Goal: Task Accomplishment & Management: Use online tool/utility

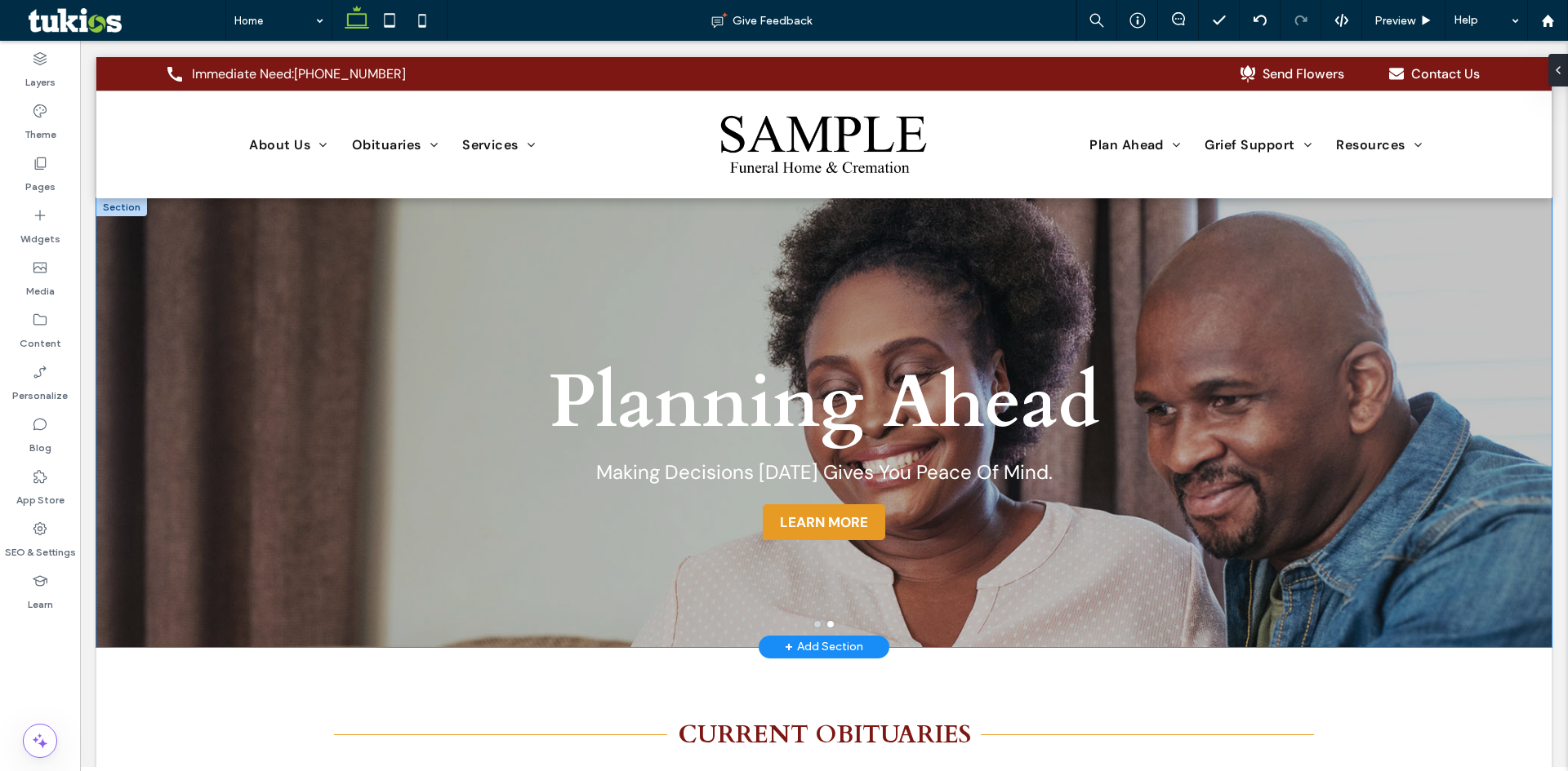
click at [814, 627] on button "go to slide 1" at bounding box center [818, 625] width 7 height 7
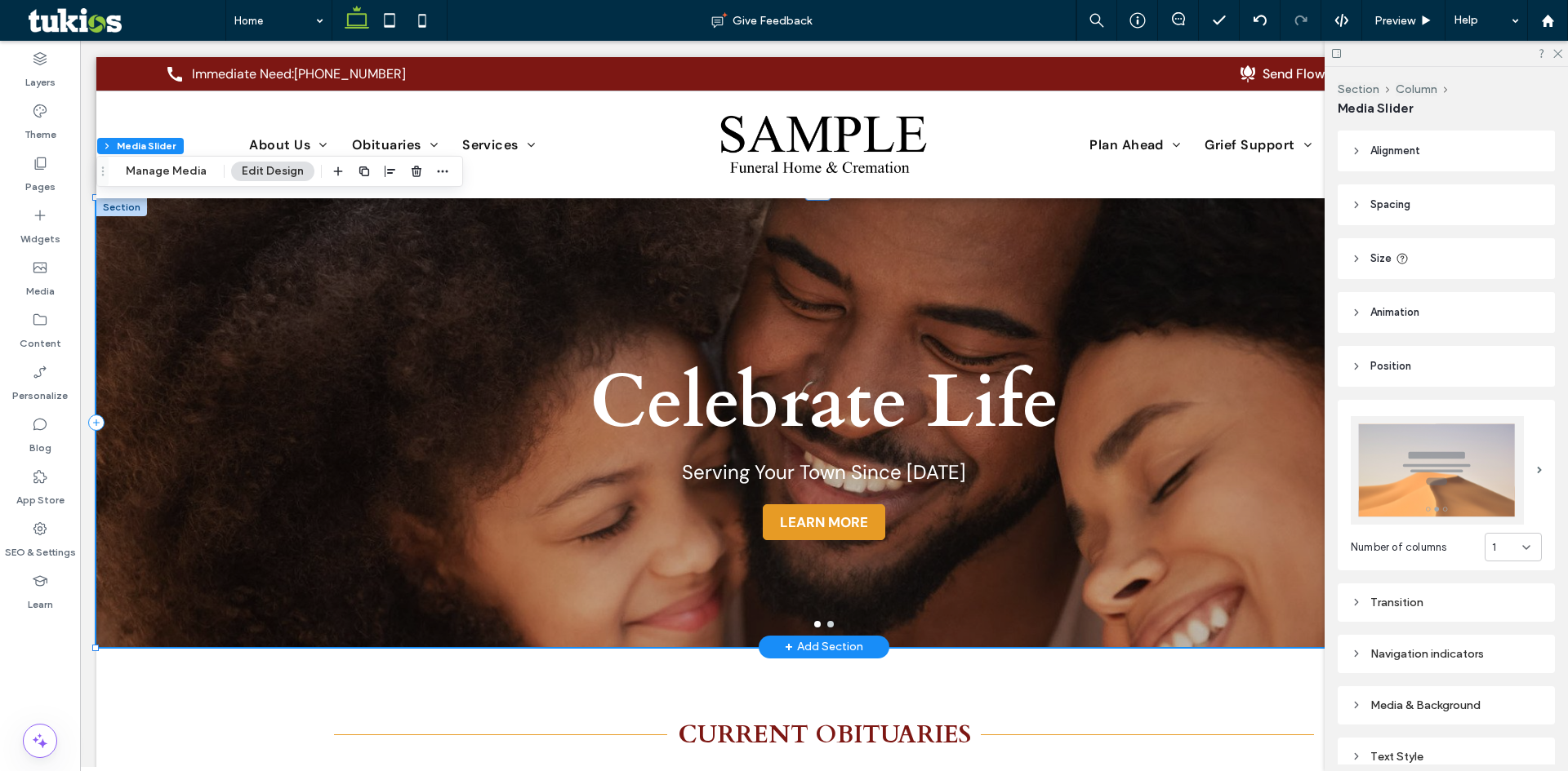
click at [827, 624] on button "go to slide 2" at bounding box center [831, 625] width 7 height 7
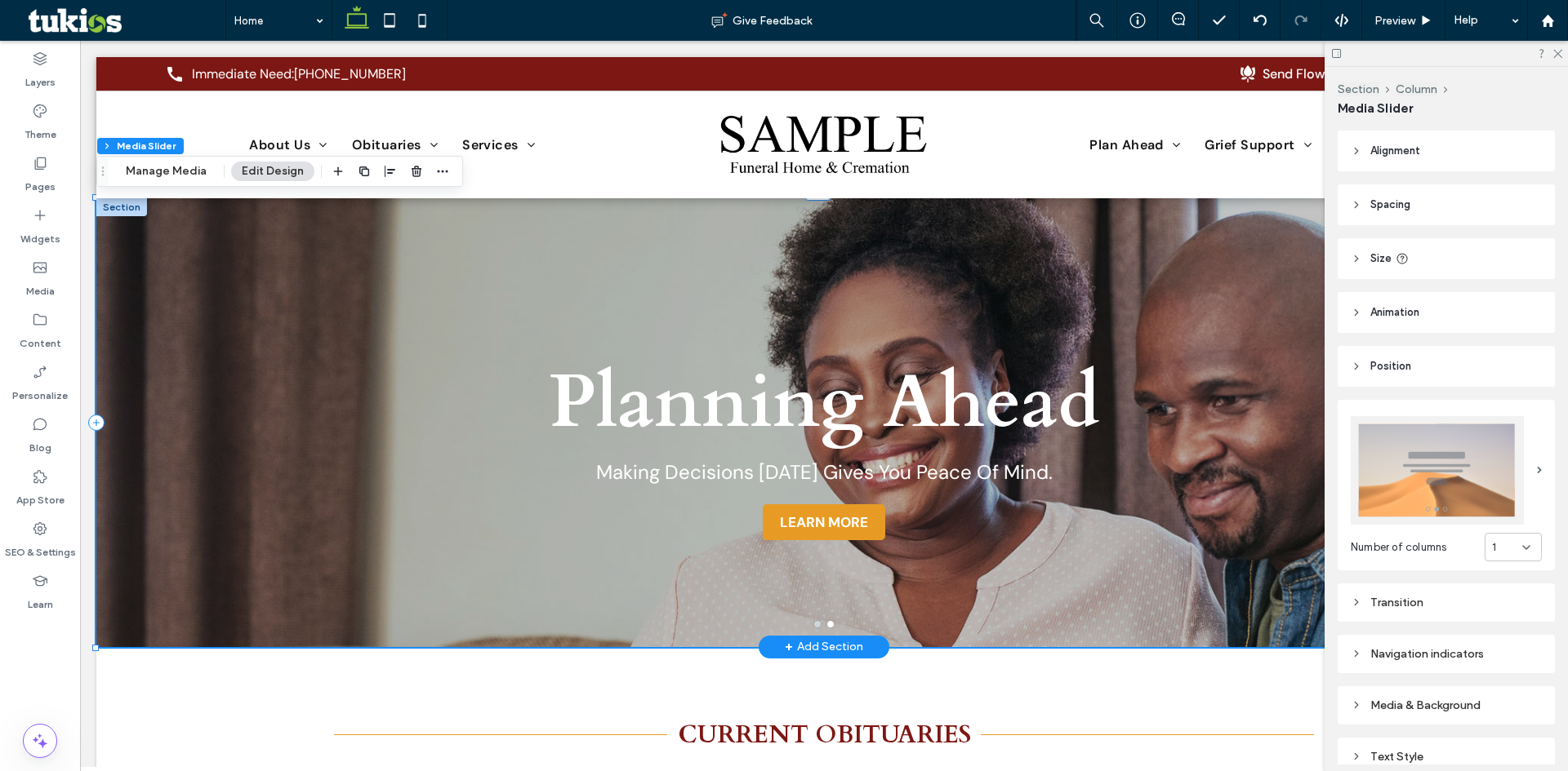
click at [814, 626] on button "go to slide 1" at bounding box center [818, 625] width 7 height 7
click at [1556, 55] on icon at bounding box center [1557, 52] width 10 height 10
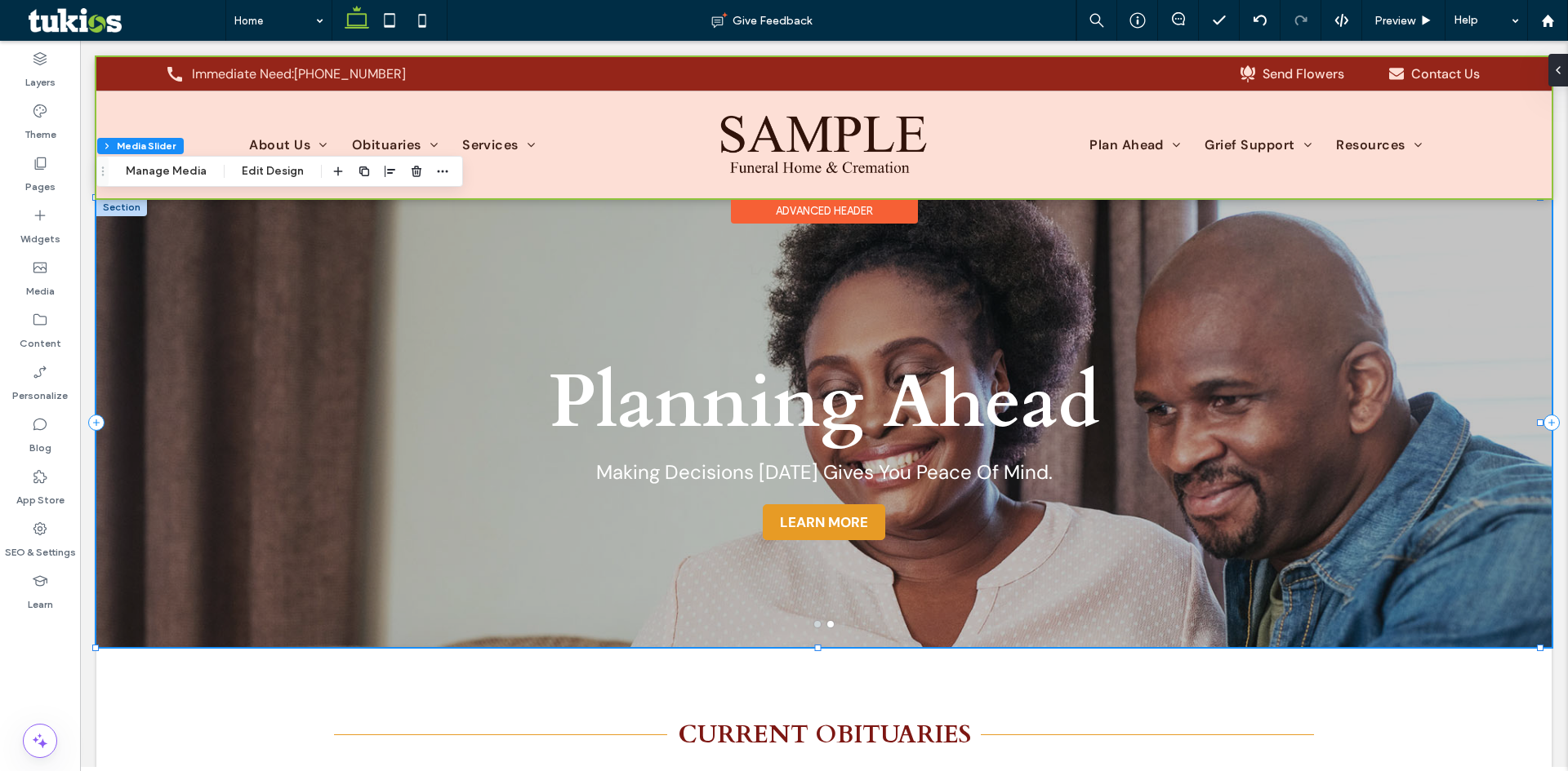
click at [735, 143] on div at bounding box center [824, 128] width 1456 height 141
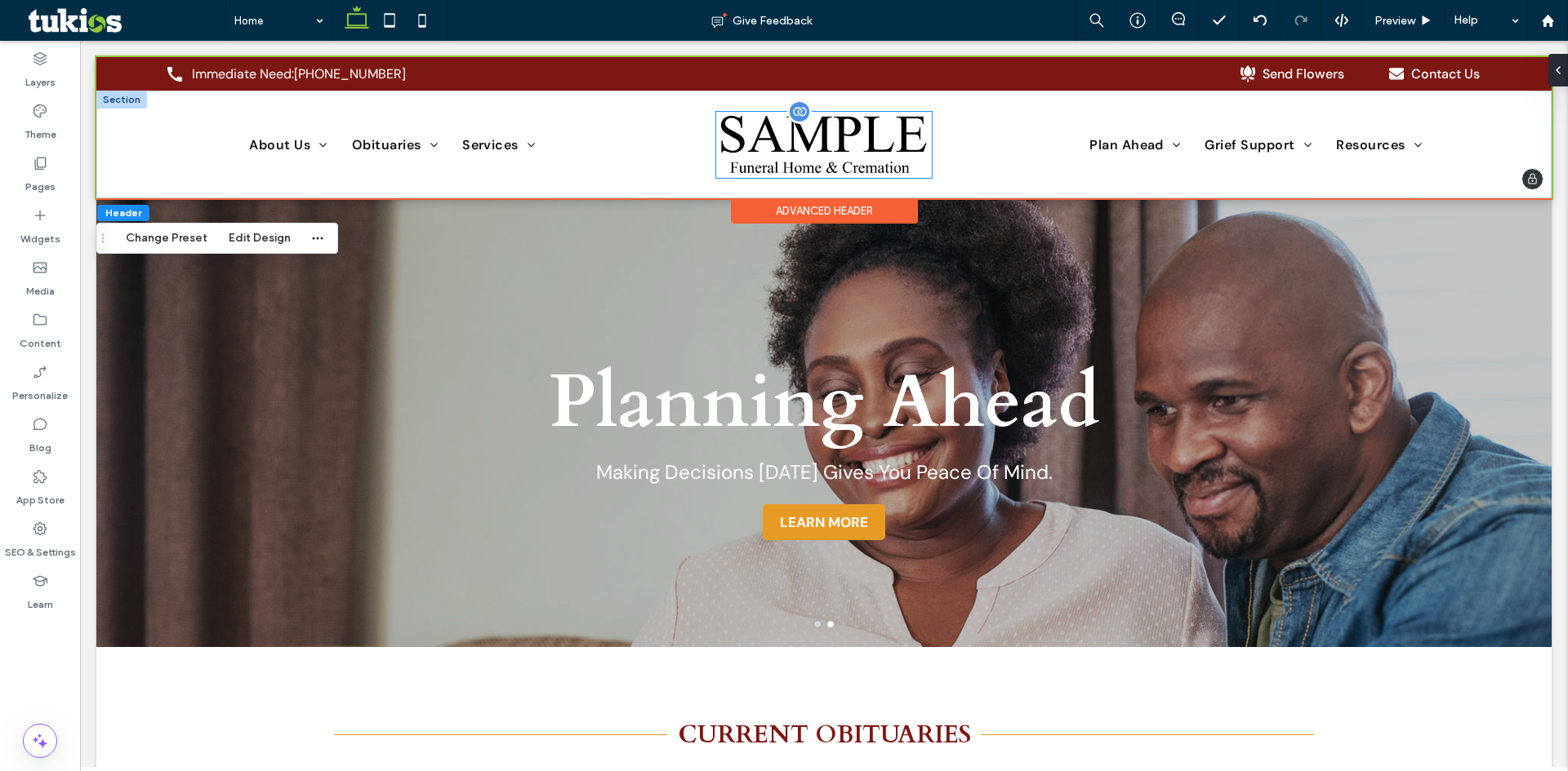
click at [735, 143] on img at bounding box center [824, 145] width 216 height 66
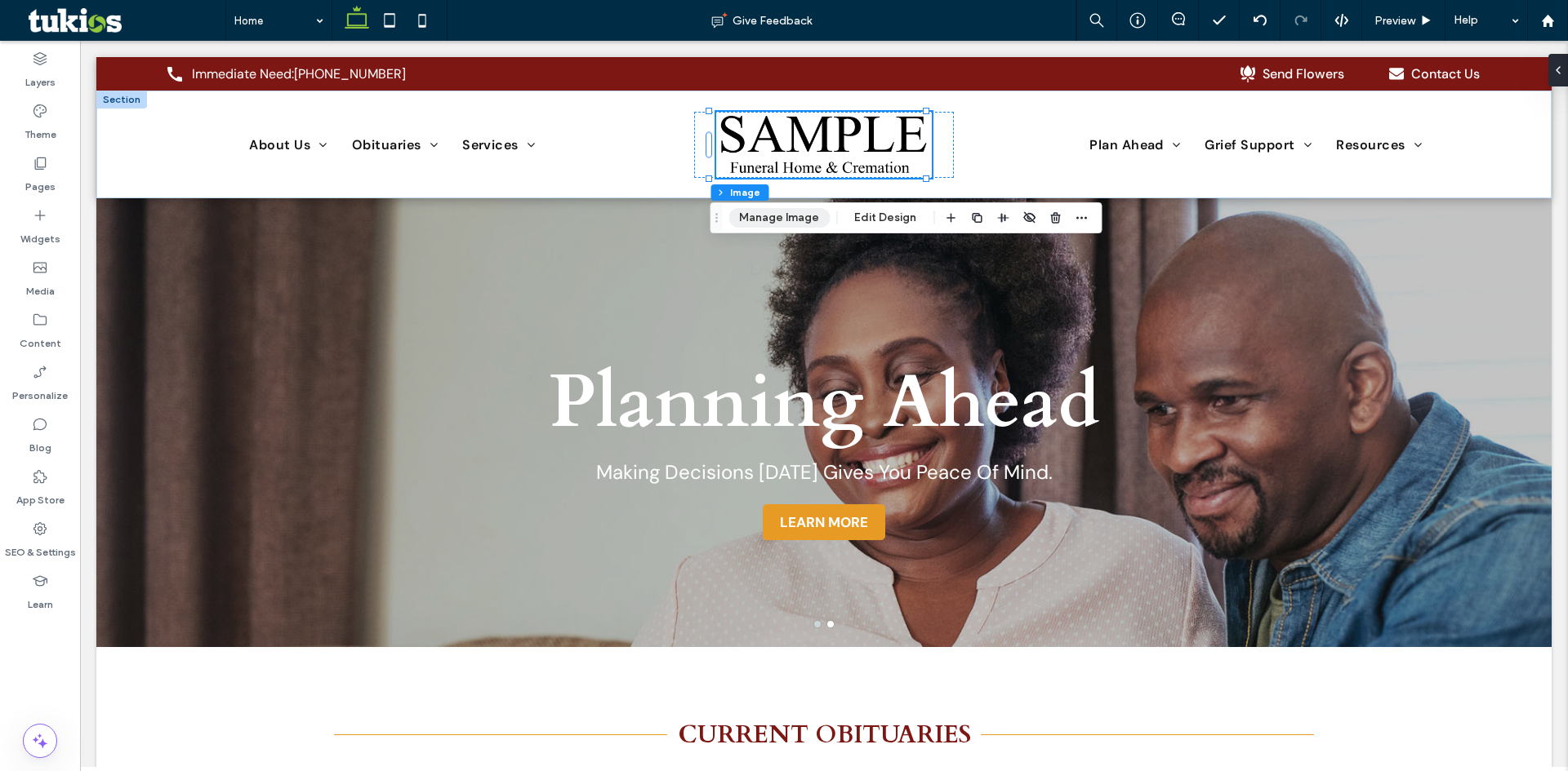
click at [778, 218] on button "Manage Image" at bounding box center [779, 218] width 101 height 20
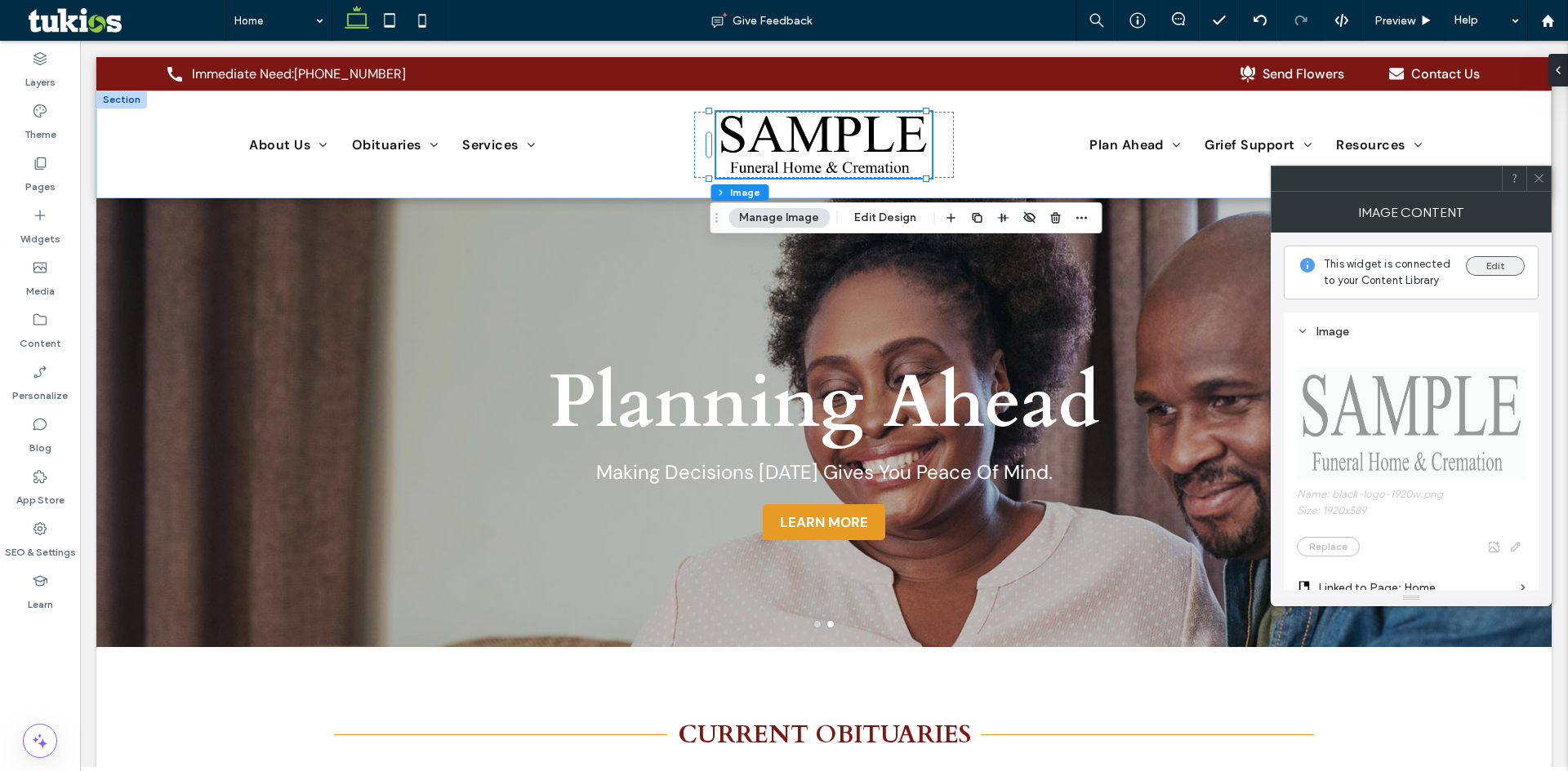
click at [1497, 260] on button "Edit" at bounding box center [1496, 266] width 59 height 20
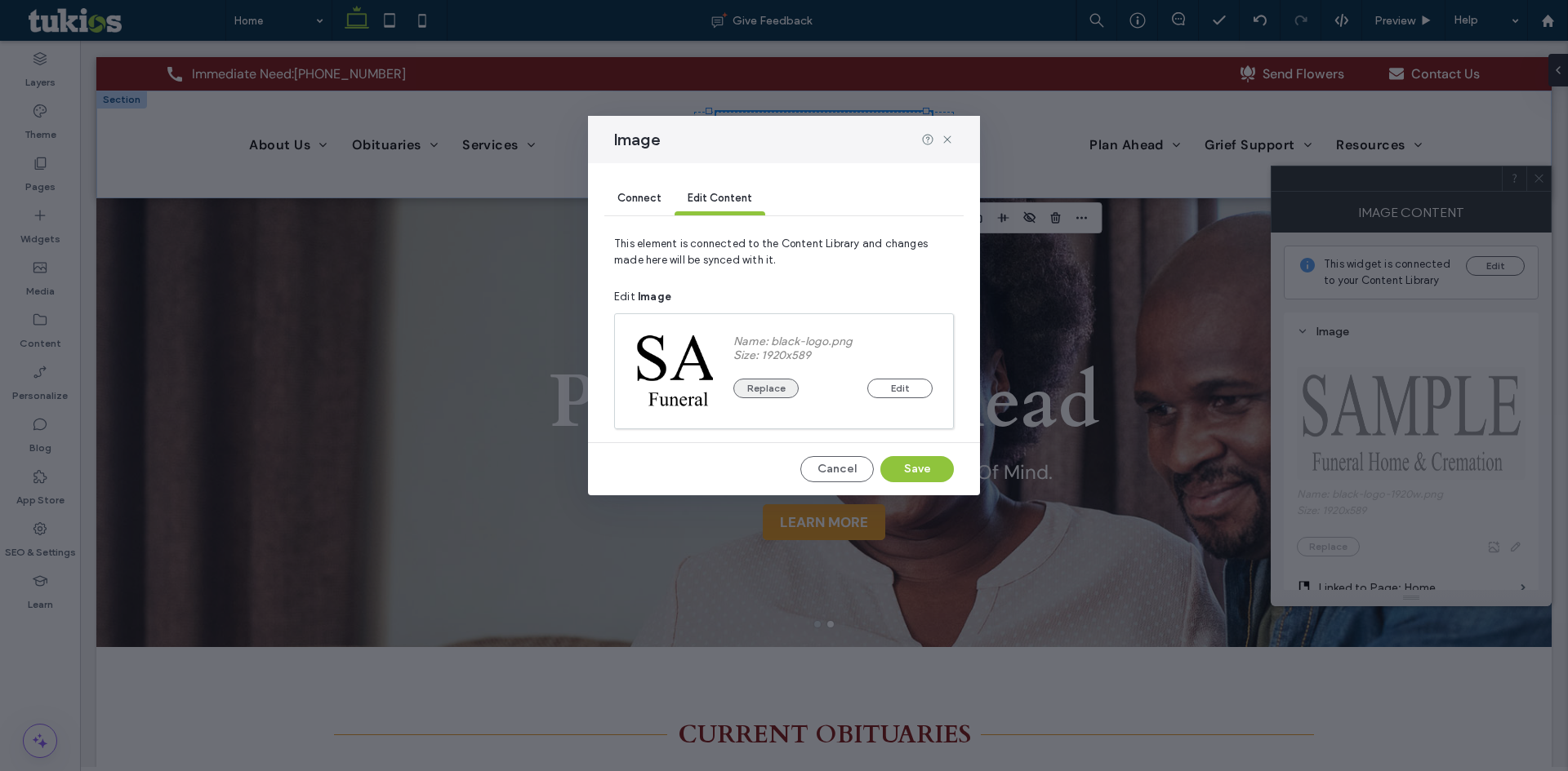
click at [772, 388] on button "Replace" at bounding box center [765, 388] width 65 height 20
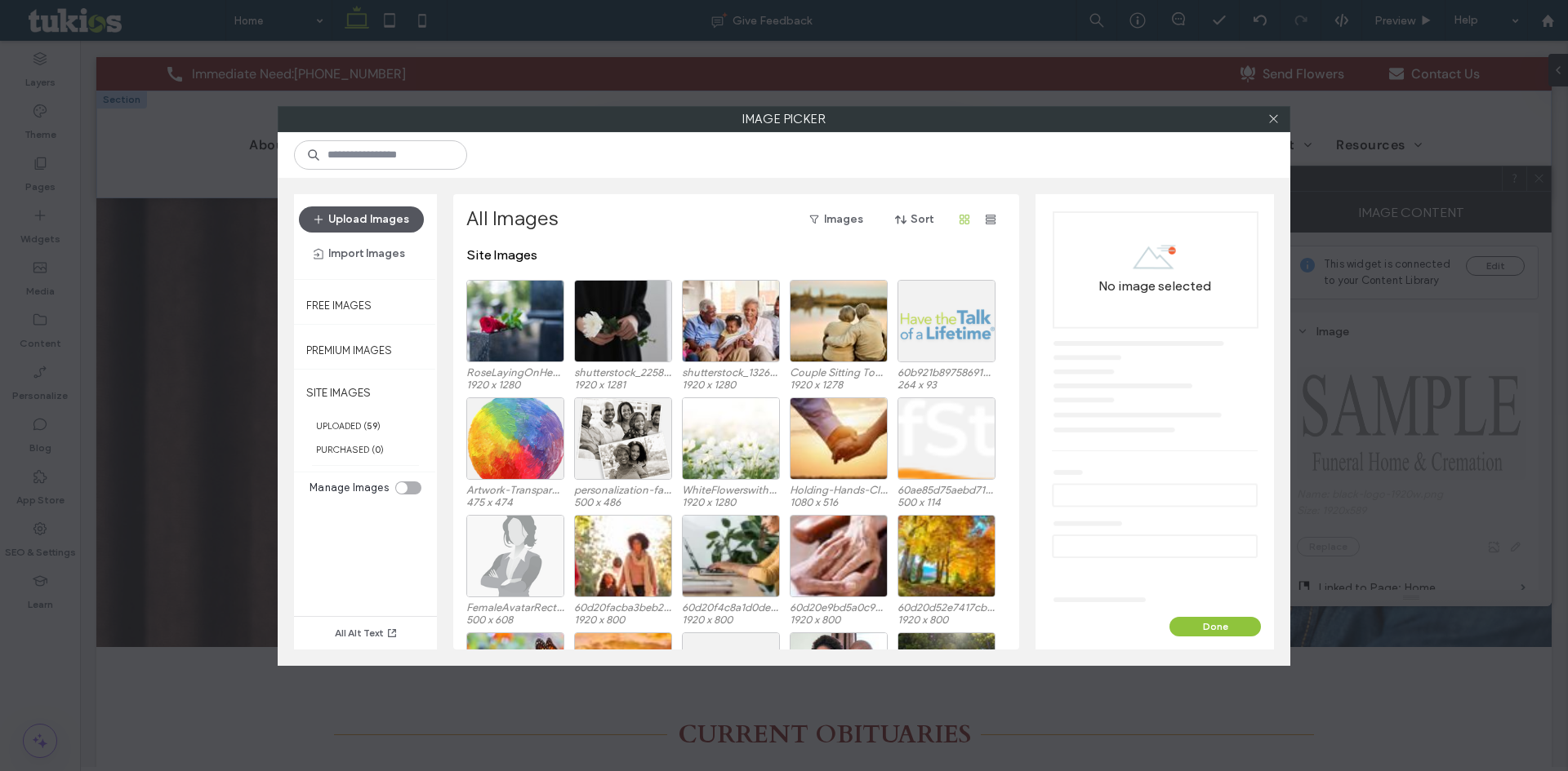
click at [365, 220] on button "Upload Images" at bounding box center [361, 219] width 125 height 26
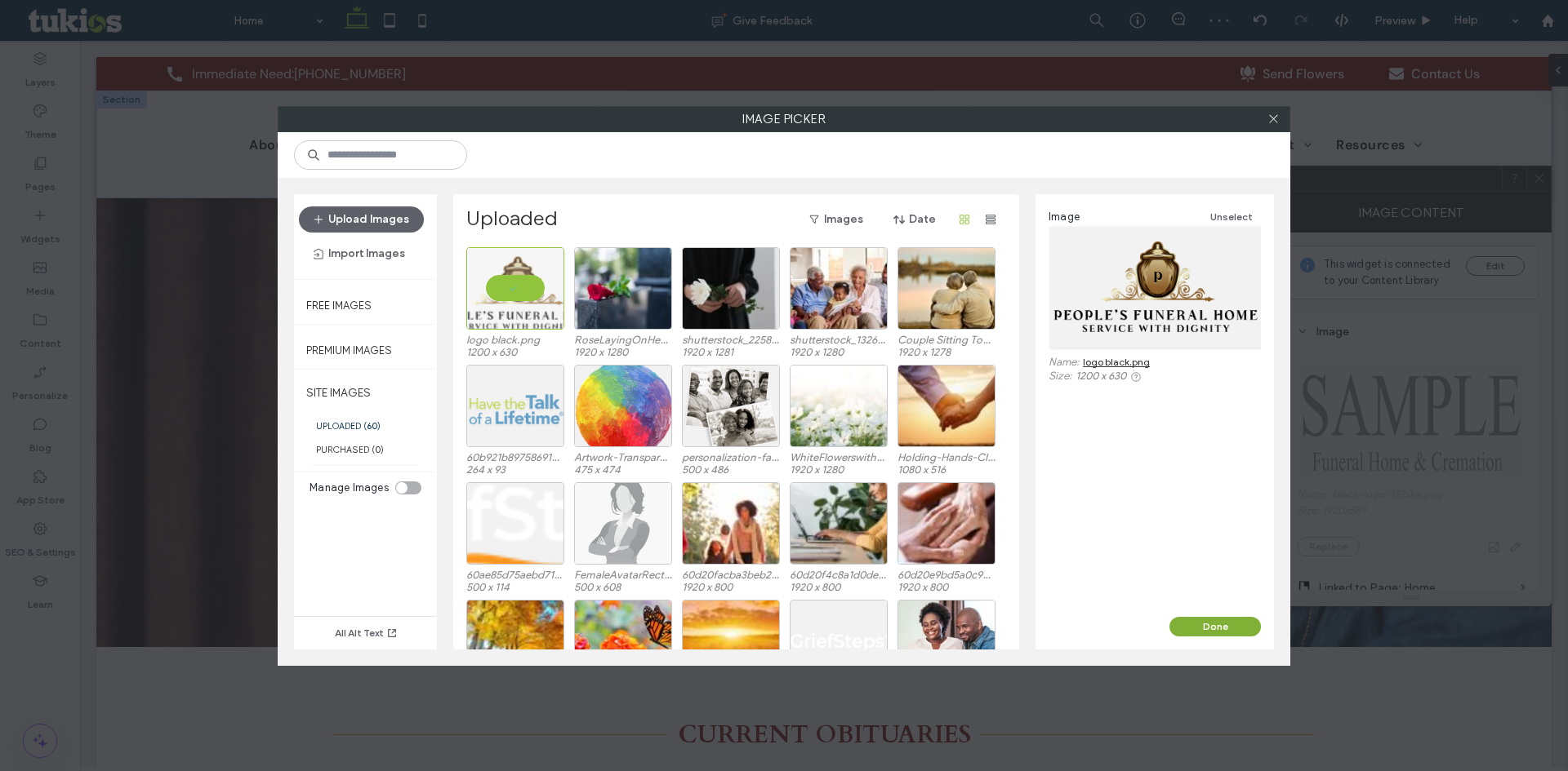
click at [1232, 629] on button "Done" at bounding box center [1215, 627] width 91 height 20
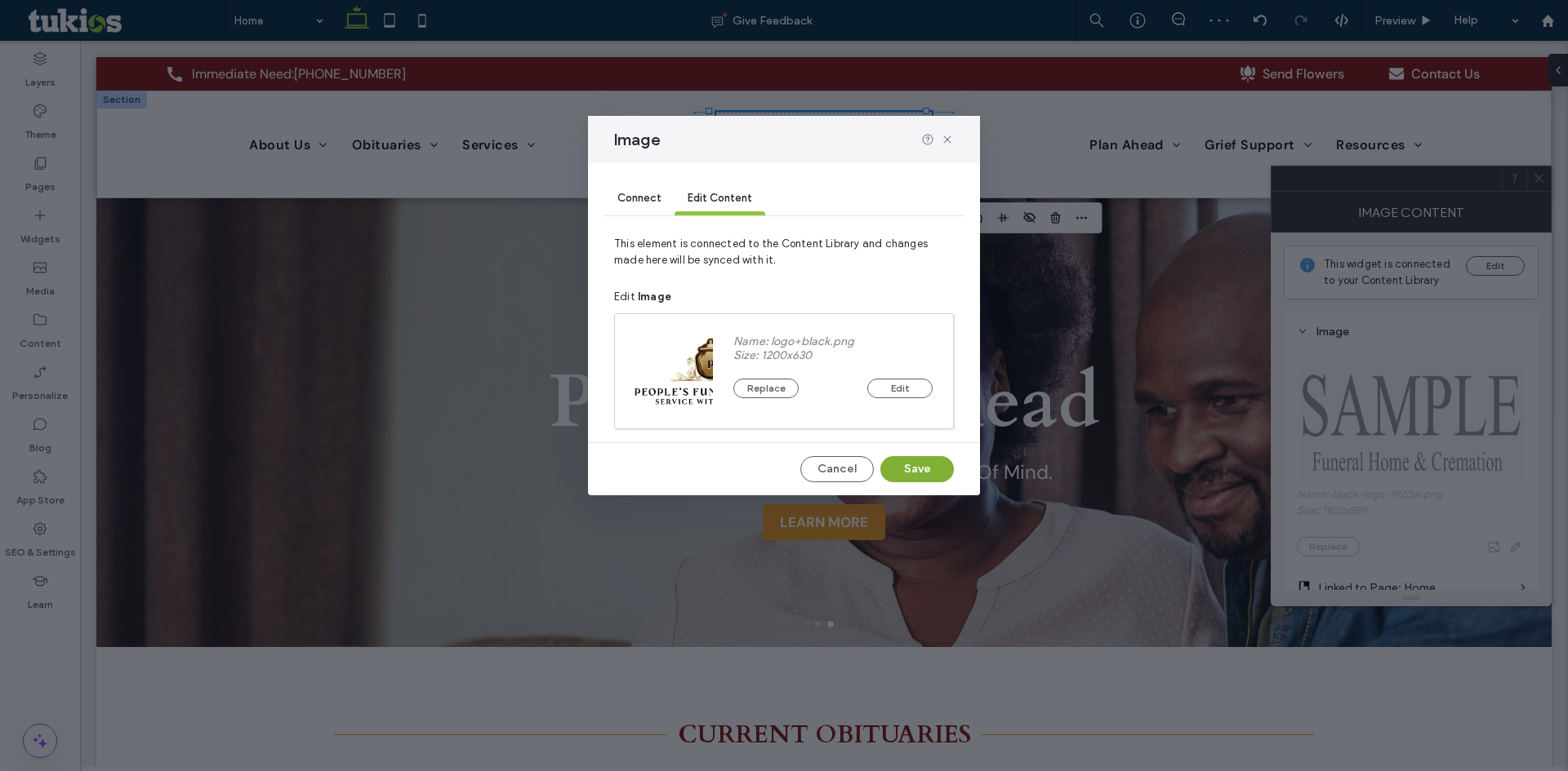
click at [915, 471] on button "Save" at bounding box center [917, 469] width 73 height 26
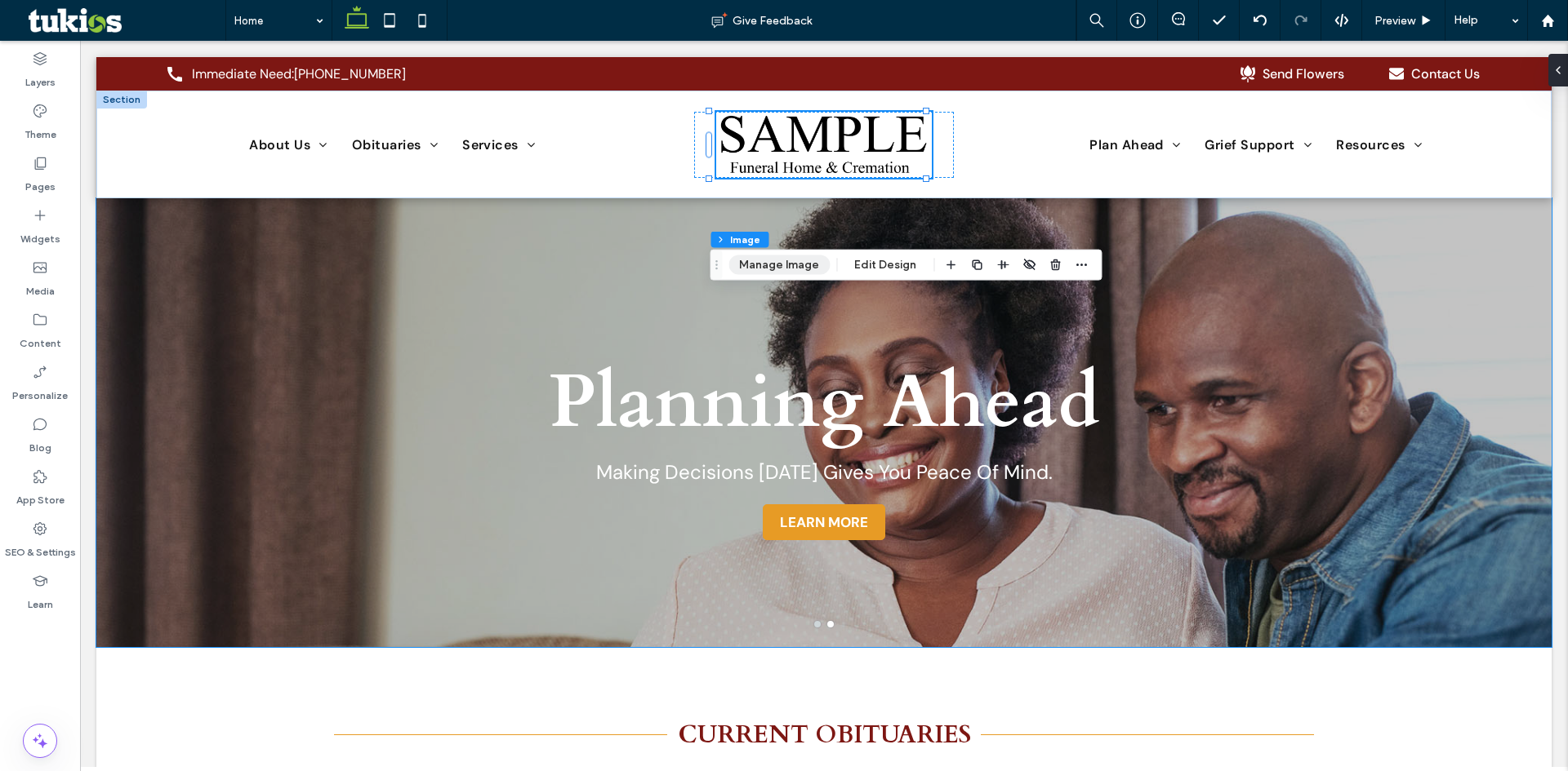
click at [796, 272] on button "Manage Image" at bounding box center [779, 265] width 101 height 20
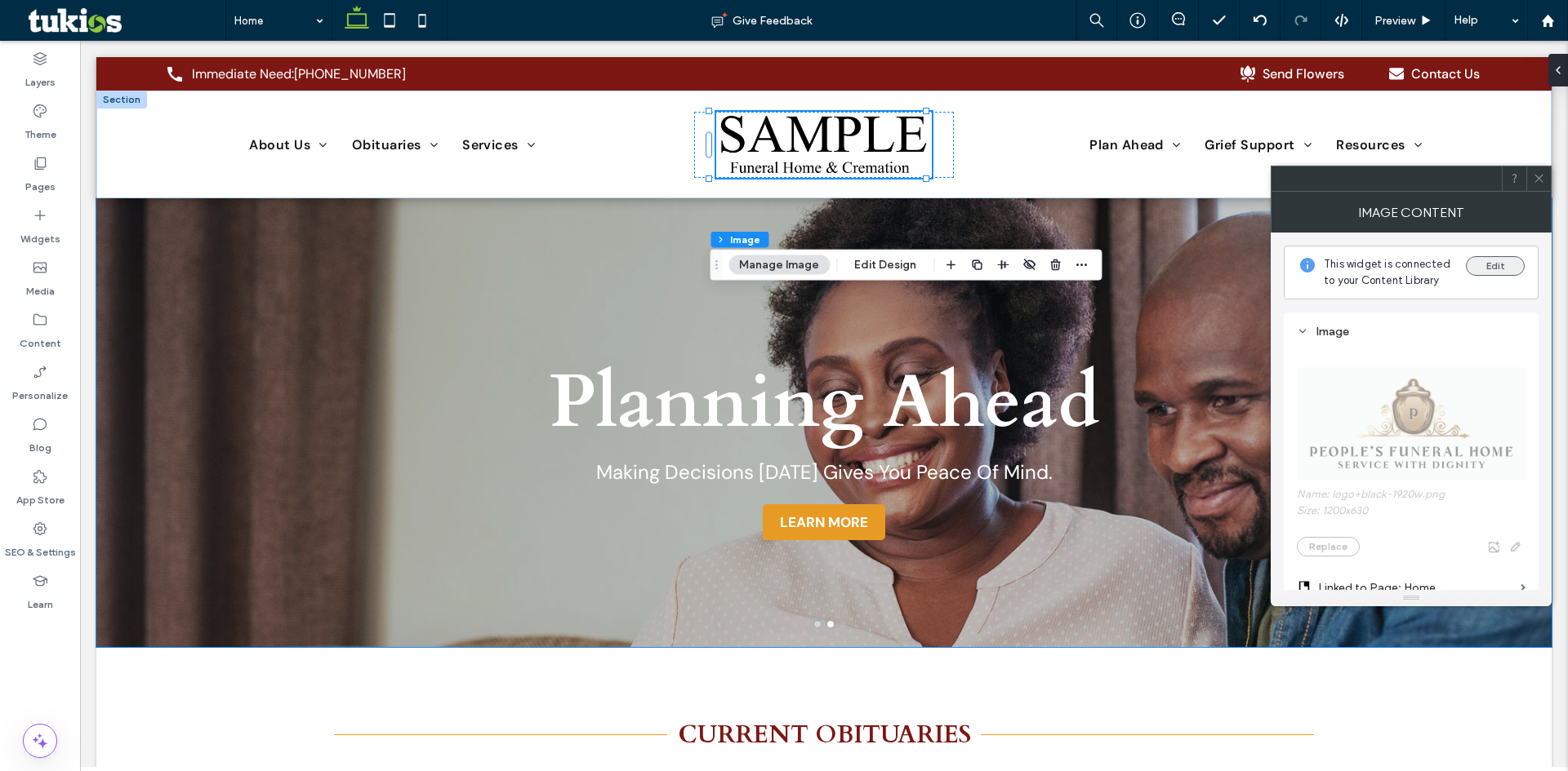
click at [1476, 267] on button "Edit" at bounding box center [1496, 266] width 59 height 20
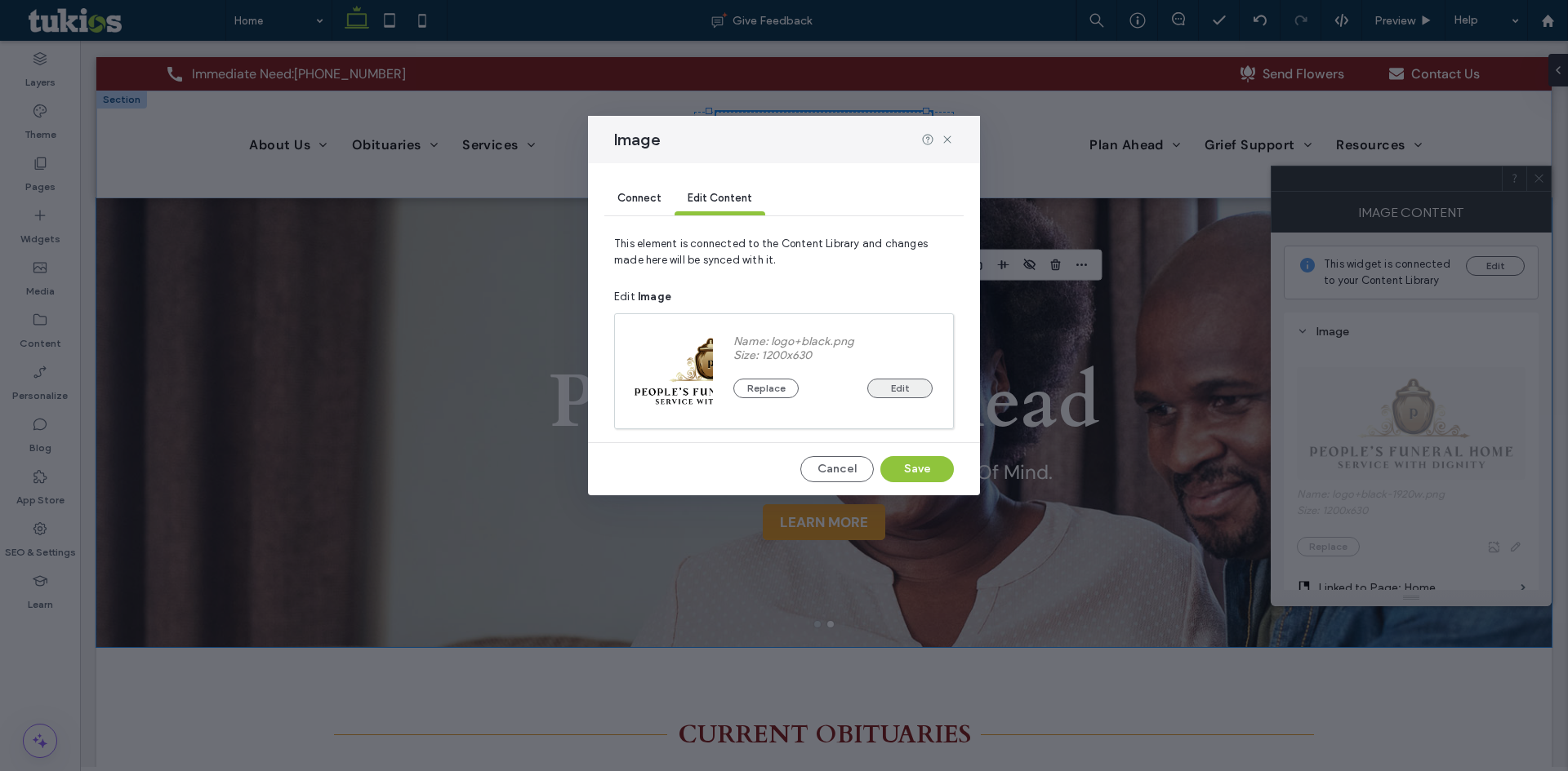
click at [896, 389] on button "Edit" at bounding box center [899, 388] width 65 height 20
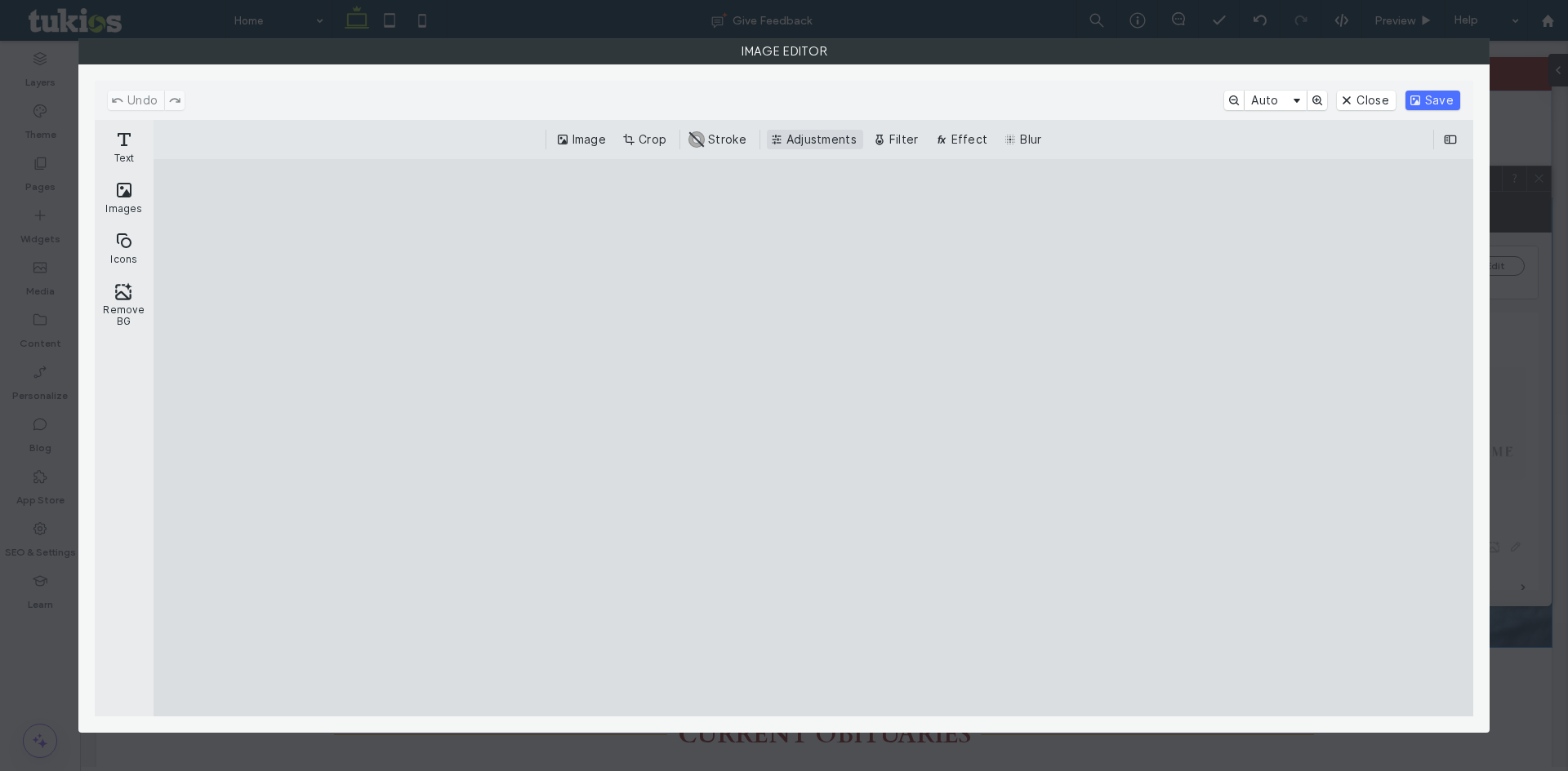
click at [791, 137] on button "Adjustments" at bounding box center [815, 139] width 97 height 20
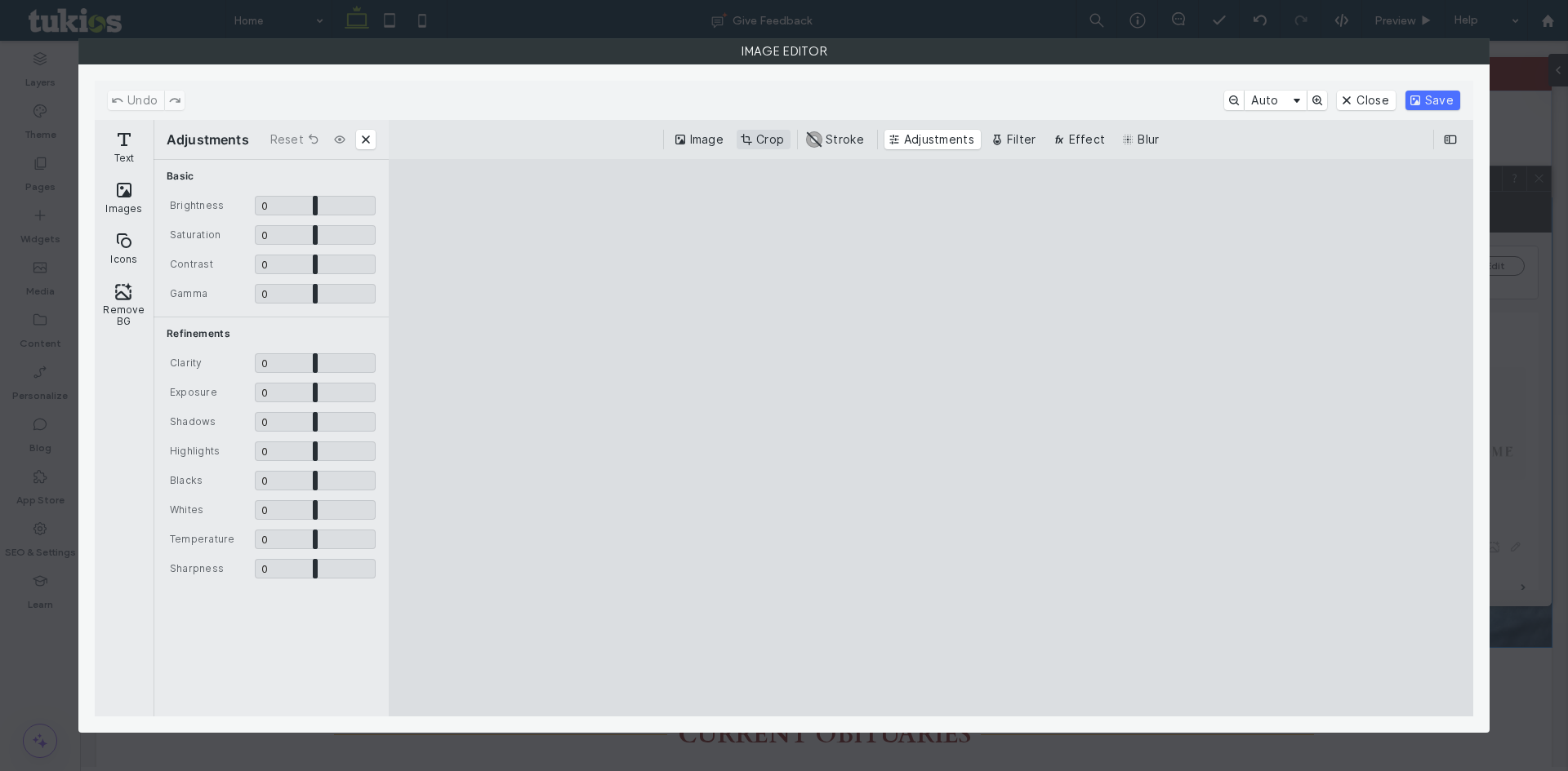
click at [764, 144] on button "Crop" at bounding box center [764, 139] width 54 height 20
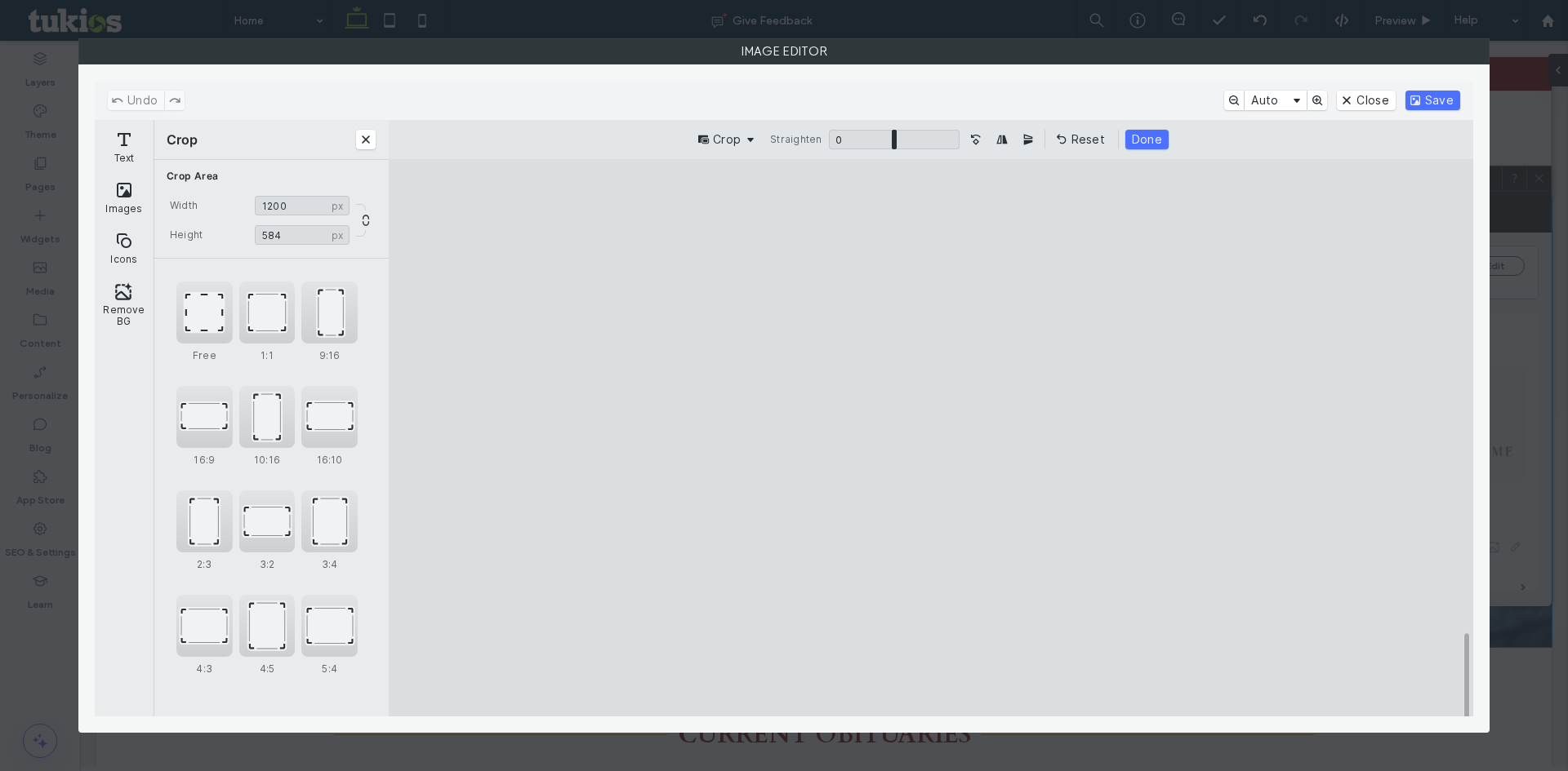
drag, startPoint x: 935, startPoint y: 665, endPoint x: 959, endPoint y: 632, distance: 40.8
click at [931, 439] on cesdk-canvas "Editor canvas" at bounding box center [931, 439] width 0 height 0
type input "***"
drag, startPoint x: 932, startPoint y: 213, endPoint x: 945, endPoint y: 251, distance: 40.2
click at [931, 439] on cesdk-canvas "Editor canvas" at bounding box center [931, 439] width 0 height 0
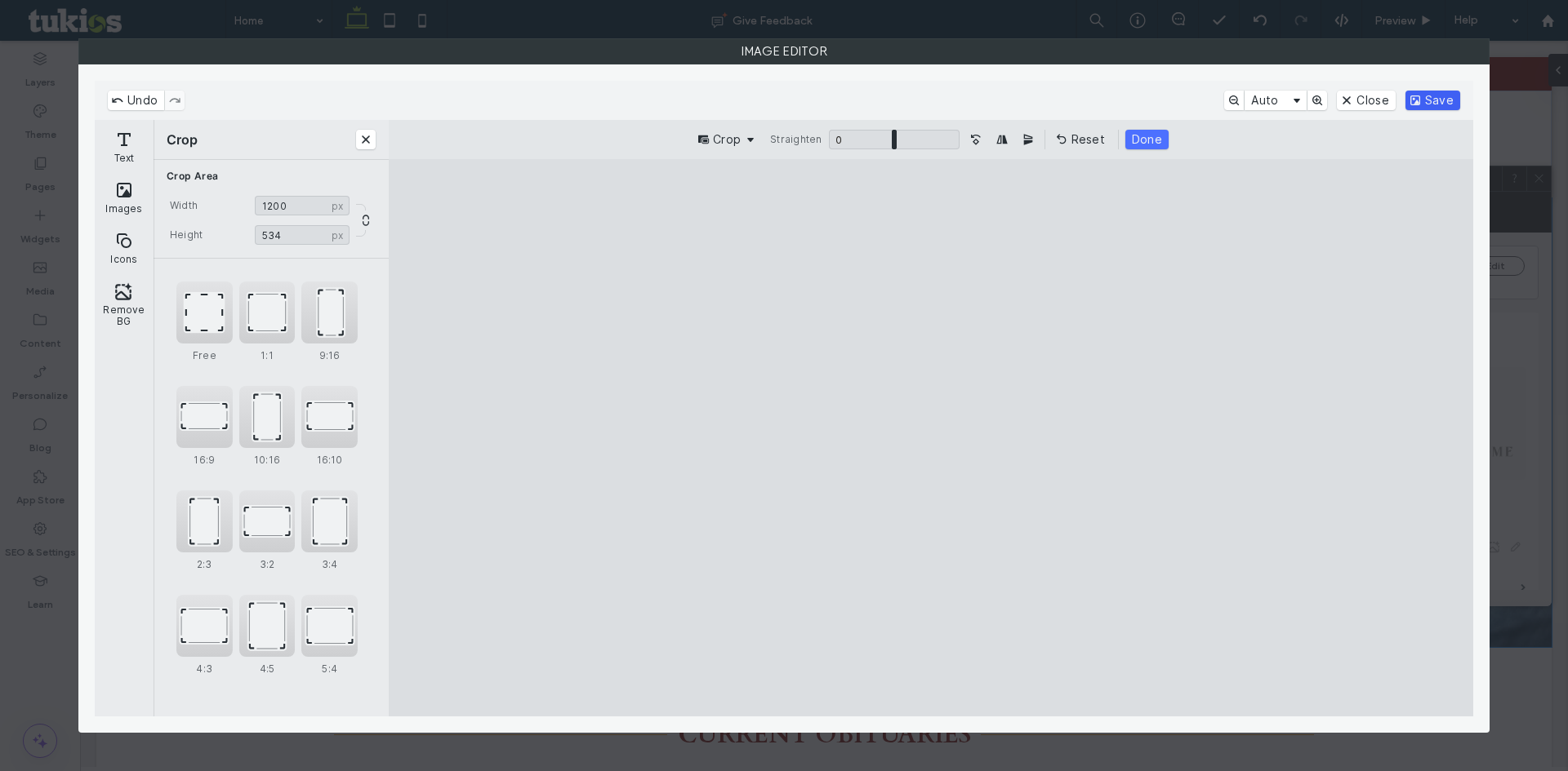
click at [1431, 104] on button "Save" at bounding box center [1432, 100] width 55 height 20
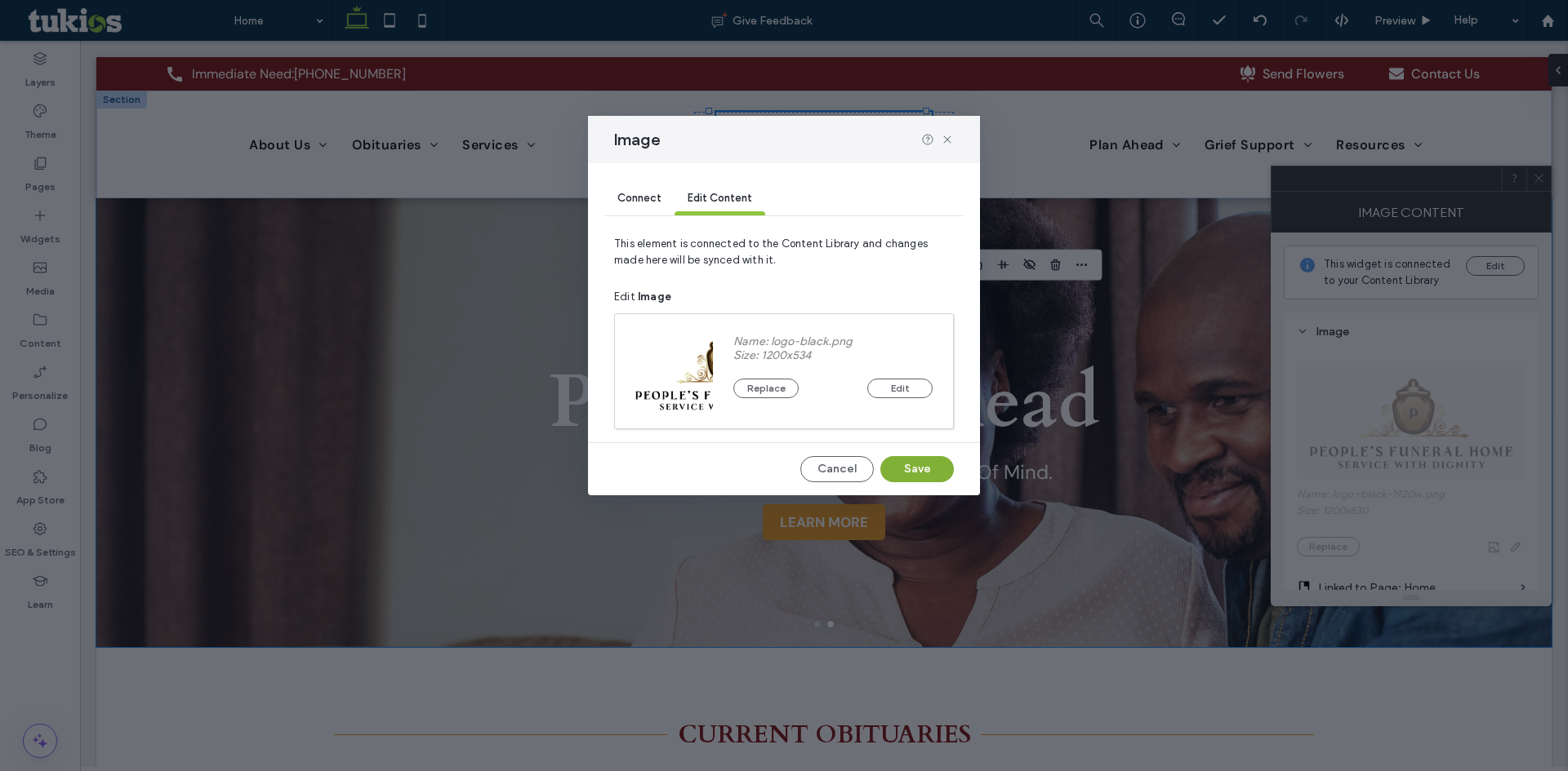
click at [907, 468] on button "Save" at bounding box center [917, 469] width 73 height 26
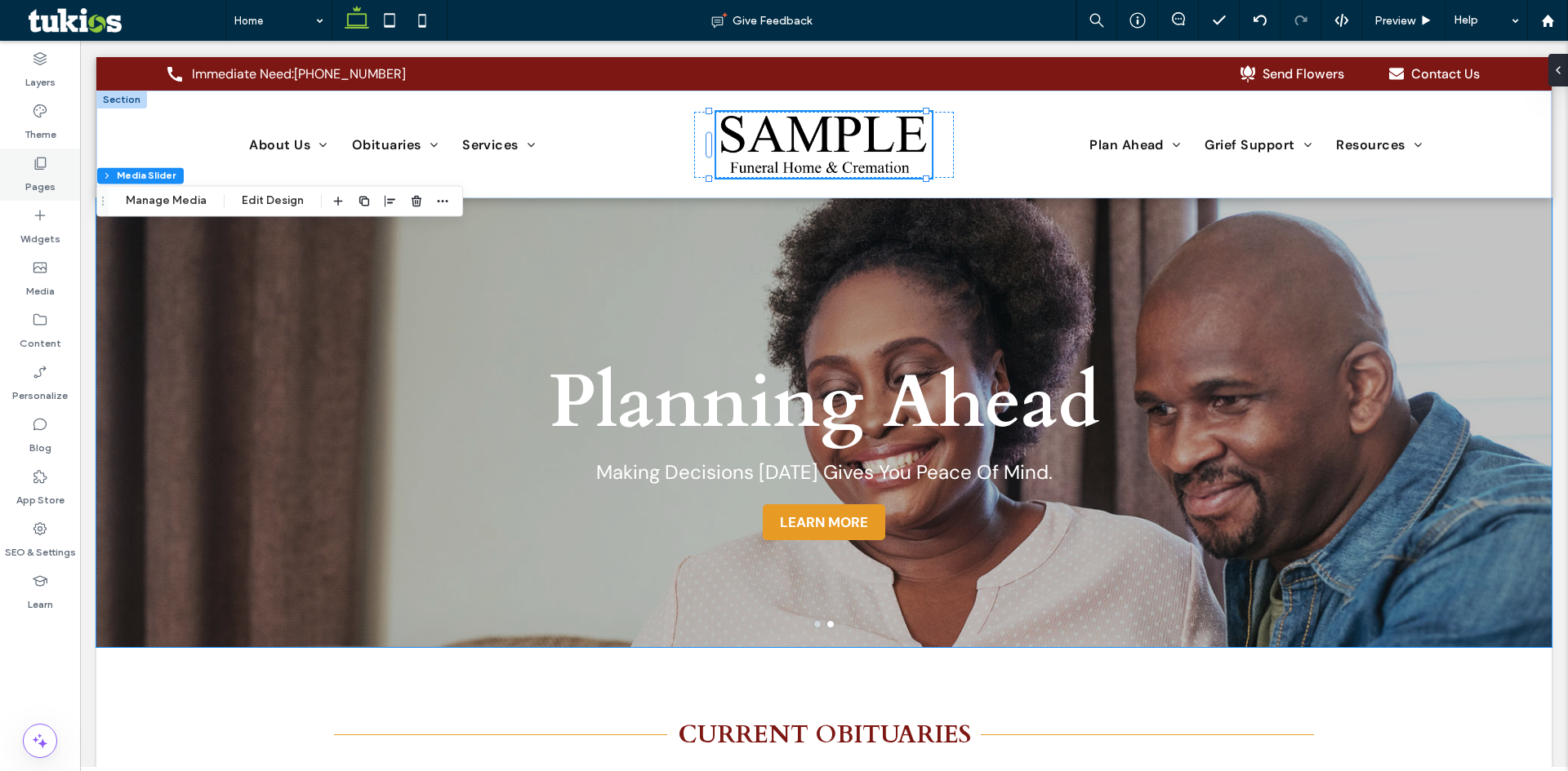
click at [38, 178] on label "Pages" at bounding box center [40, 183] width 30 height 23
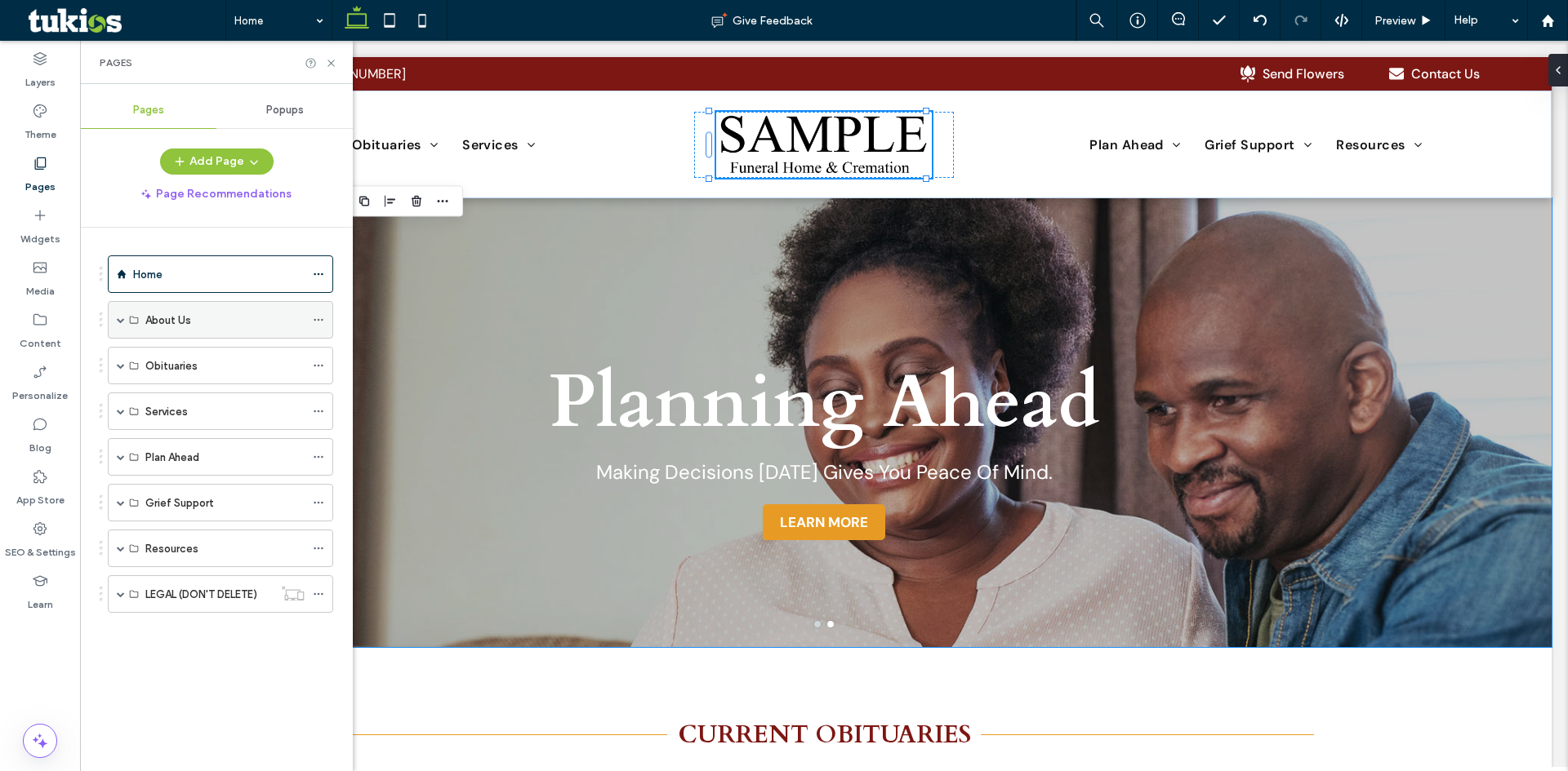
click at [124, 322] on span at bounding box center [120, 319] width 8 height 8
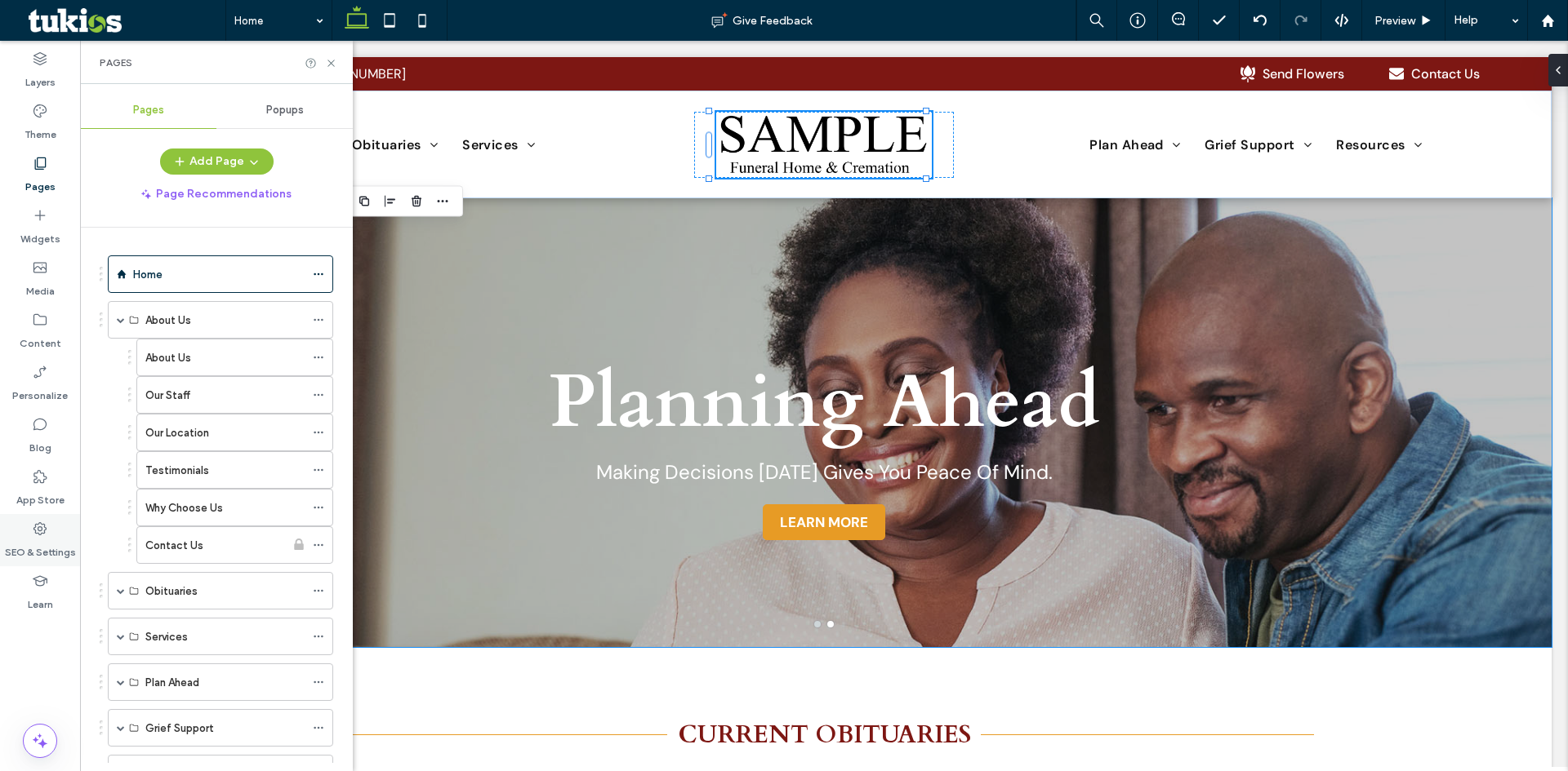
click at [40, 543] on label "SEO & Settings" at bounding box center [41, 548] width 71 height 23
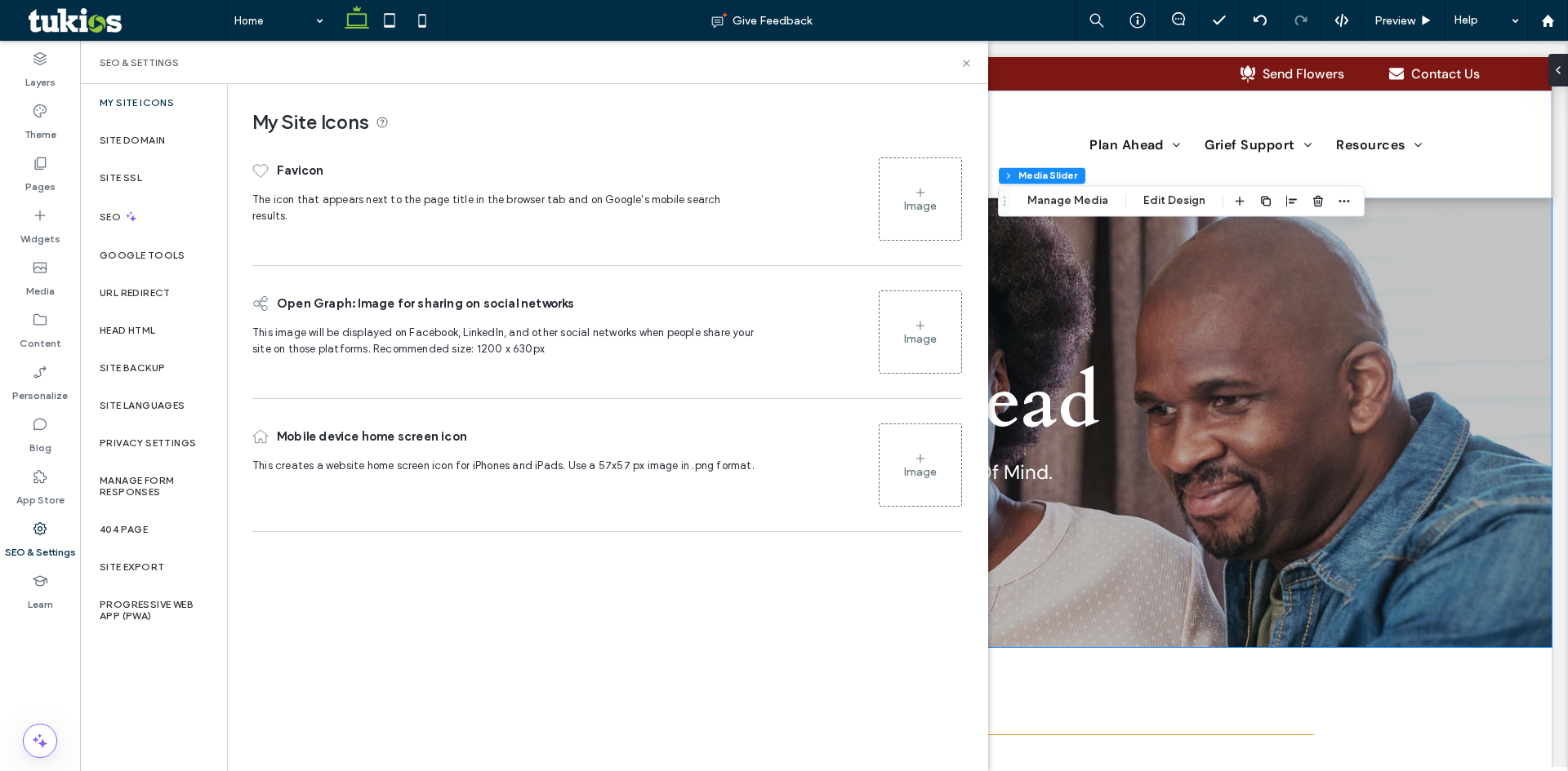
click at [920, 197] on icon at bounding box center [920, 192] width 13 height 13
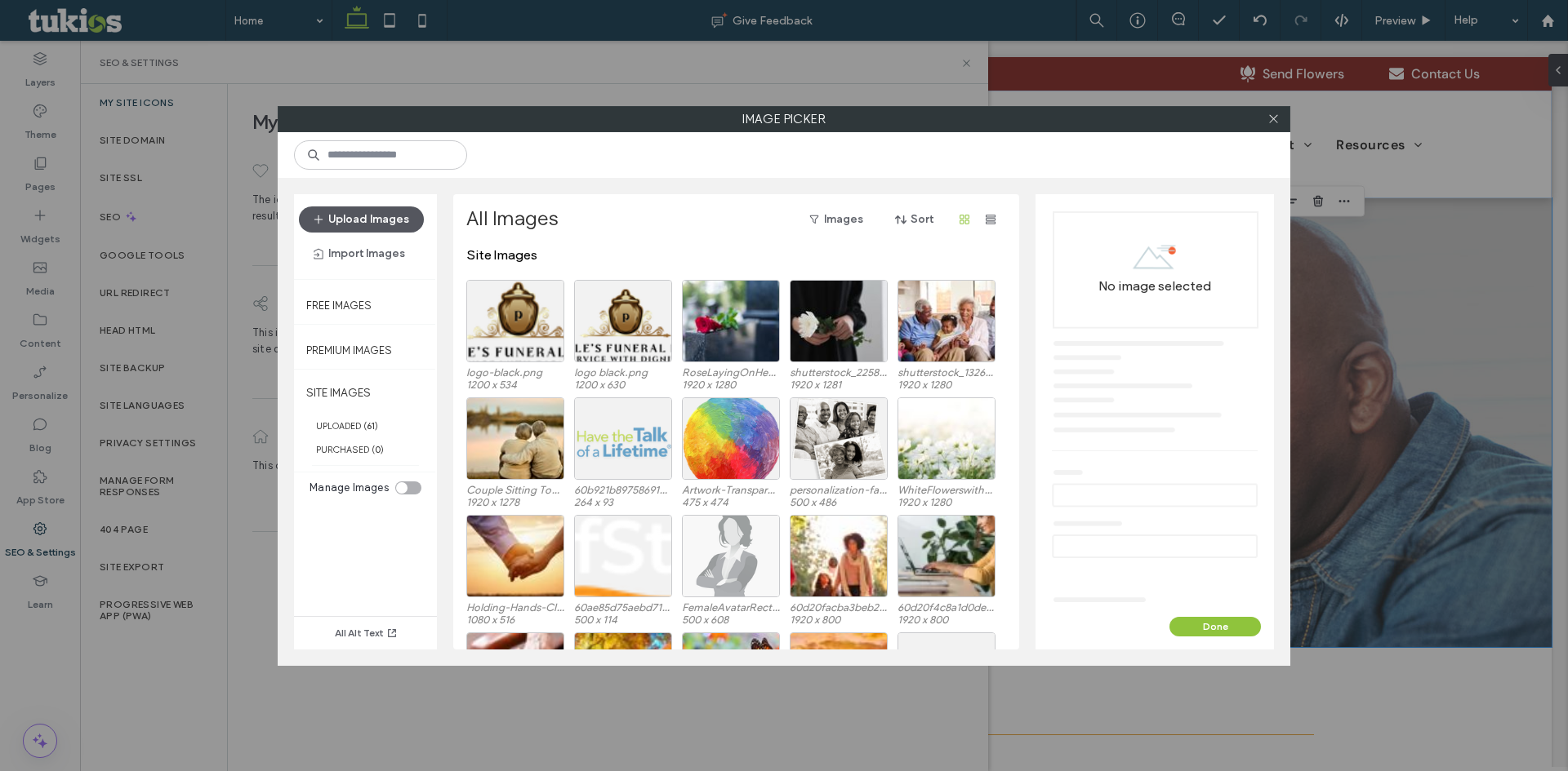
click at [375, 216] on button "Upload Images" at bounding box center [361, 219] width 125 height 26
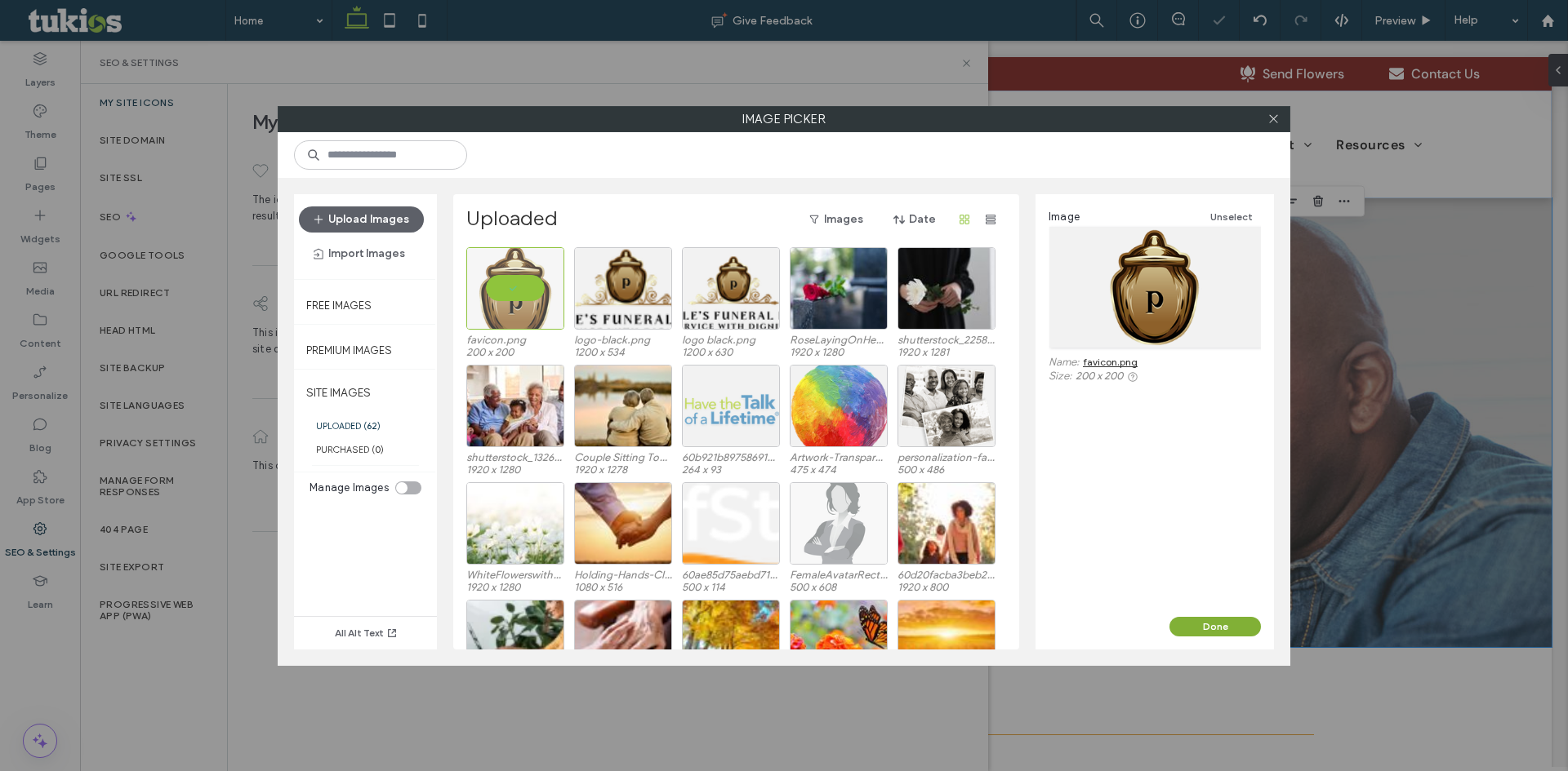
click at [1184, 626] on button "Done" at bounding box center [1215, 627] width 91 height 20
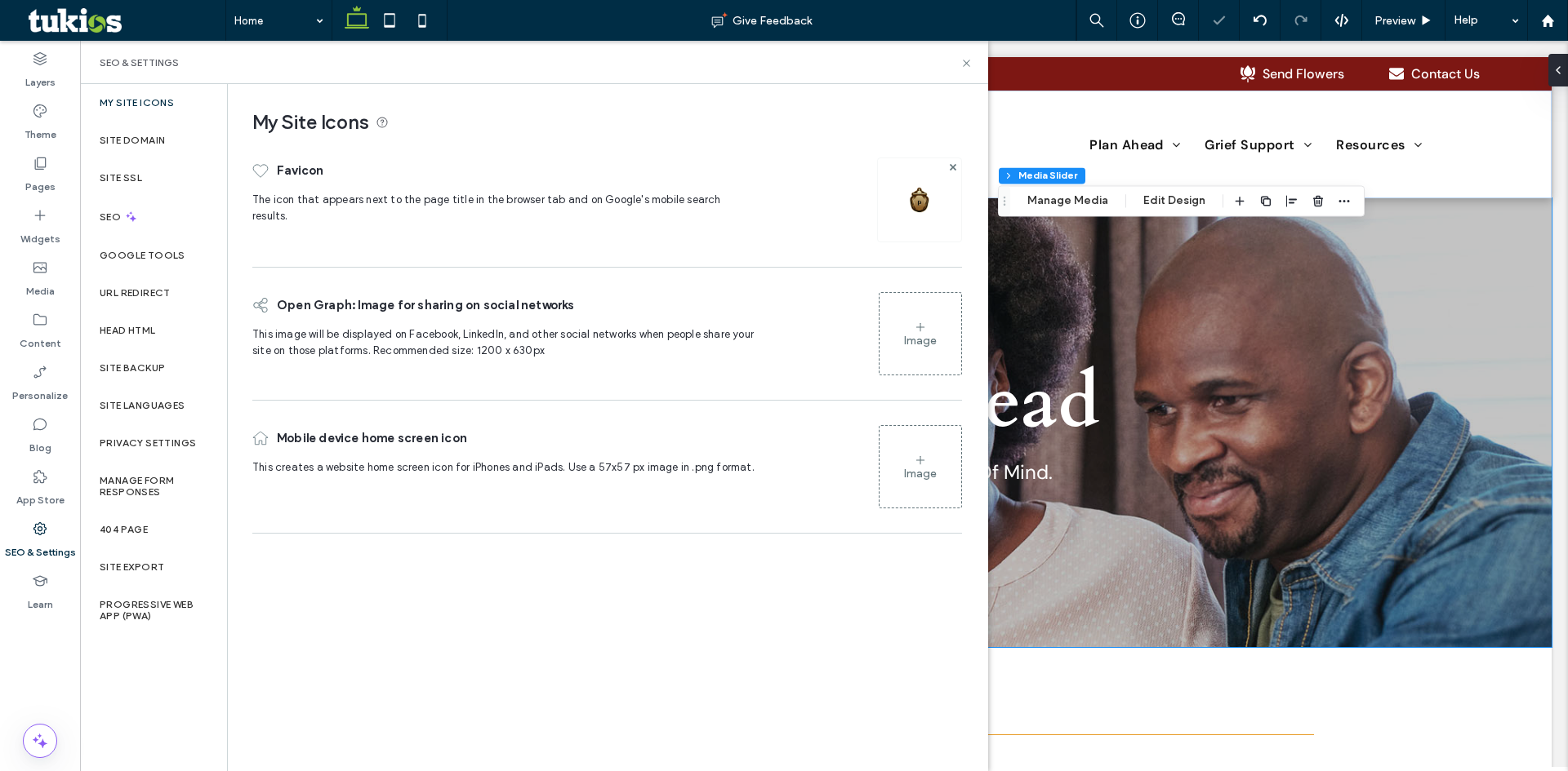
click at [903, 313] on div "Image" at bounding box center [920, 334] width 82 height 78
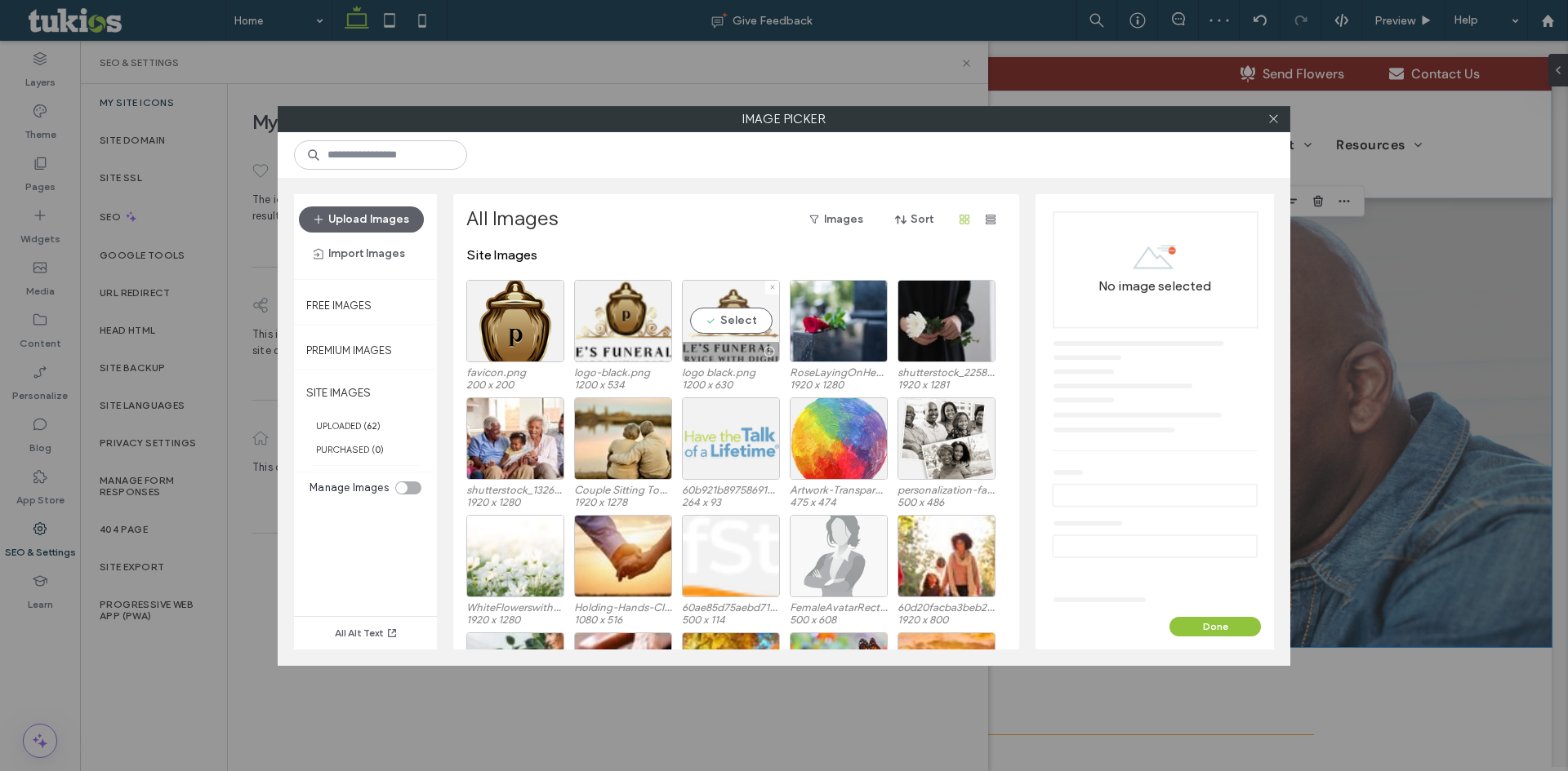
click at [724, 293] on div "Select" at bounding box center [730, 321] width 98 height 83
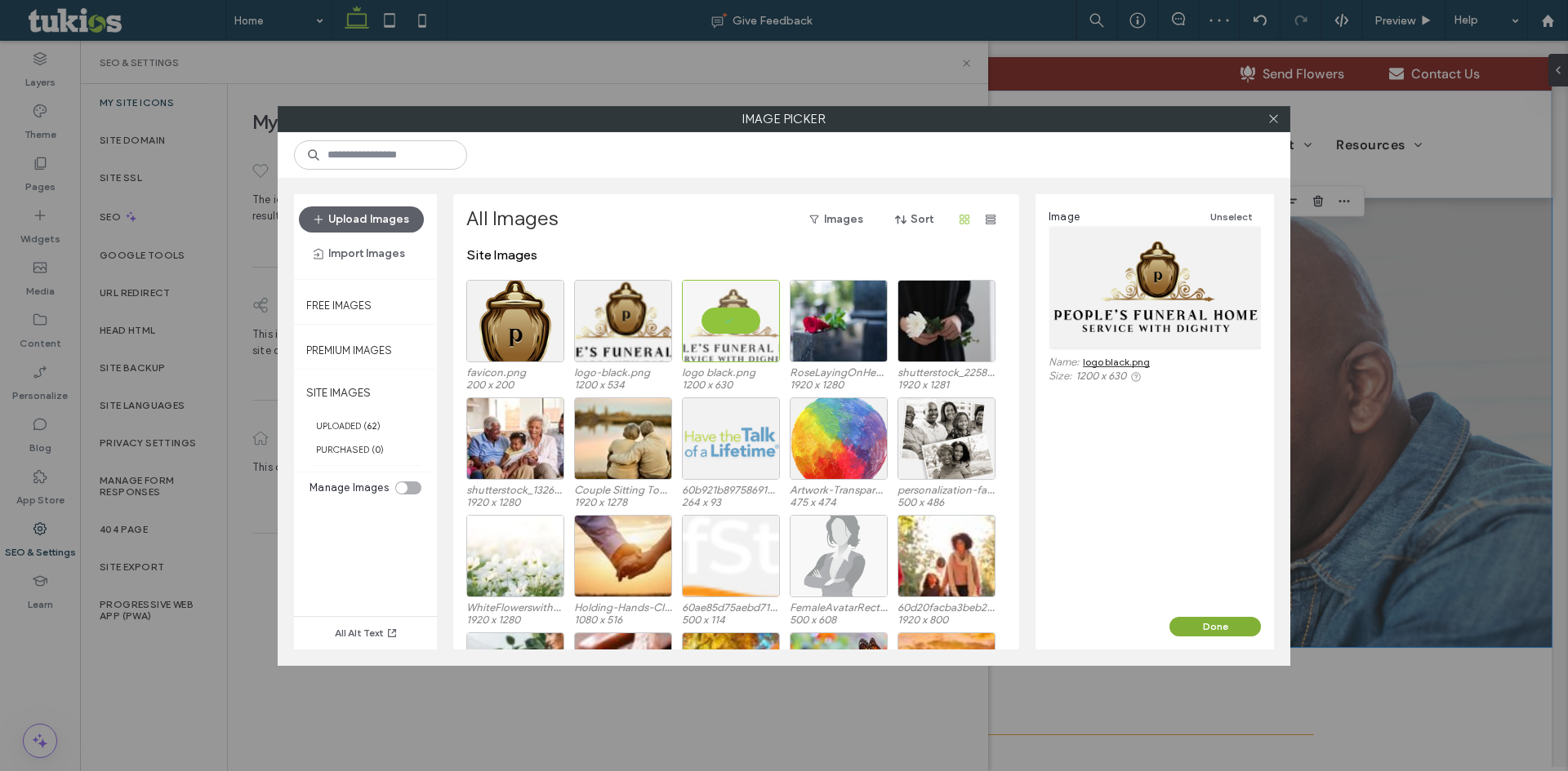
click at [1219, 620] on button "Done" at bounding box center [1215, 627] width 91 height 20
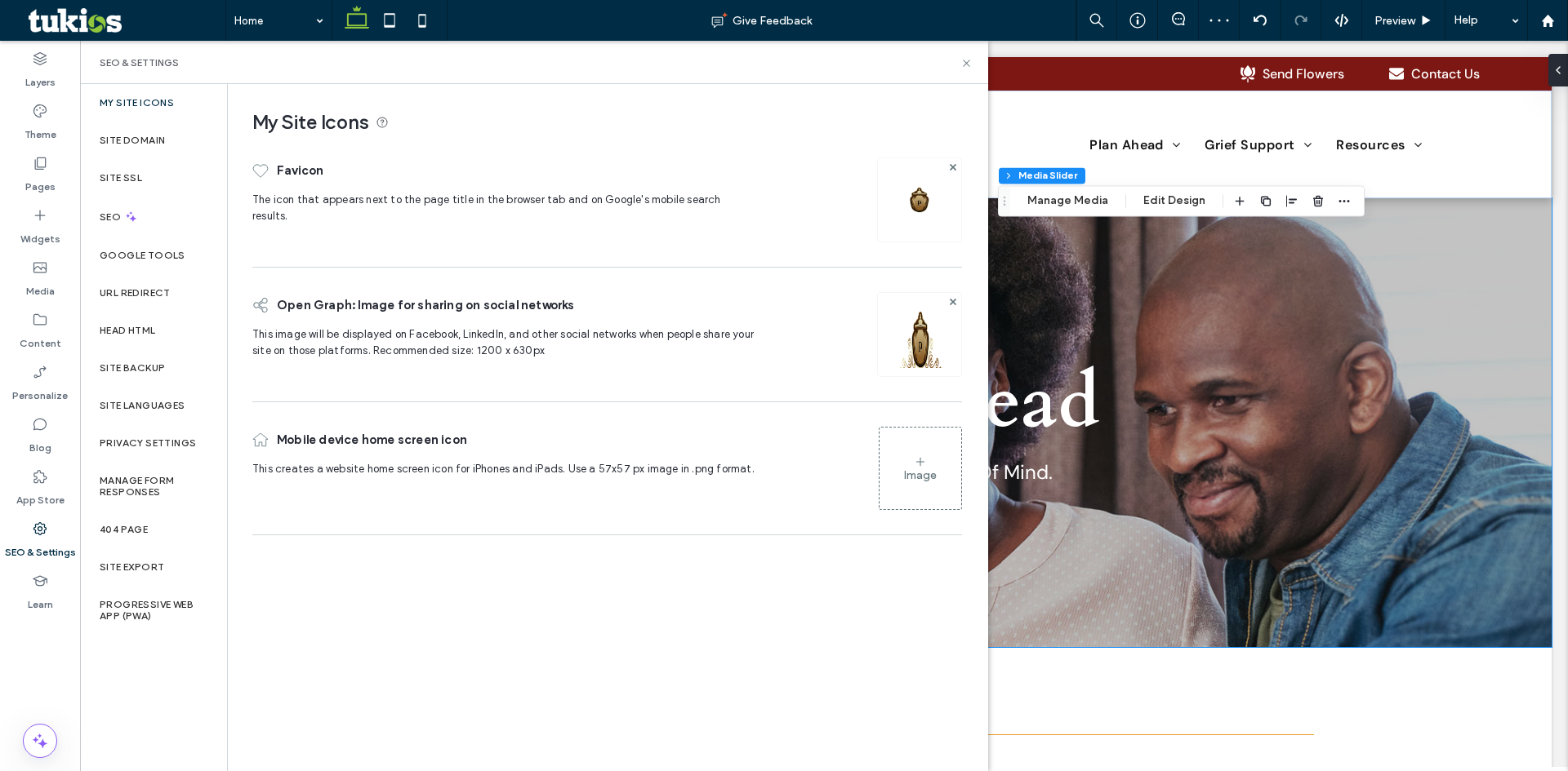
click at [913, 494] on div "Image" at bounding box center [920, 468] width 82 height 78
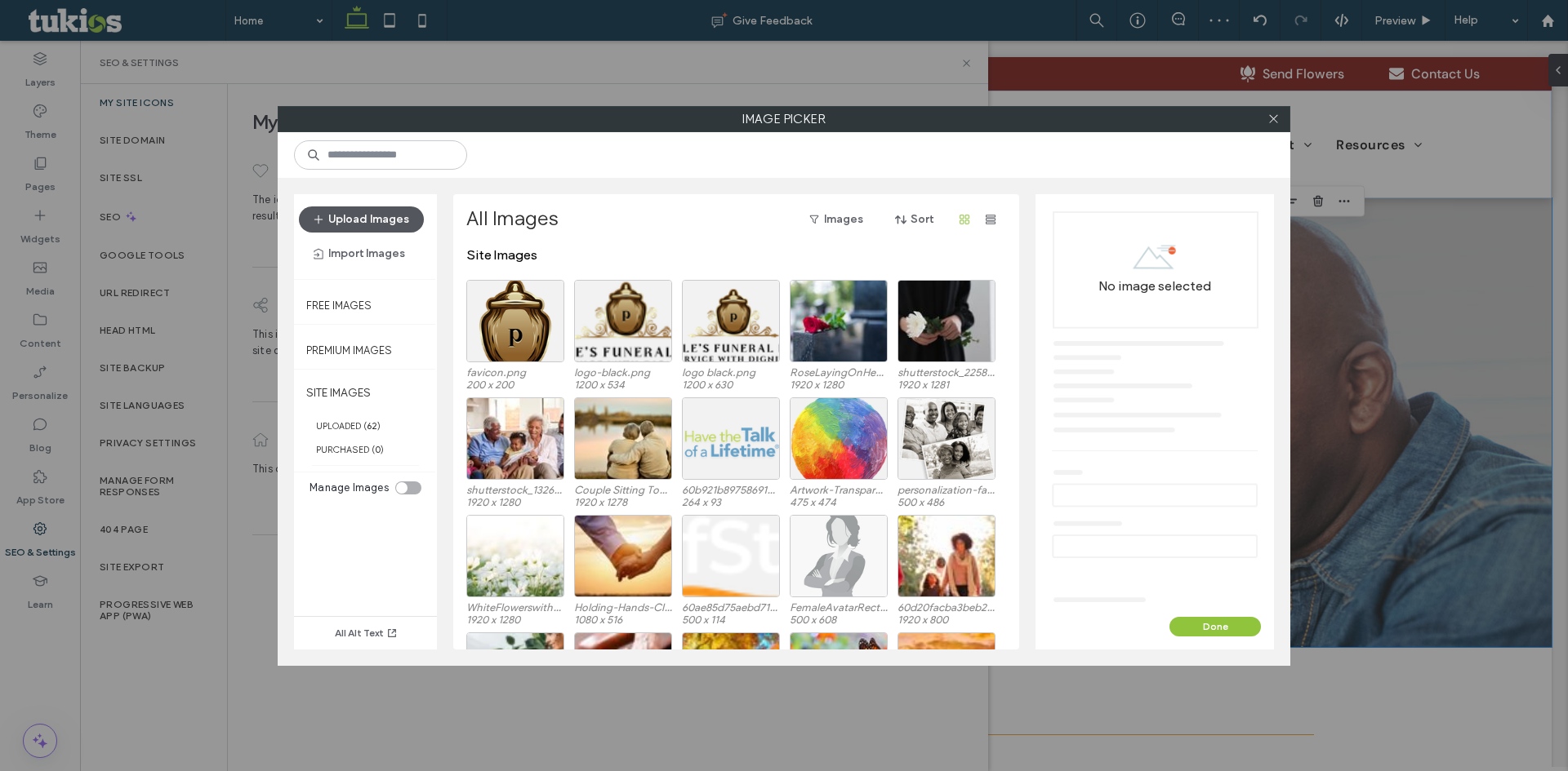
click at [340, 219] on button "Upload Images" at bounding box center [361, 219] width 125 height 26
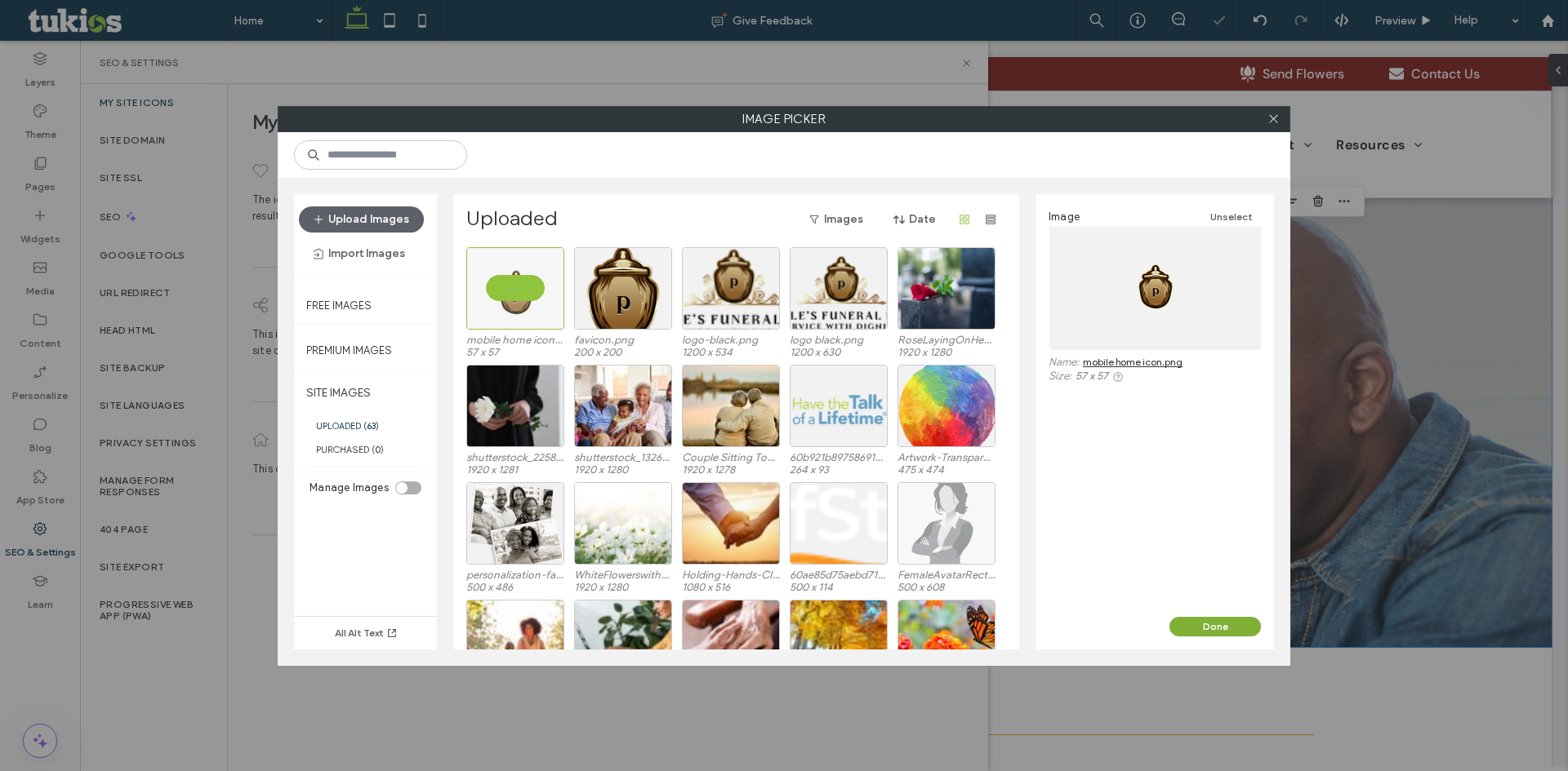
click at [1244, 631] on button "Done" at bounding box center [1215, 627] width 91 height 20
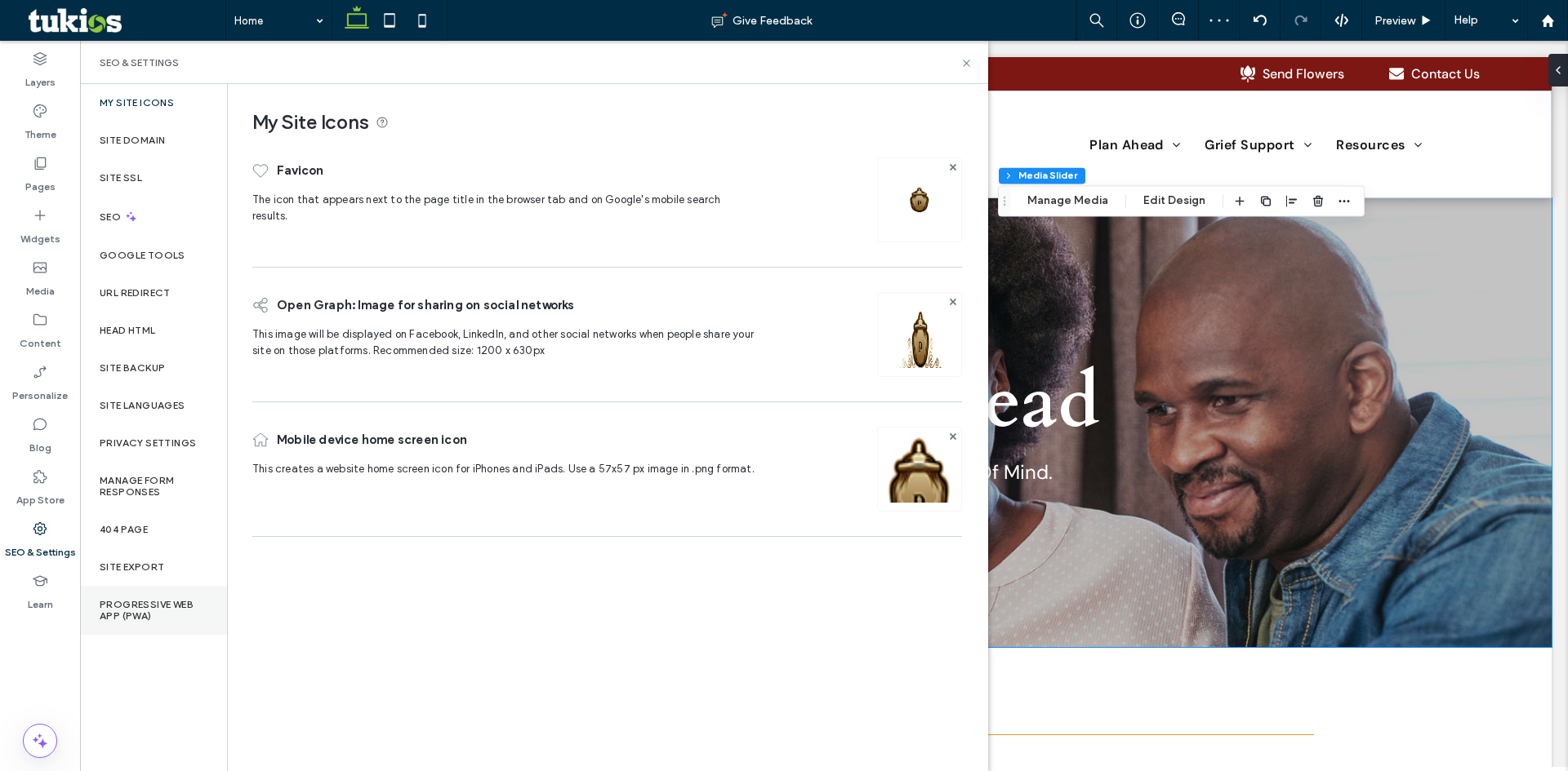
click at [157, 606] on label "Progressive Web App (PWA)" at bounding box center [153, 611] width 108 height 23
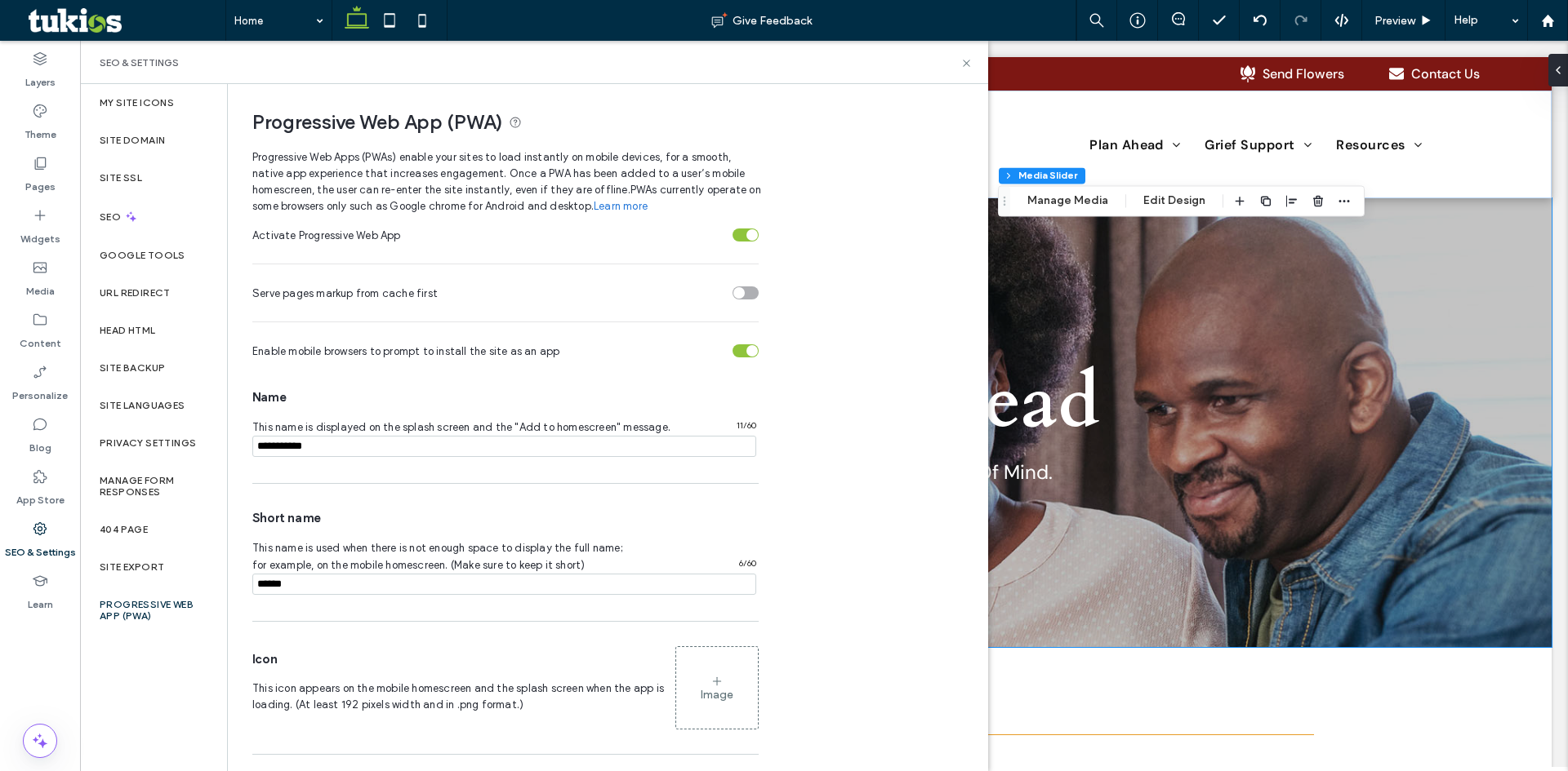
click at [722, 696] on div "Image" at bounding box center [717, 695] width 33 height 14
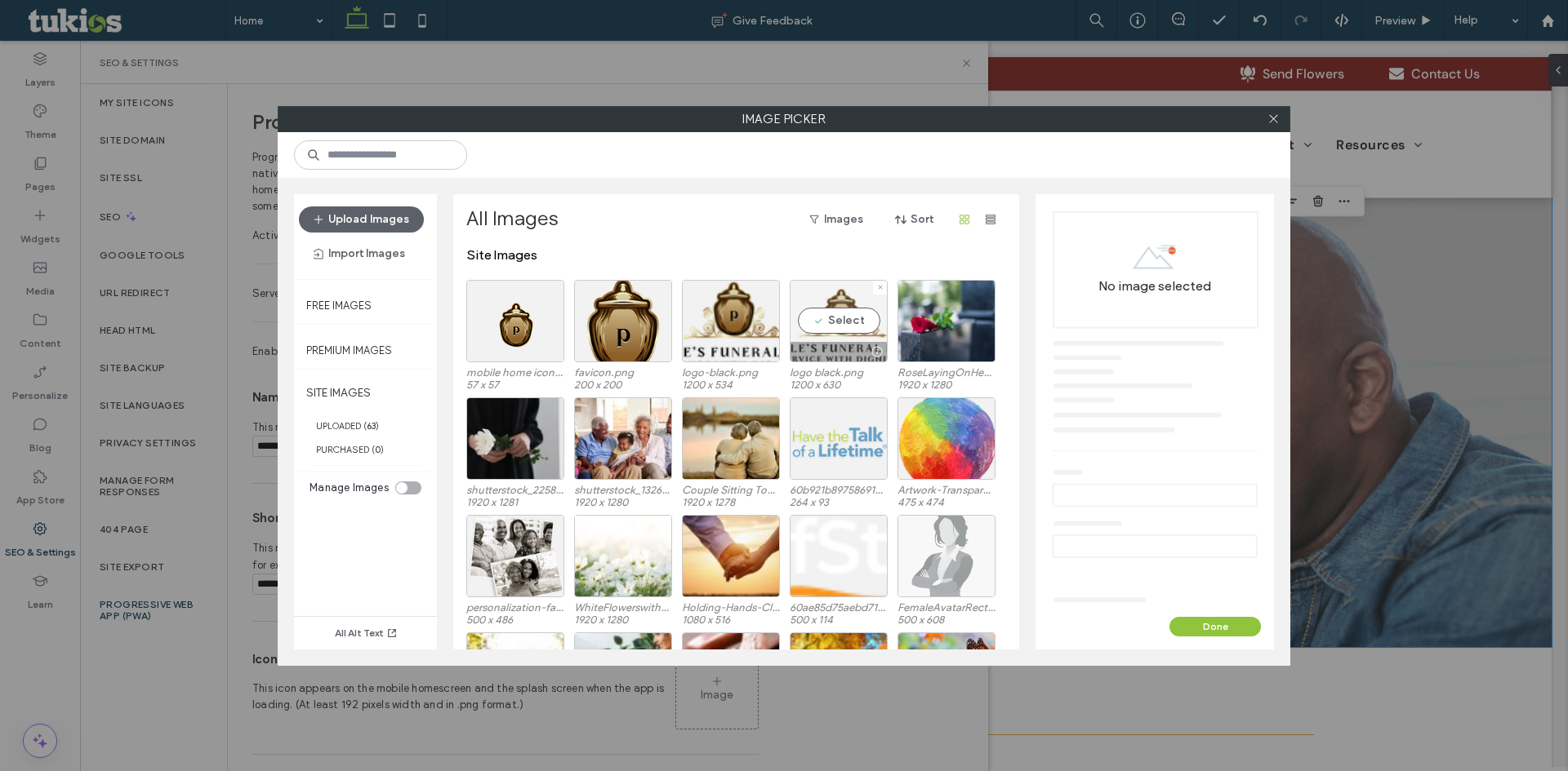
click at [857, 306] on div "Select" at bounding box center [838, 321] width 98 height 83
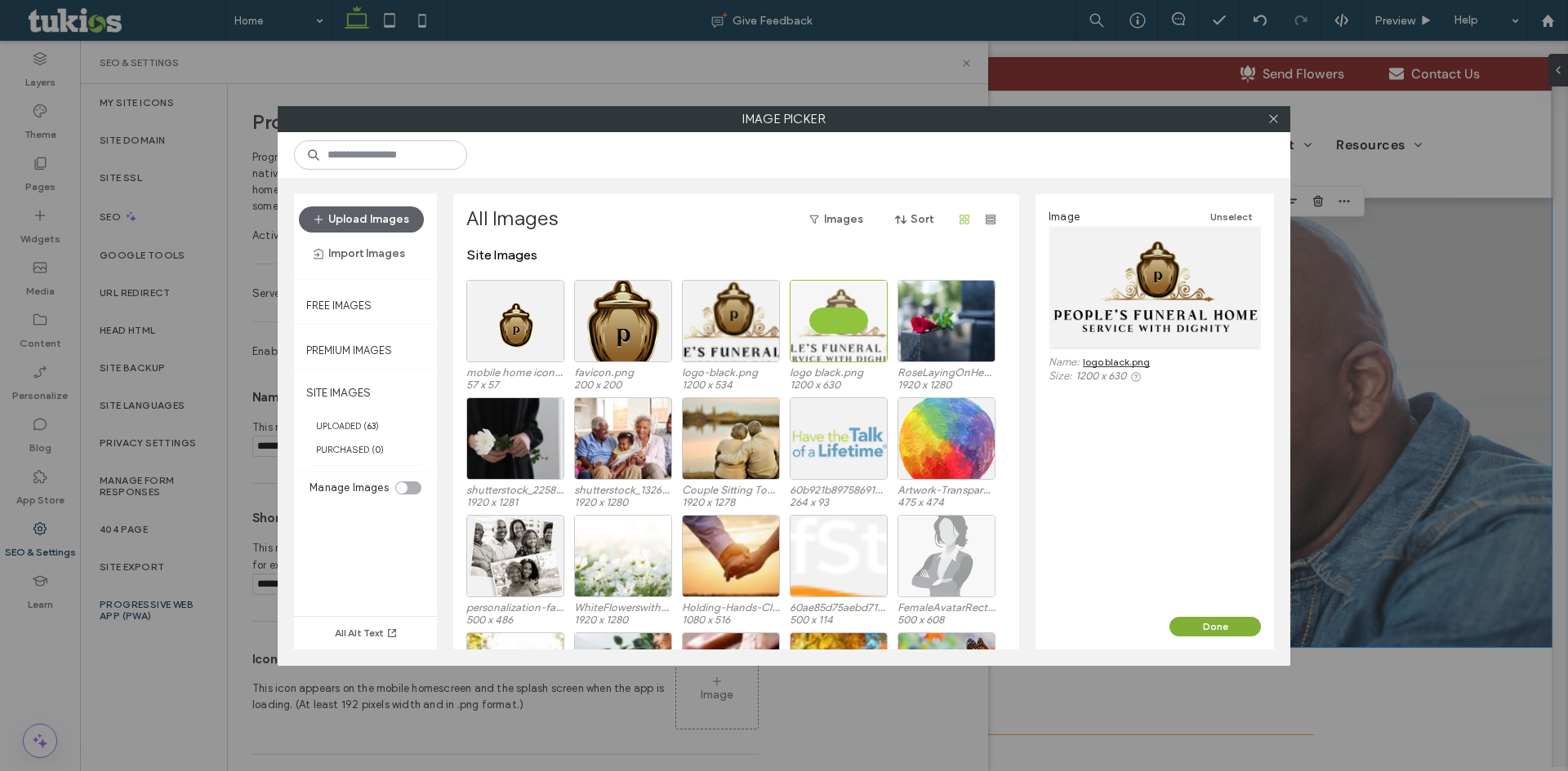
click at [1193, 621] on button "Done" at bounding box center [1215, 627] width 91 height 20
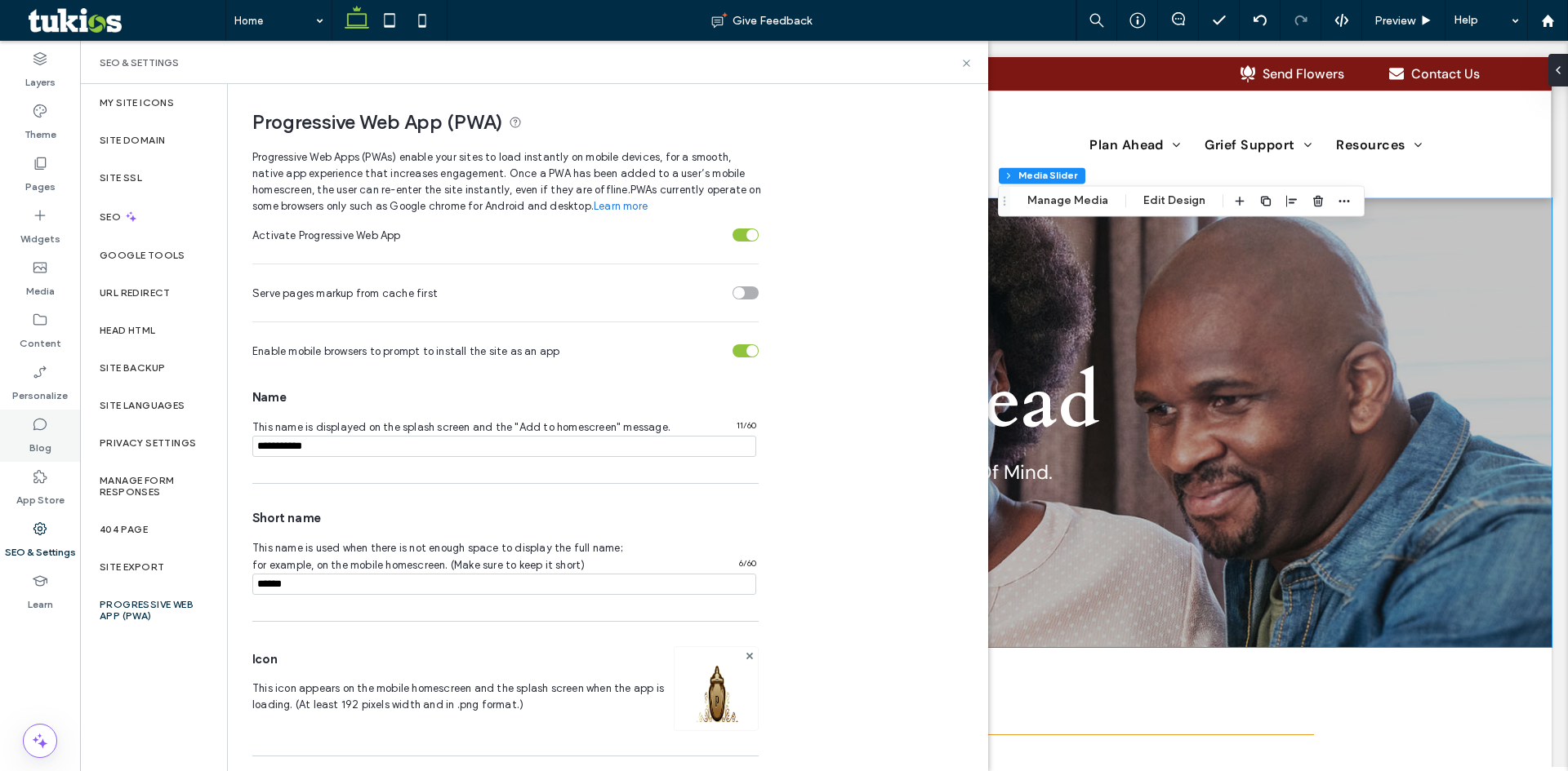
drag, startPoint x: 341, startPoint y: 448, endPoint x: 0, endPoint y: 413, distance: 342.8
click at [0, 415] on div "Layers Theme Pages Widgets Media Content Personalize Blog App Store SEO & Setti…" at bounding box center [40, 406] width 80 height 731
type input "**********"
drag, startPoint x: 314, startPoint y: 590, endPoint x: 0, endPoint y: 525, distance: 320.7
click at [0, 527] on div "Layers Theme Pages Widgets Media Content Personalize Blog App Store SEO & Setti…" at bounding box center [40, 406] width 80 height 731
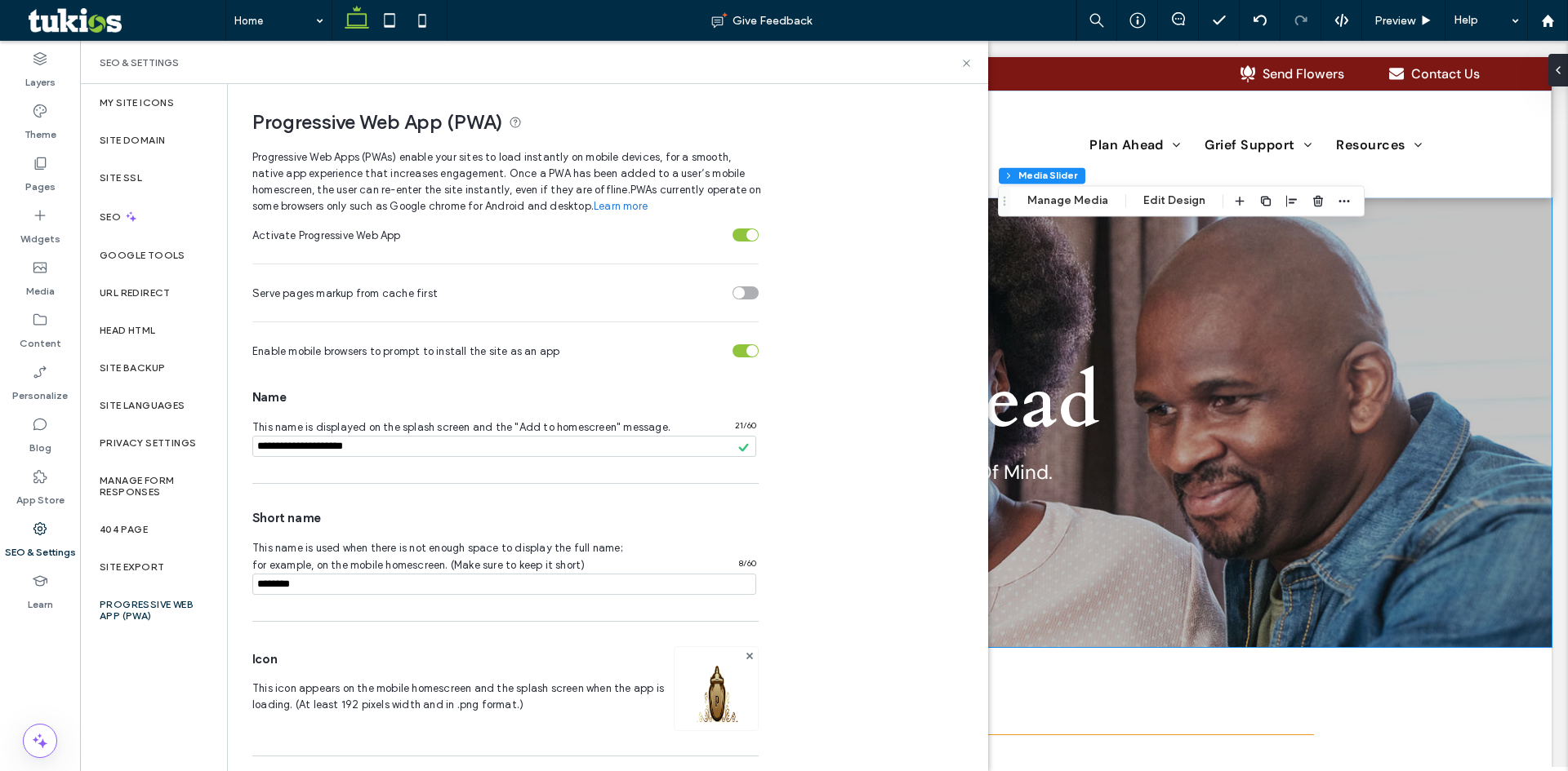
type input "********"
click at [887, 613] on div "Activate Progressive Web App Serve pages markup from cache first Enable mobile …" at bounding box center [607, 543] width 710 height 657
click at [151, 327] on label "Head HTML" at bounding box center [127, 330] width 57 height 11
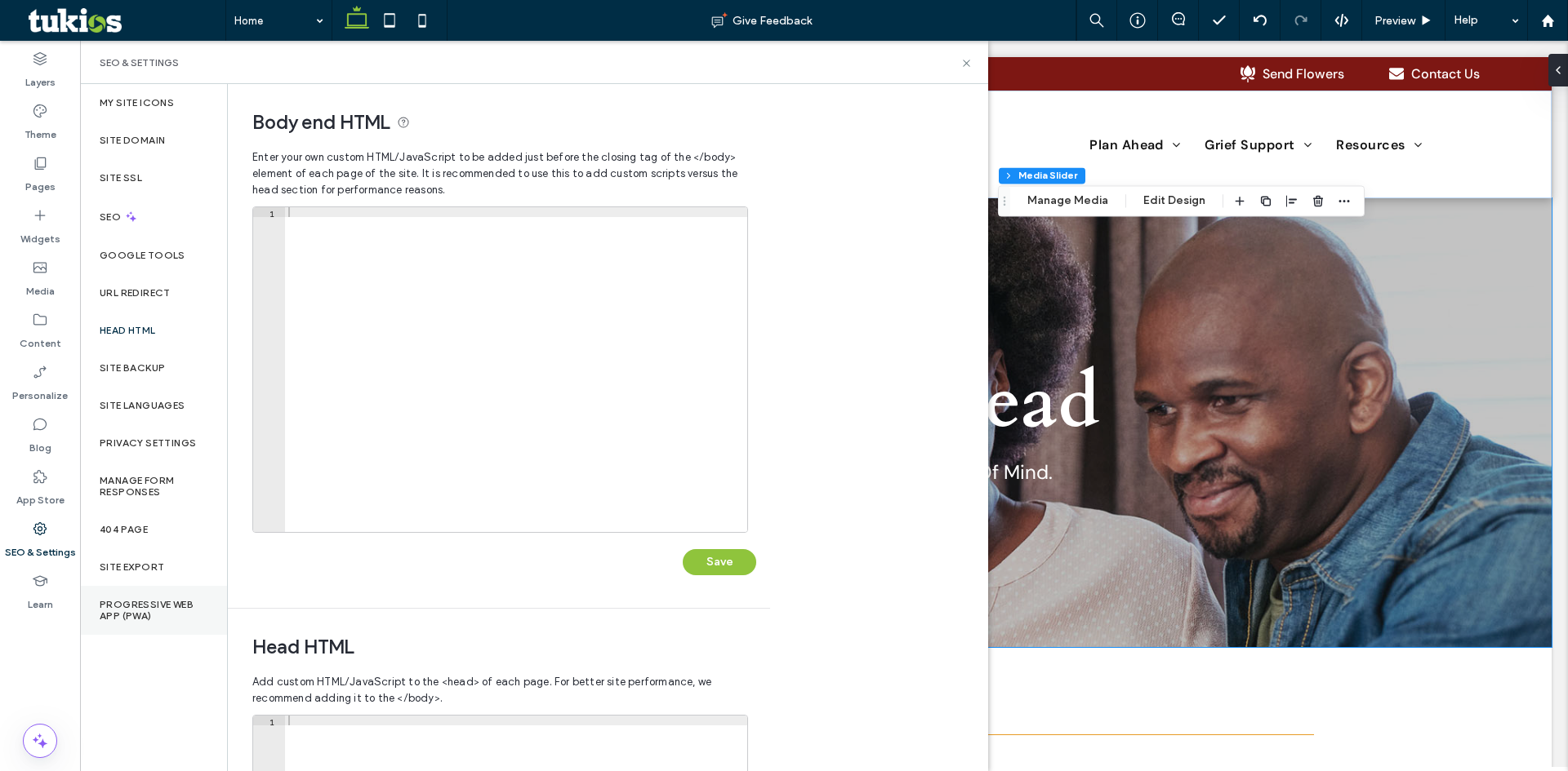
click at [122, 621] on label "Progressive Web App (PWA)" at bounding box center [153, 611] width 108 height 23
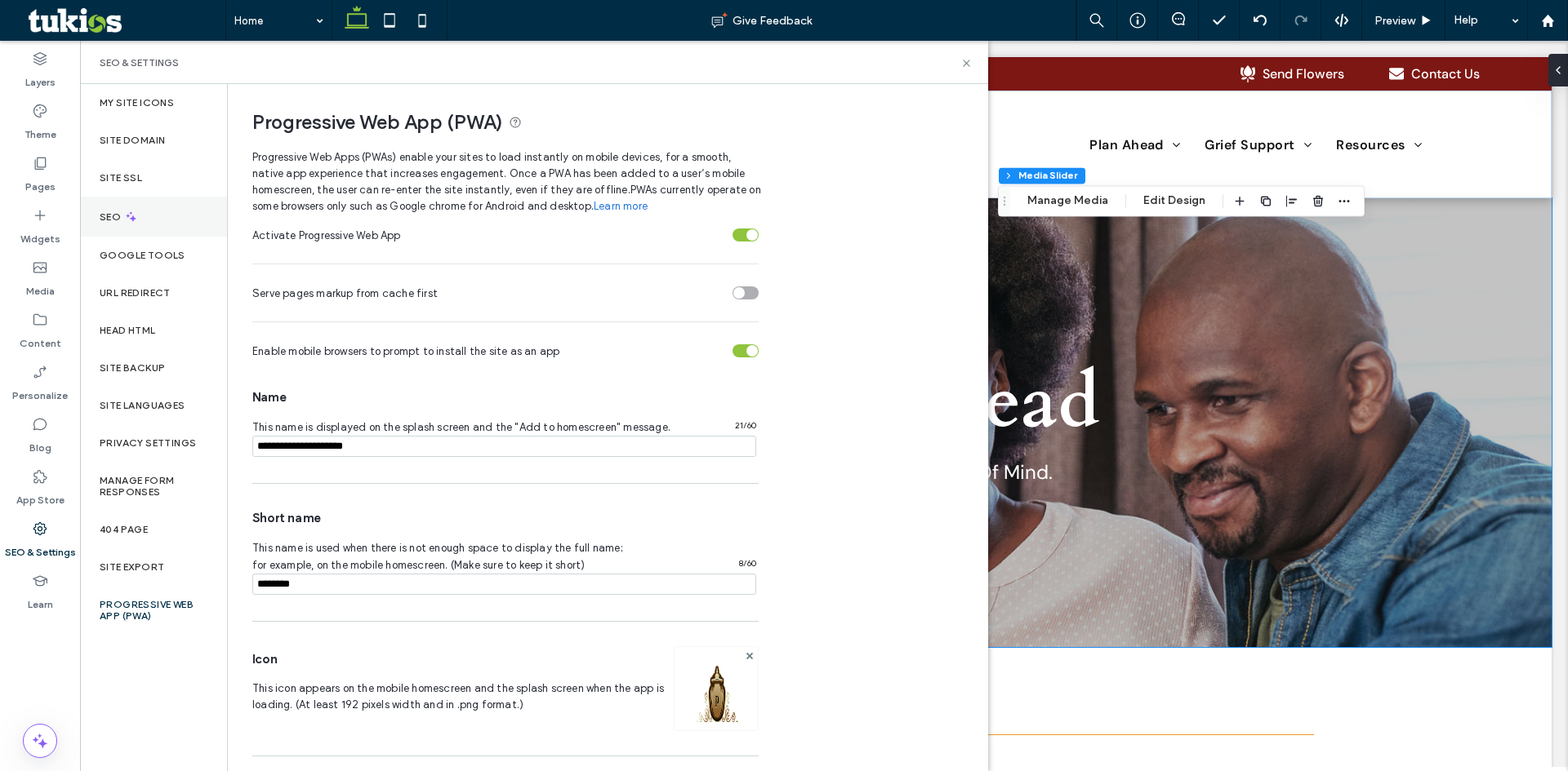
click at [138, 217] on div "SEO" at bounding box center [153, 217] width 147 height 40
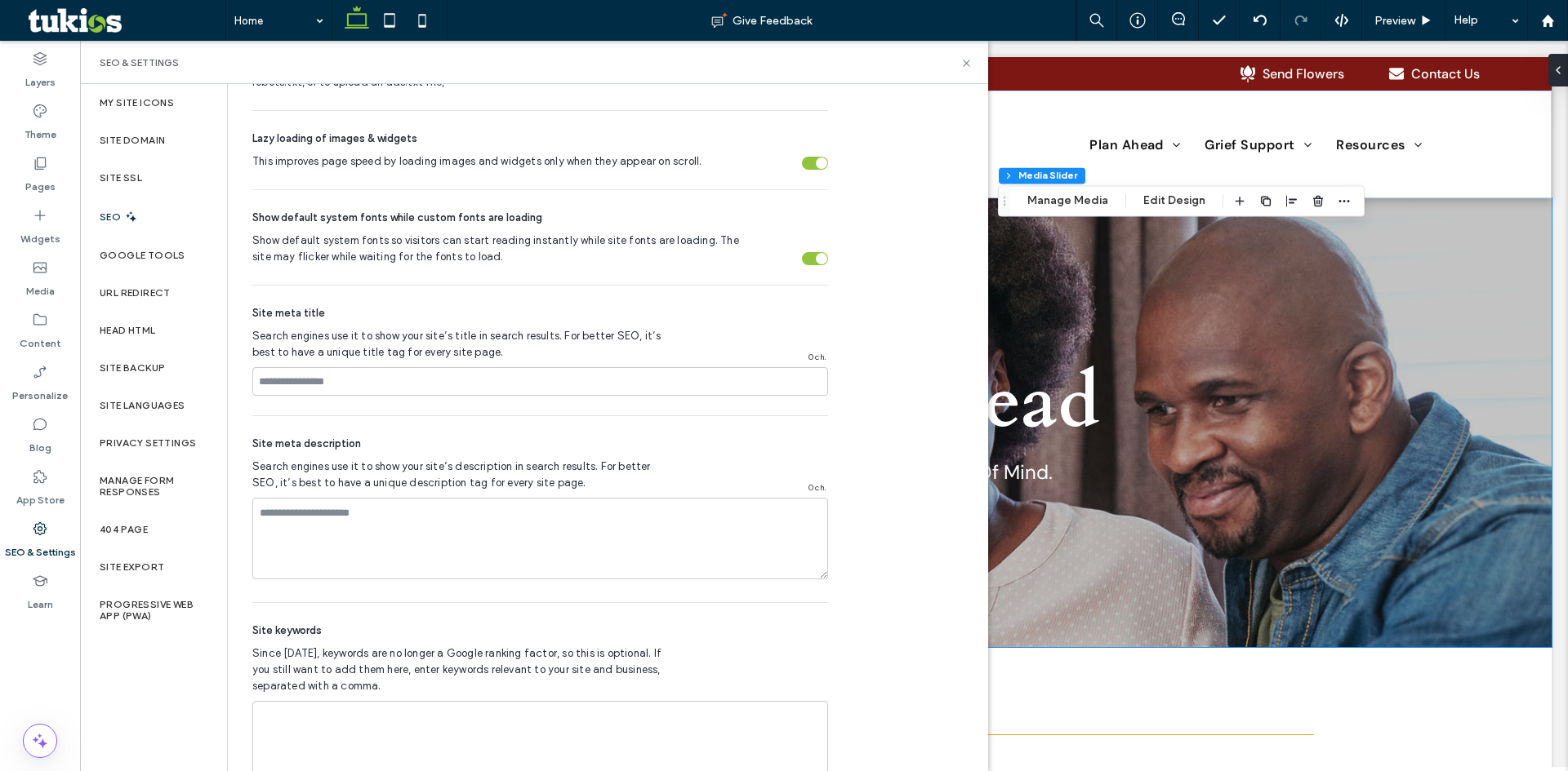
scroll to position [748, 0]
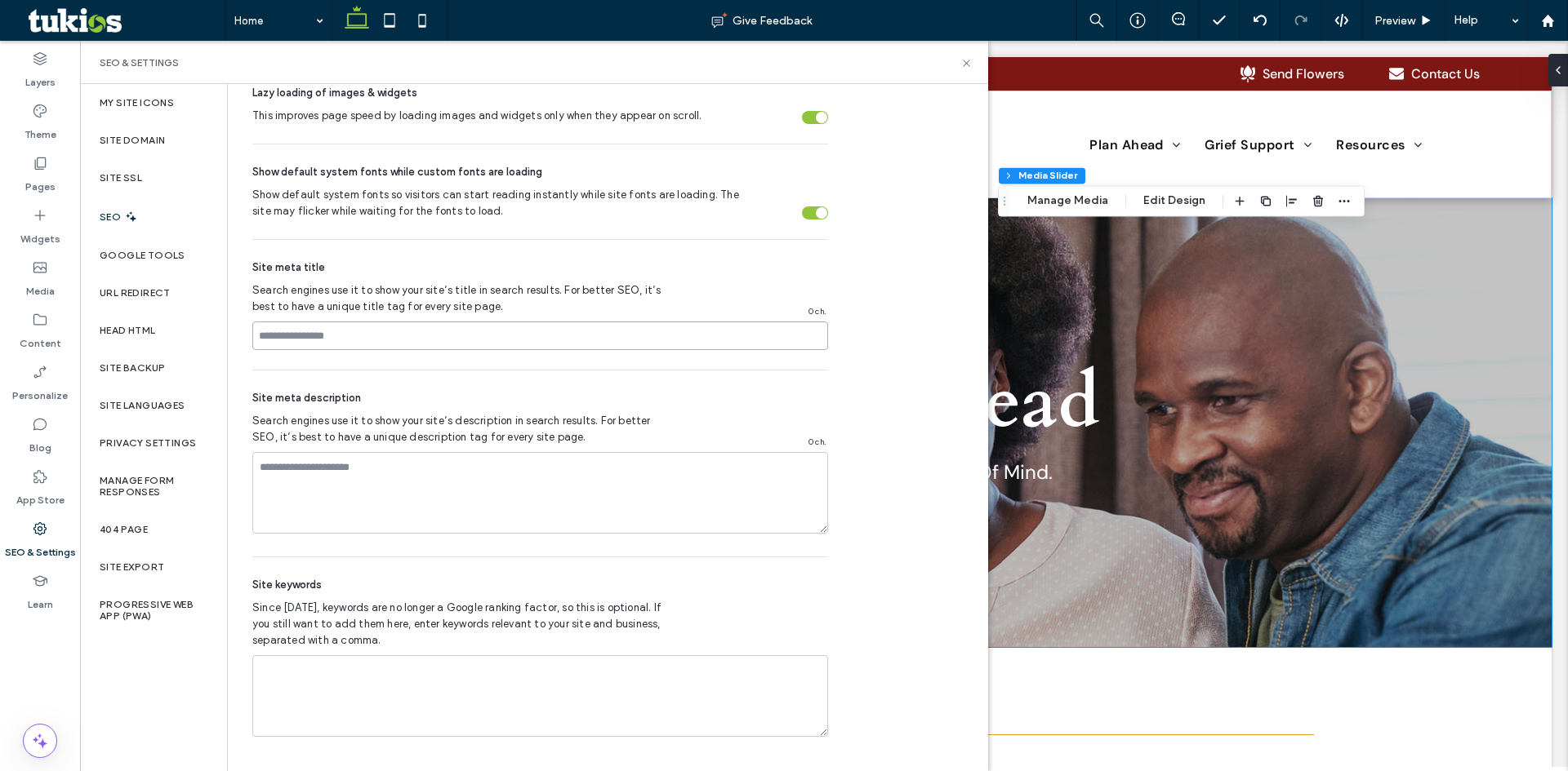
click at [327, 330] on input at bounding box center [540, 336] width 575 height 29
type input "*"
type input "**********"
click at [959, 297] on div "SEO Optimize your site to increase its visibility in relevant search results. N…" at bounding box center [607, 52] width 758 height 1434
click at [969, 61] on icon at bounding box center [966, 64] width 12 height 12
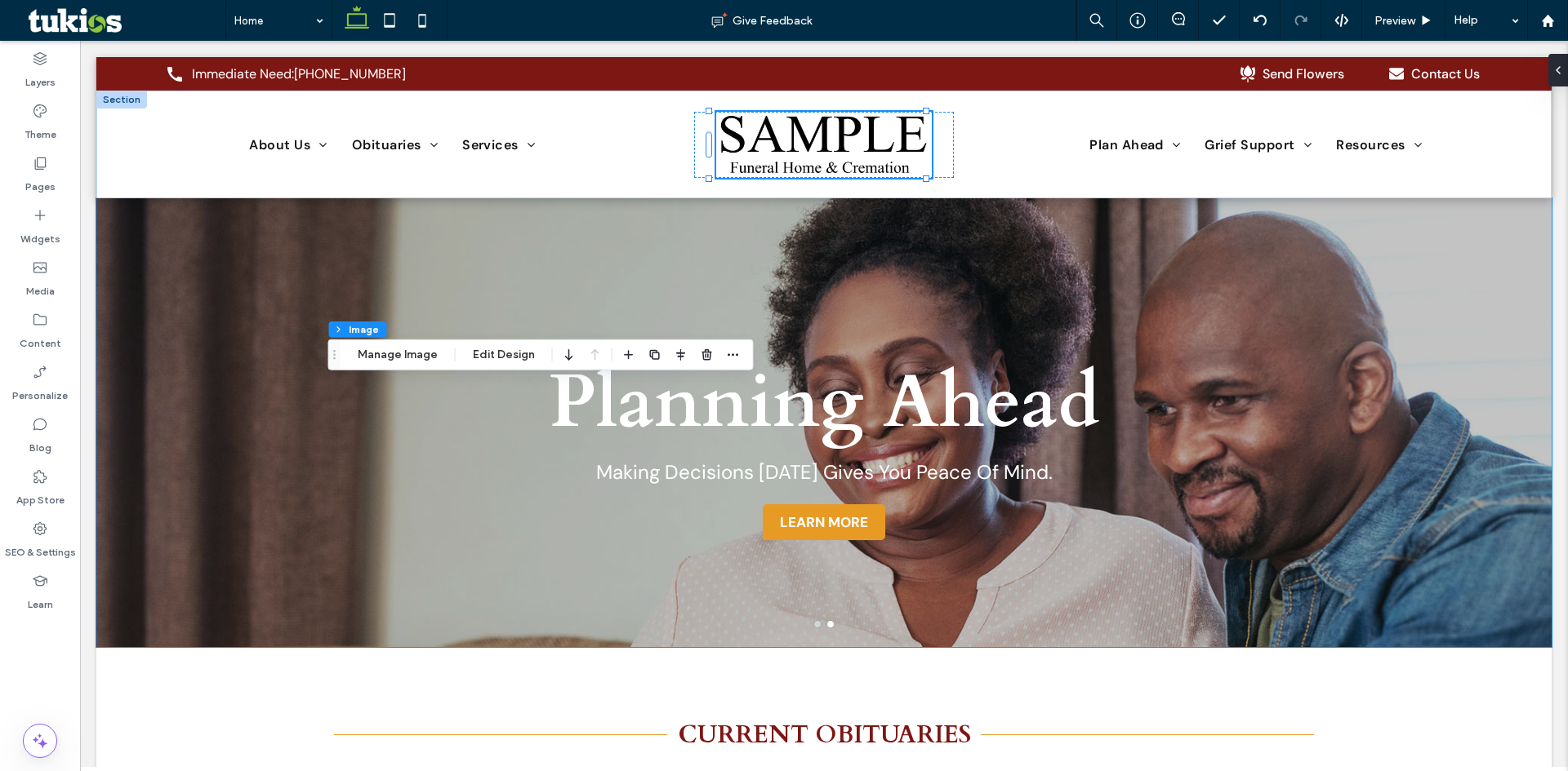
click at [404, 365] on div "Footer Section Column Image Manage Image Edit Design" at bounding box center [541, 355] width 426 height 31
click at [407, 362] on button "Manage Image" at bounding box center [398, 355] width 101 height 20
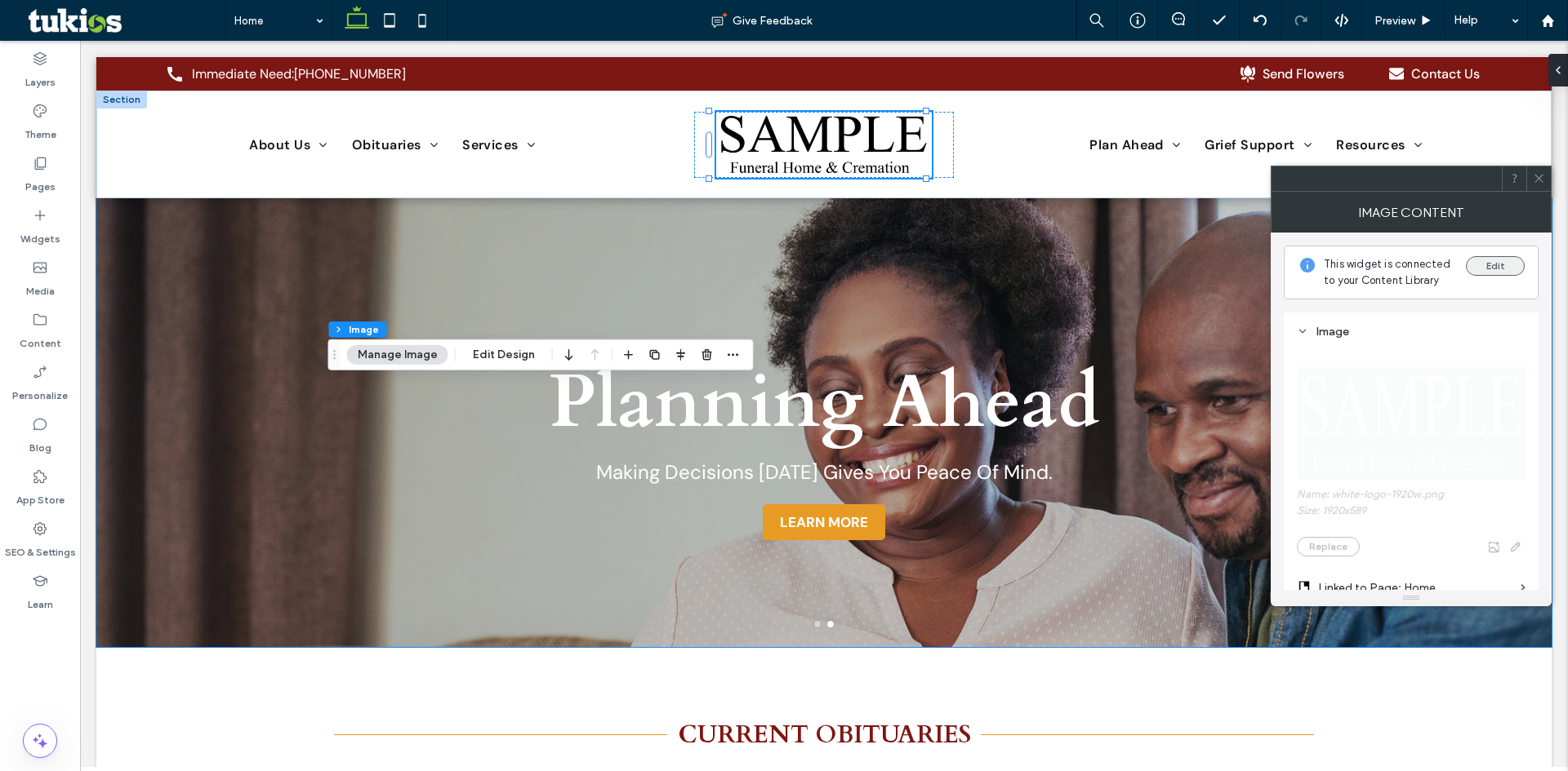
click at [1486, 269] on button "Edit" at bounding box center [1496, 266] width 59 height 20
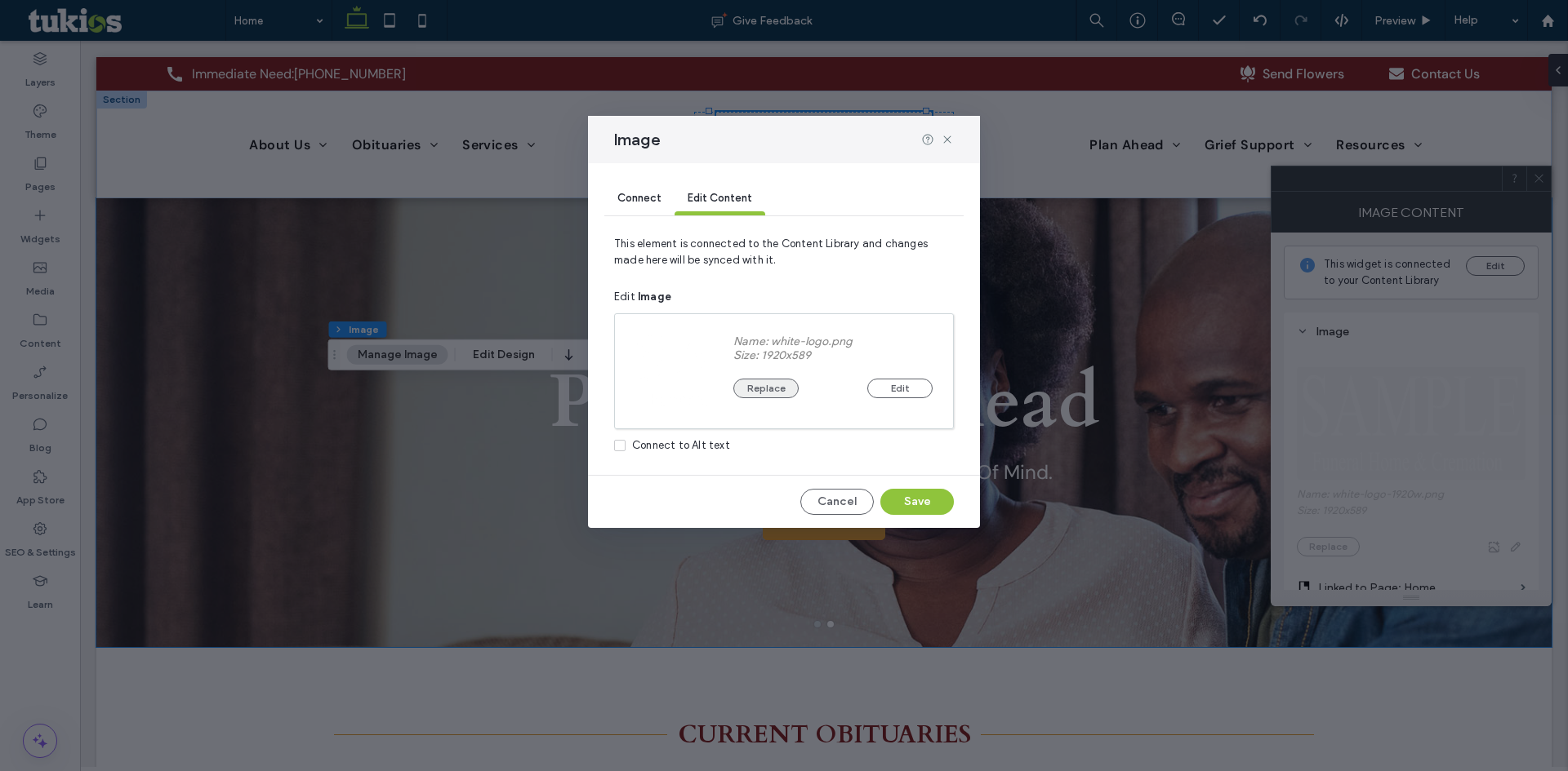
click at [754, 395] on button "Replace" at bounding box center [765, 388] width 65 height 20
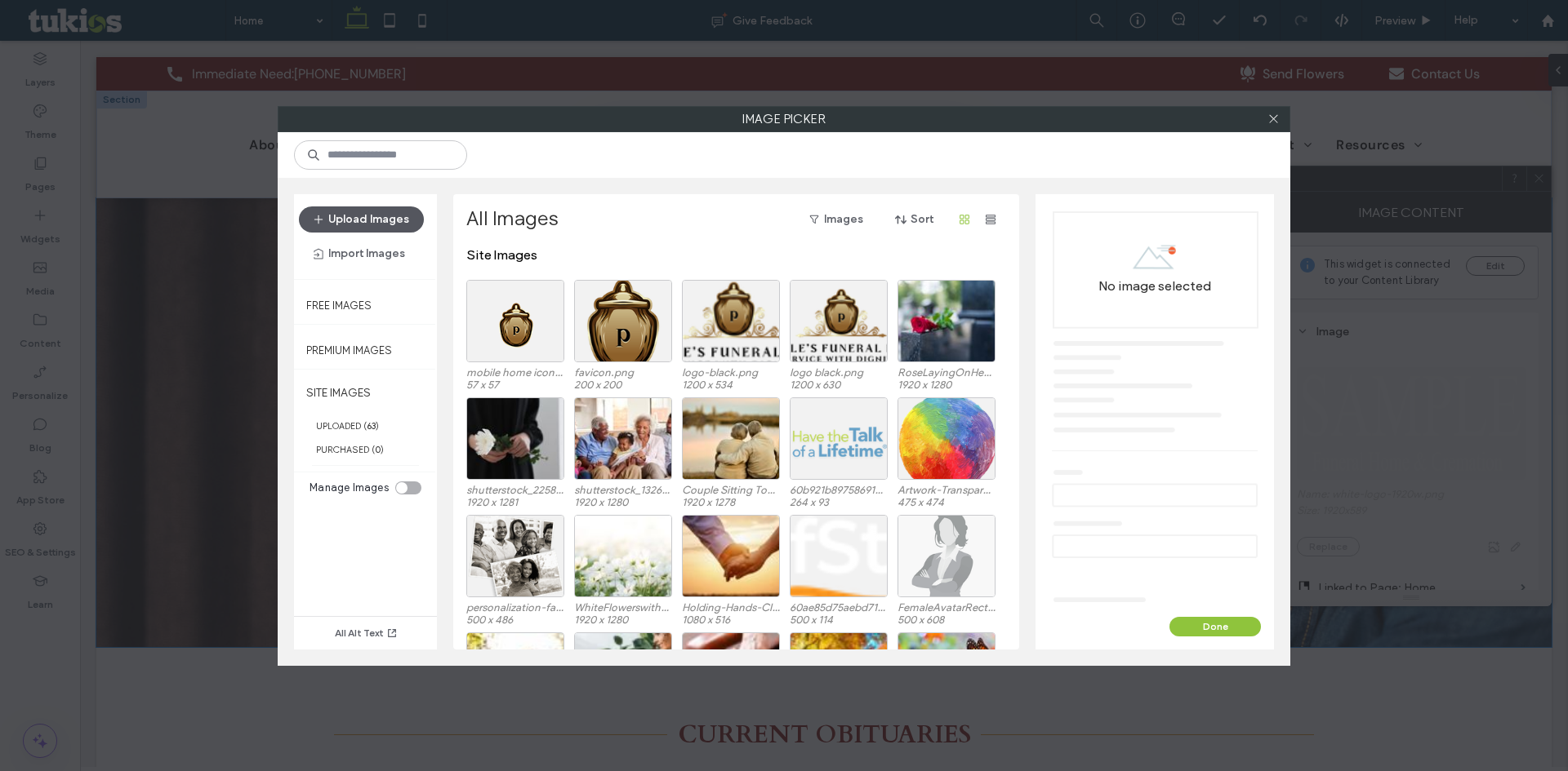
click at [375, 218] on button "Upload Images" at bounding box center [361, 219] width 125 height 26
click at [488, 141] on div at bounding box center [784, 155] width 1013 height 46
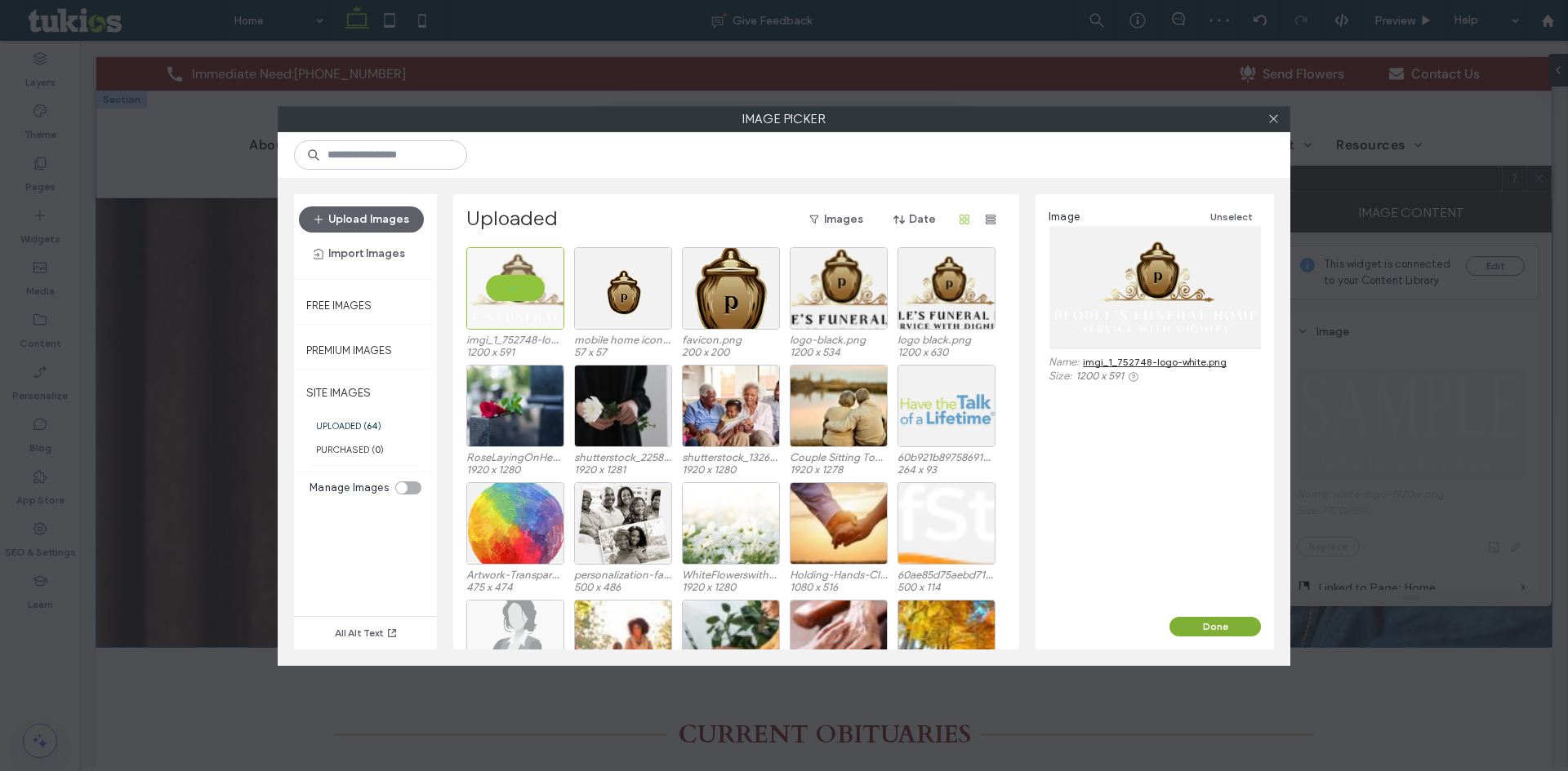
click at [1226, 622] on button "Done" at bounding box center [1215, 627] width 91 height 20
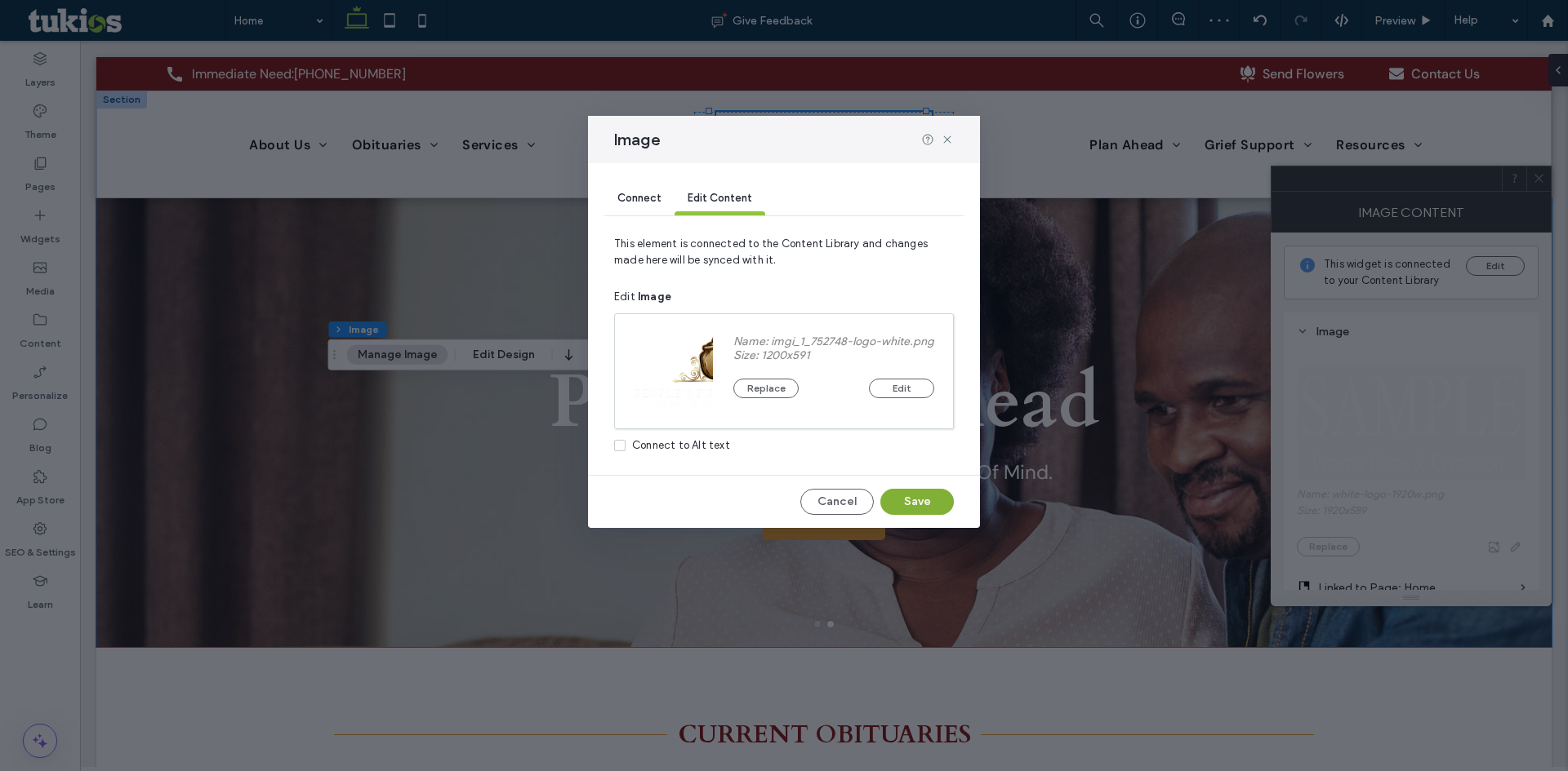
click at [919, 491] on button "Save" at bounding box center [917, 502] width 73 height 26
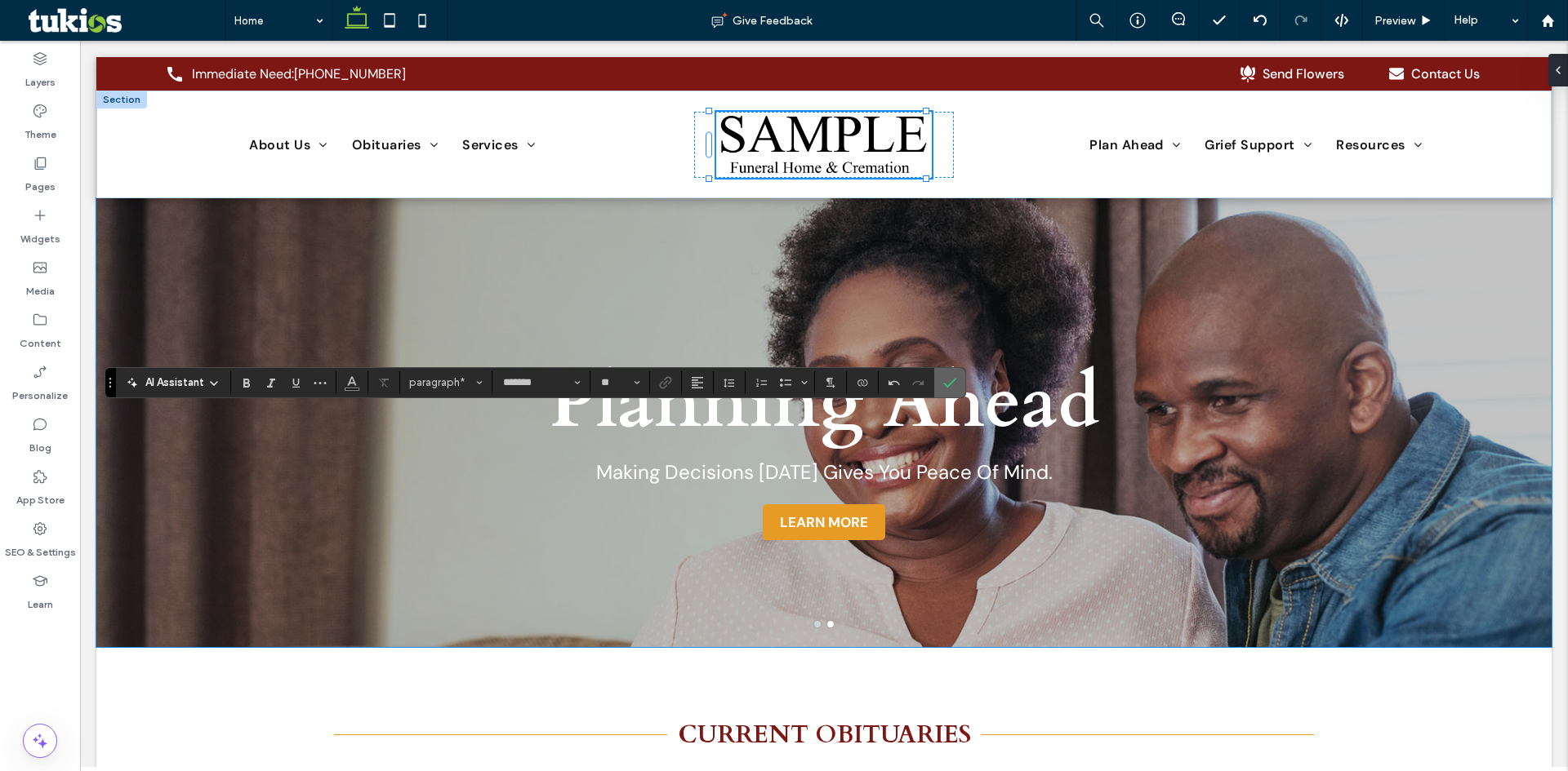
click at [956, 377] on icon "Confirm" at bounding box center [949, 382] width 13 height 13
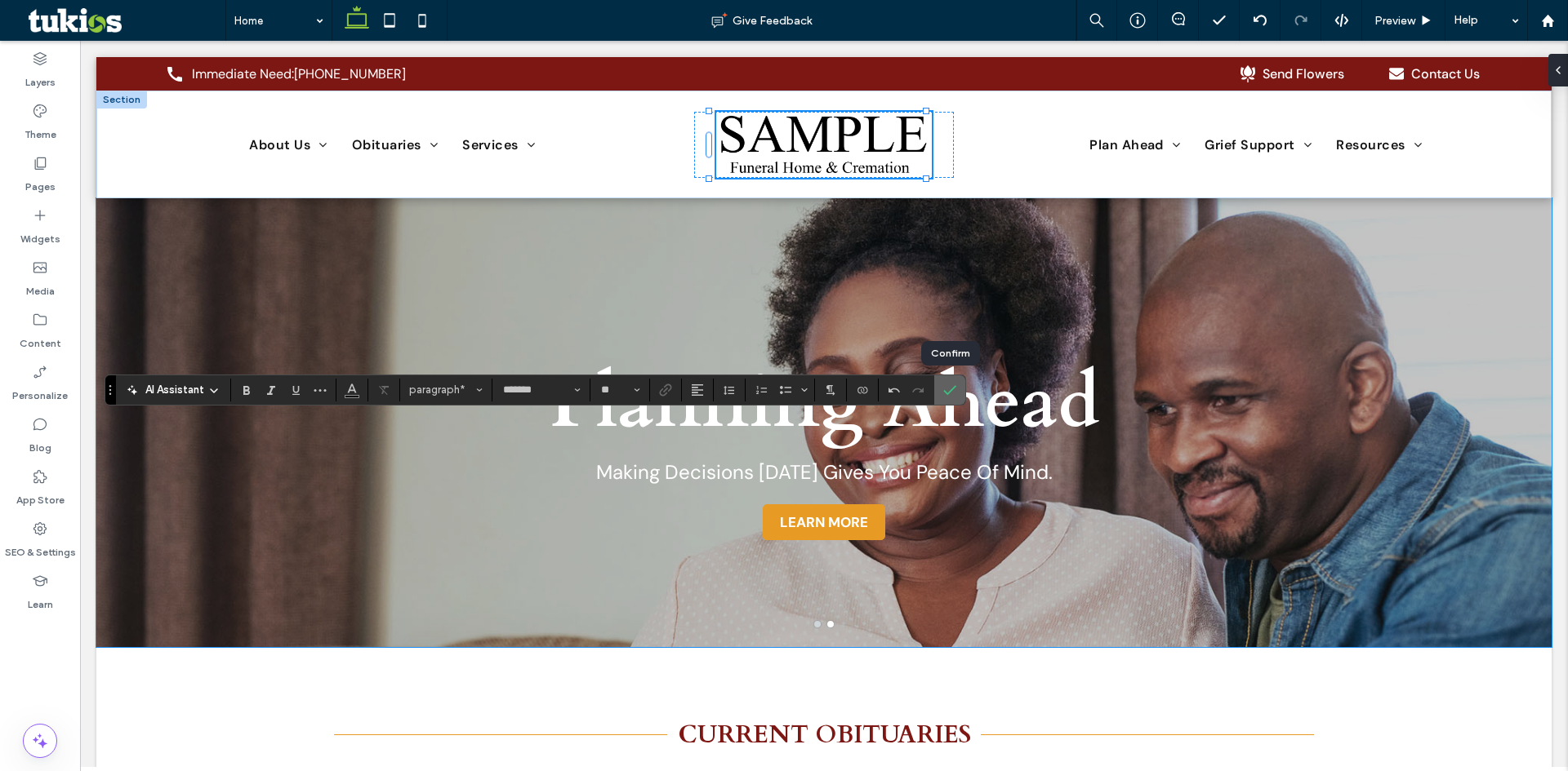
click at [951, 392] on use "Confirm" at bounding box center [950, 390] width 13 height 10
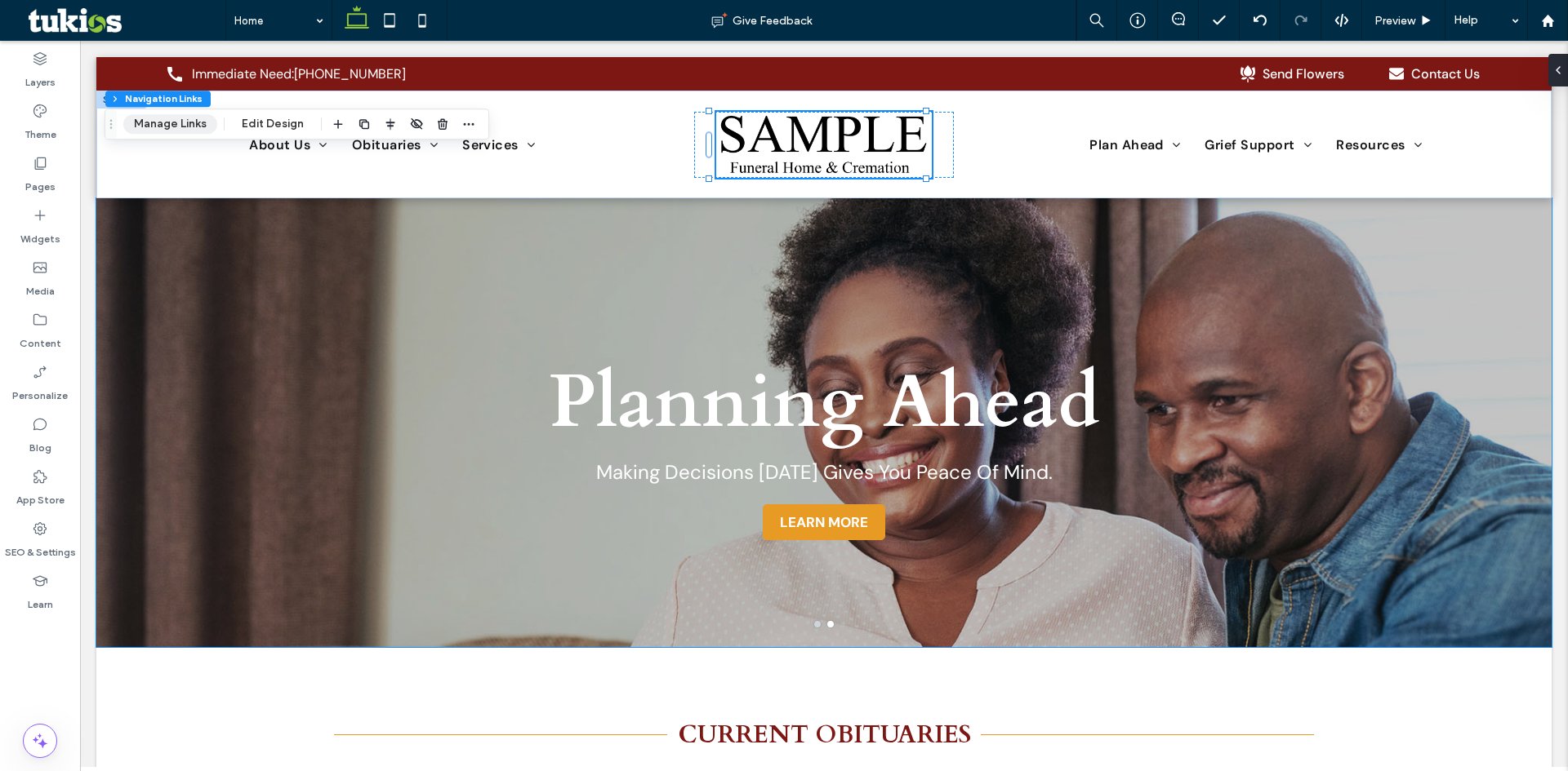
click at [181, 126] on button "Manage Links" at bounding box center [171, 124] width 94 height 20
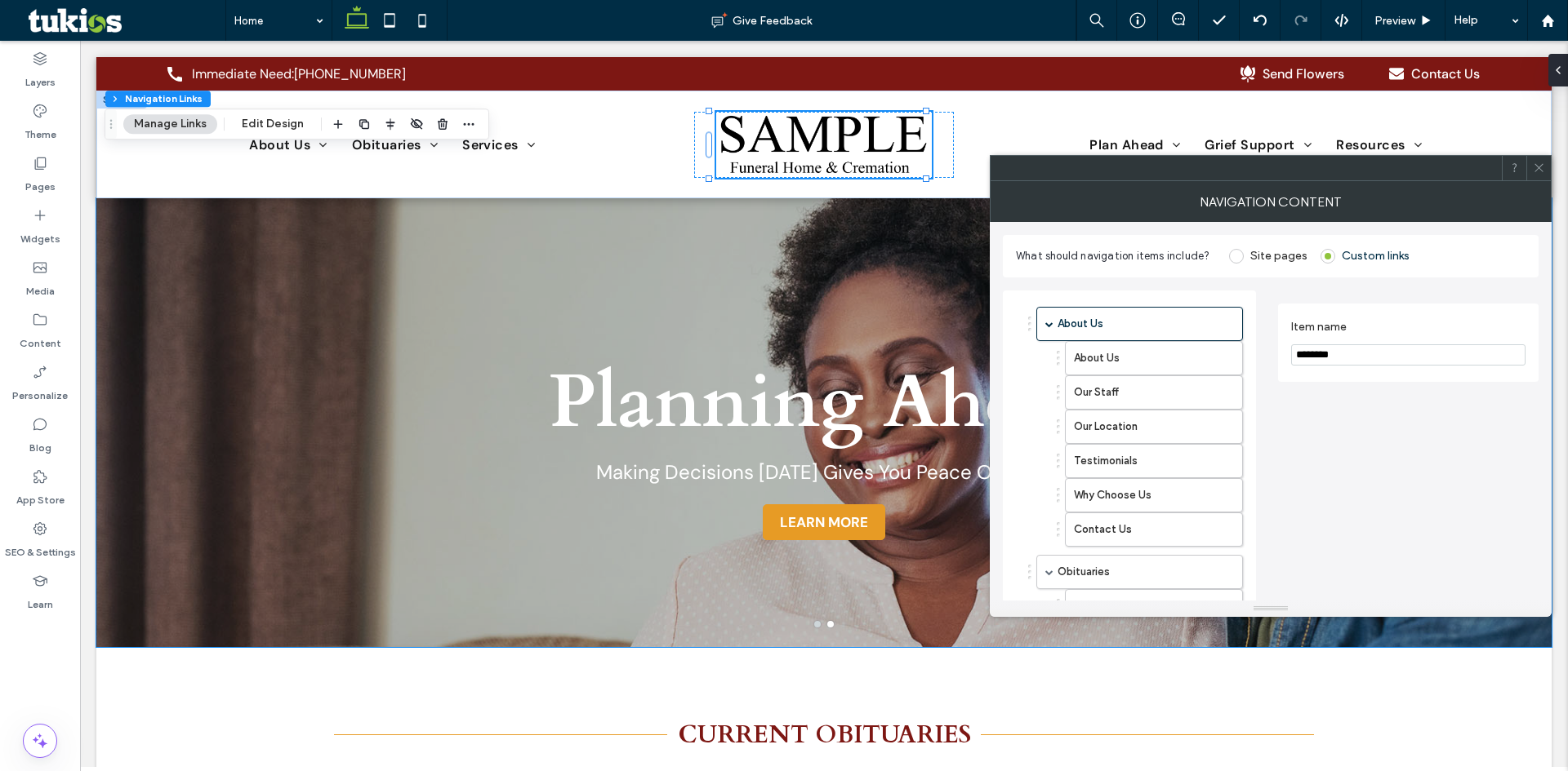
click at [1541, 170] on use at bounding box center [1538, 168] width 8 height 8
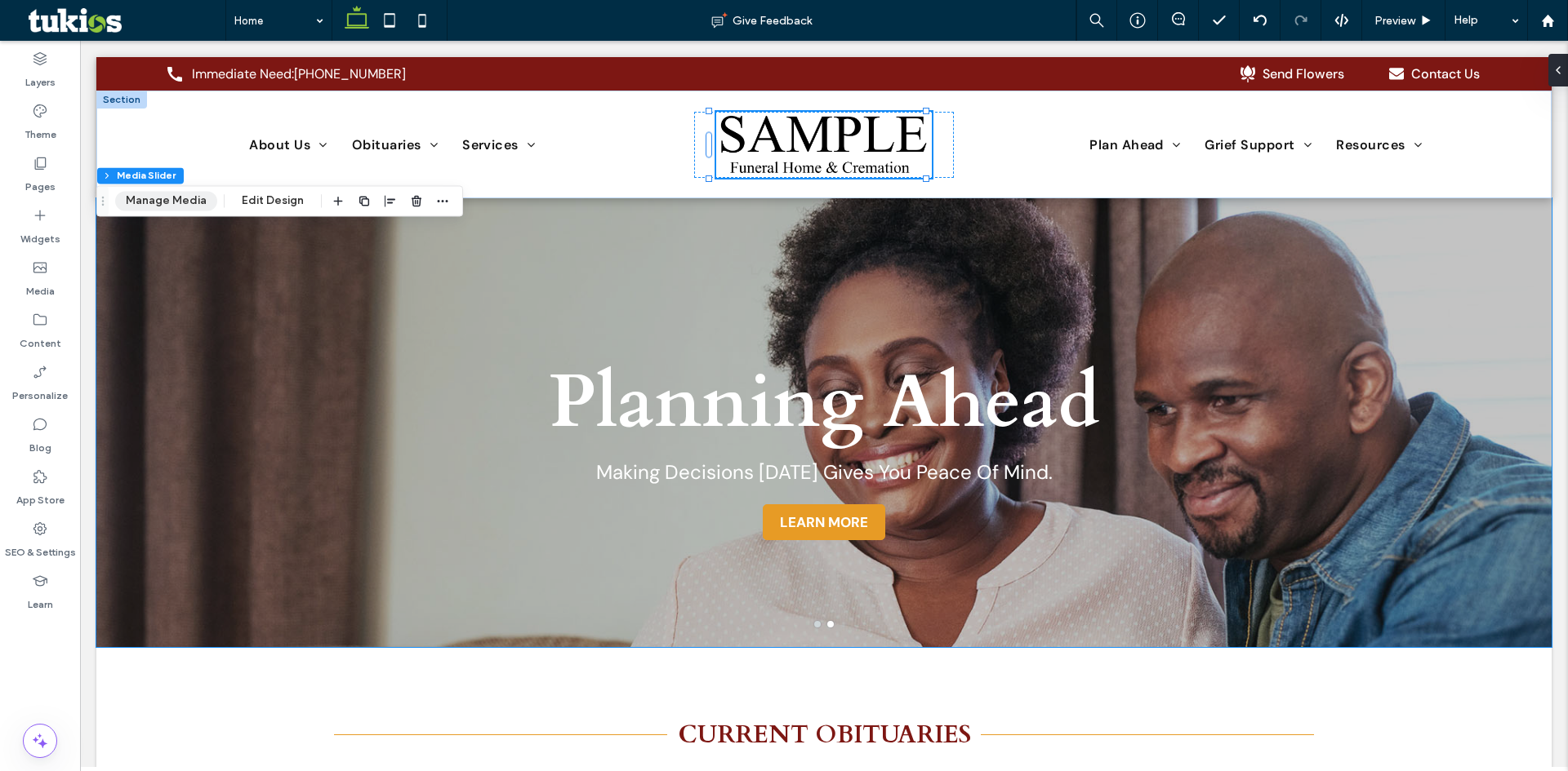
click at [188, 196] on button "Manage Media" at bounding box center [165, 200] width 102 height 20
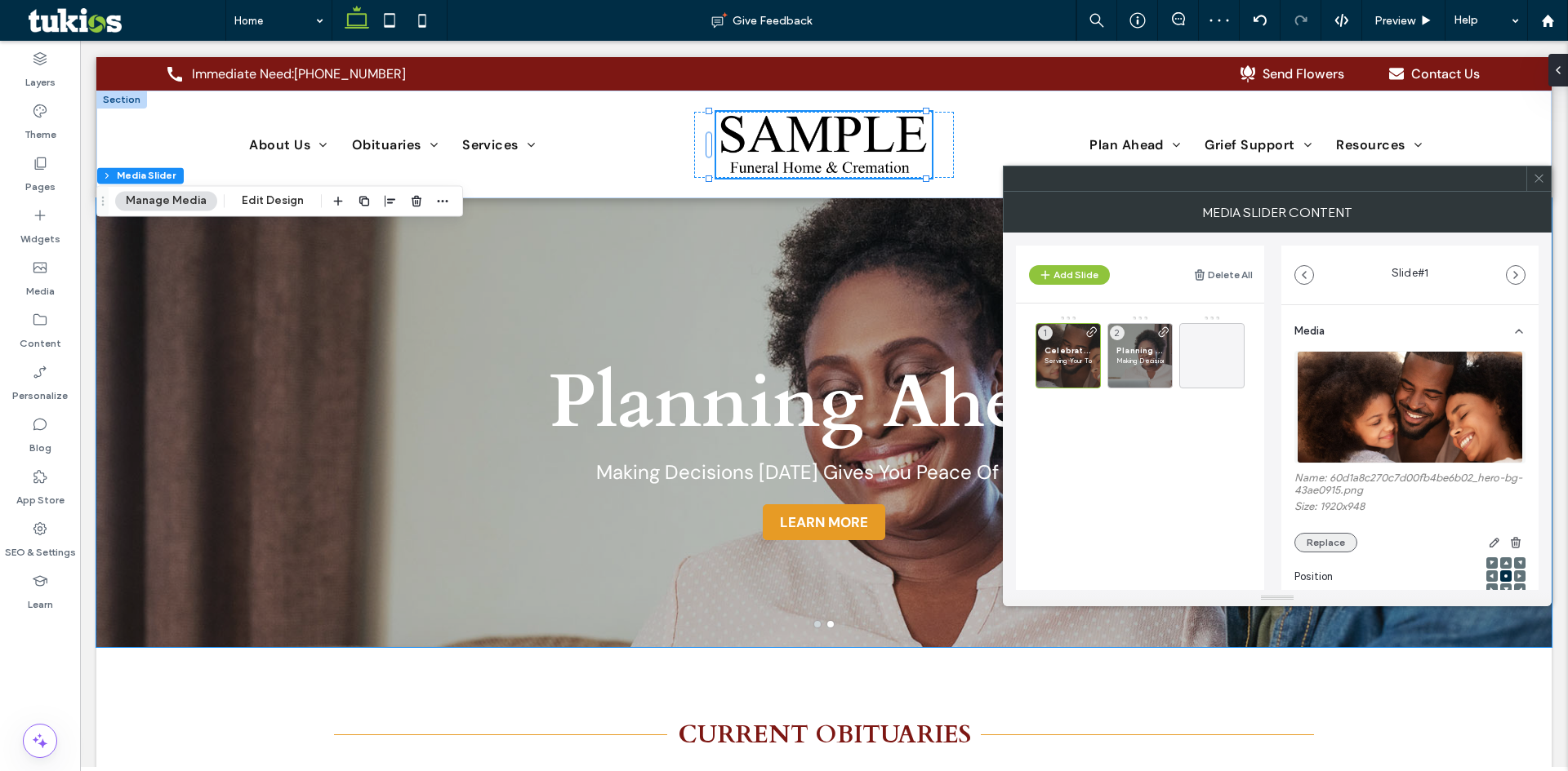
click at [1328, 537] on button "Replace" at bounding box center [1326, 543] width 63 height 20
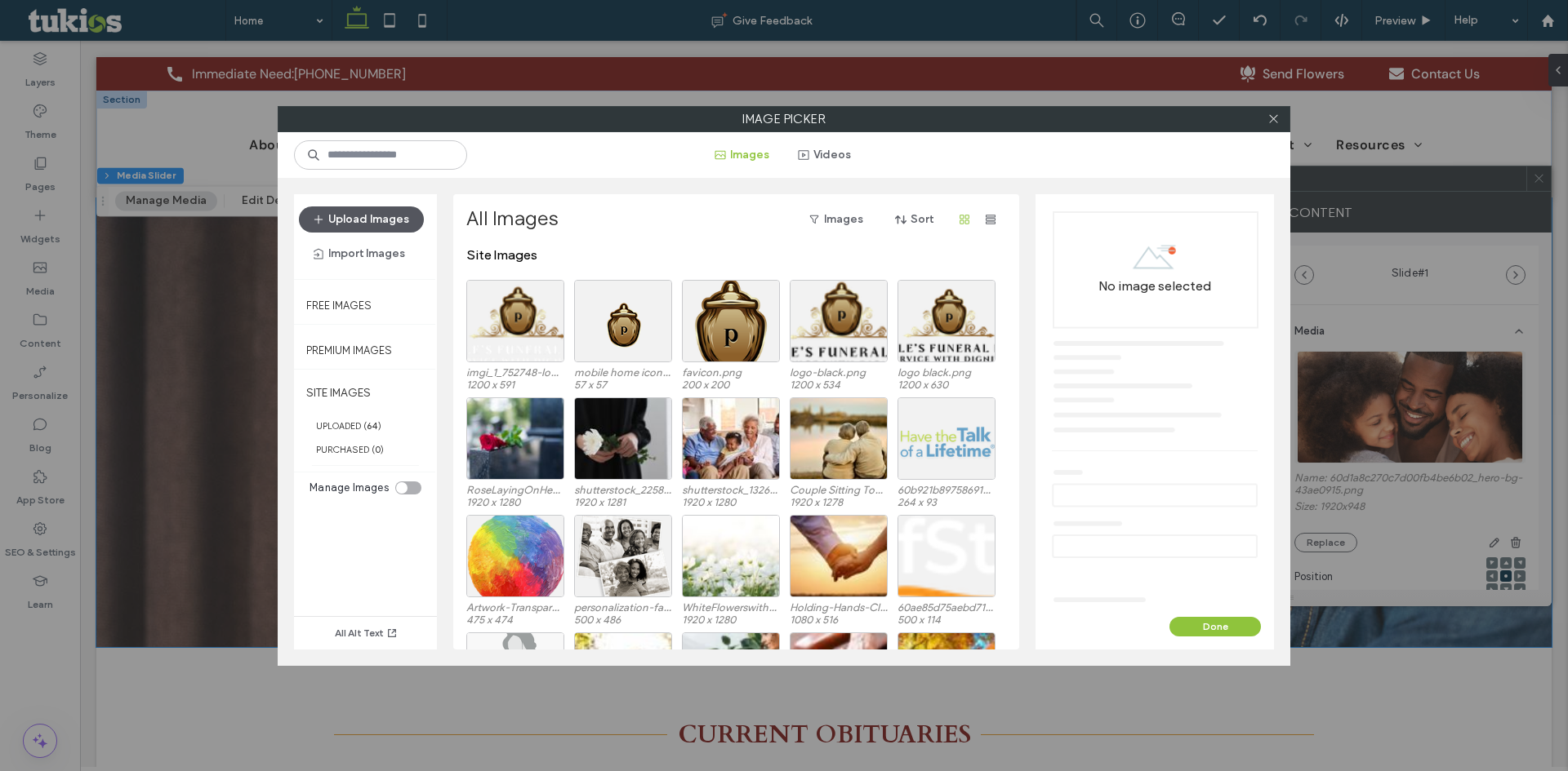
click at [340, 225] on button "Upload Images" at bounding box center [361, 219] width 125 height 26
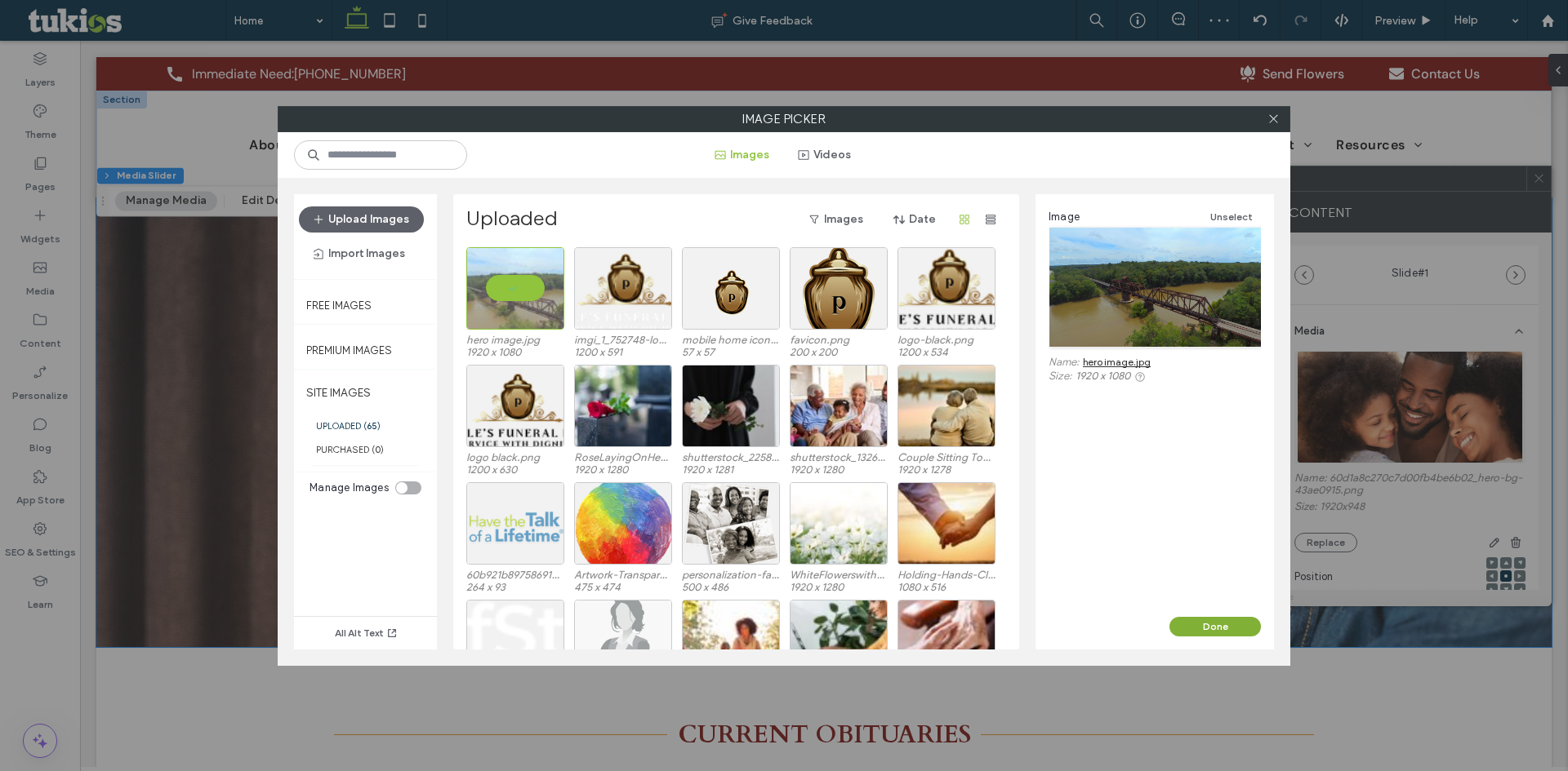
click at [1205, 619] on button "Done" at bounding box center [1215, 627] width 91 height 20
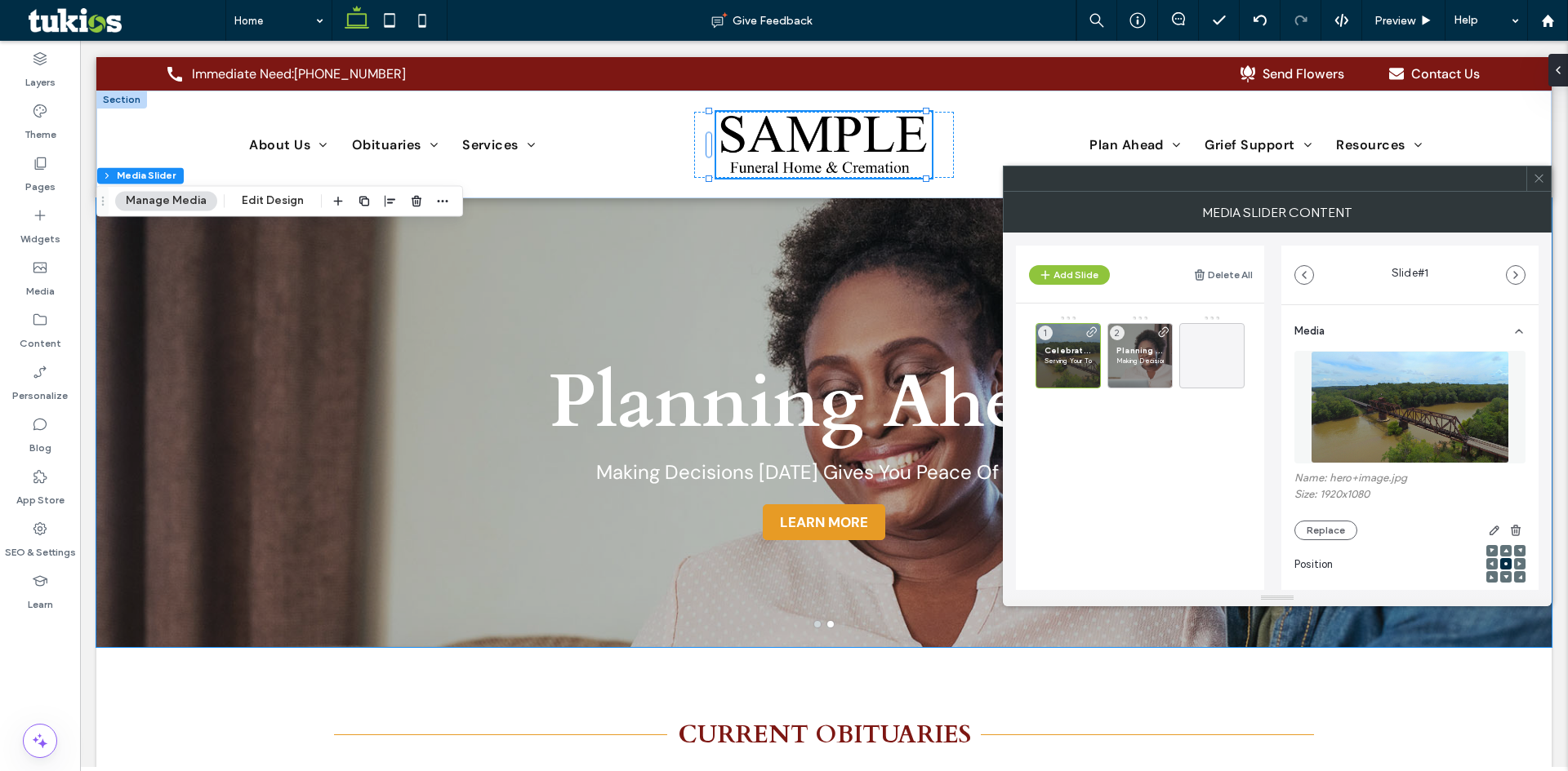
click at [1504, 578] on icon at bounding box center [1506, 577] width 5 height 5
click at [1500, 565] on div at bounding box center [1505, 564] width 11 height 11
click at [1504, 563] on icon at bounding box center [1506, 564] width 5 height 5
click at [39, 125] on label "Theme" at bounding box center [40, 131] width 32 height 23
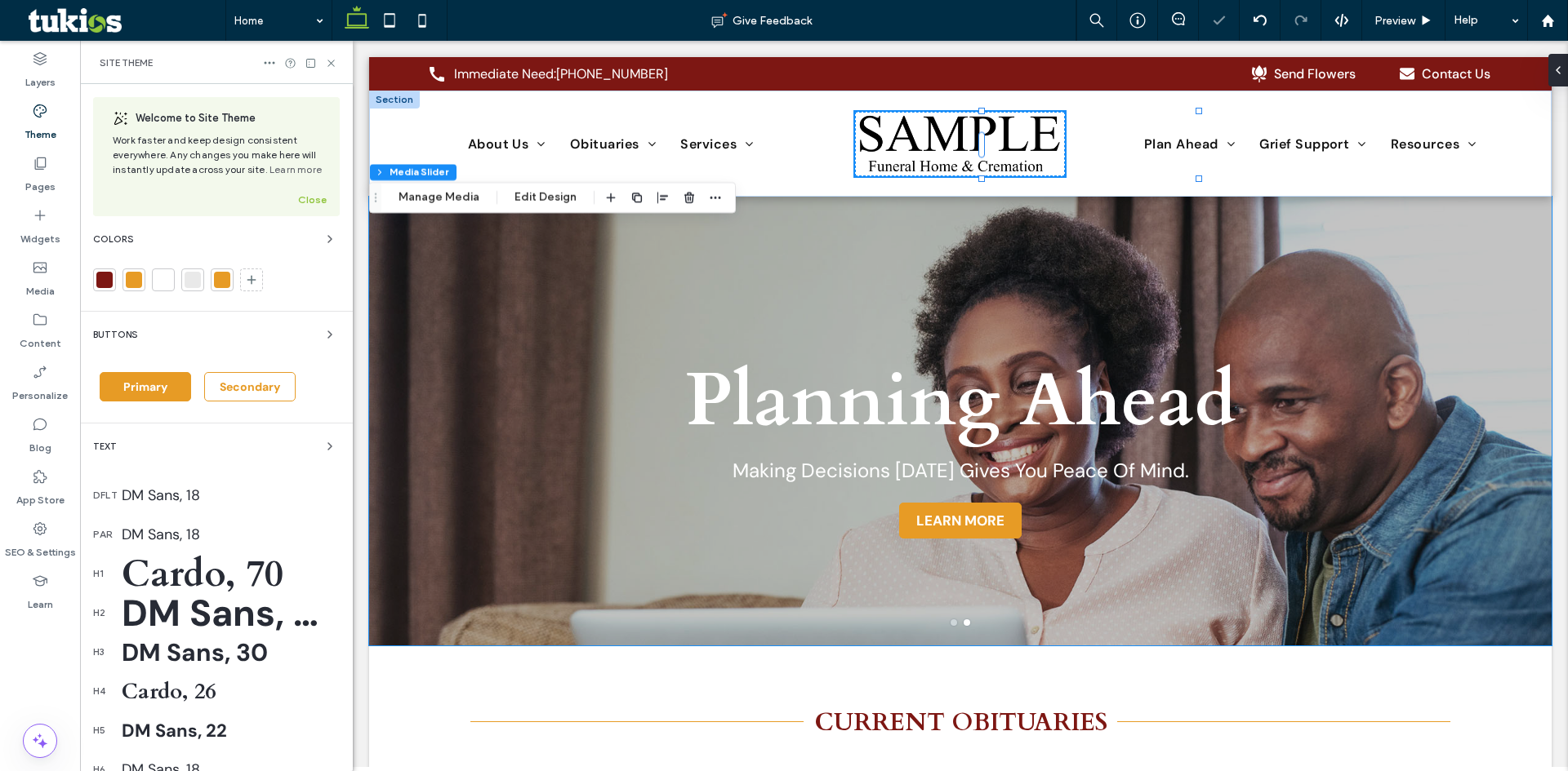
click at [99, 285] on div at bounding box center [104, 279] width 17 height 17
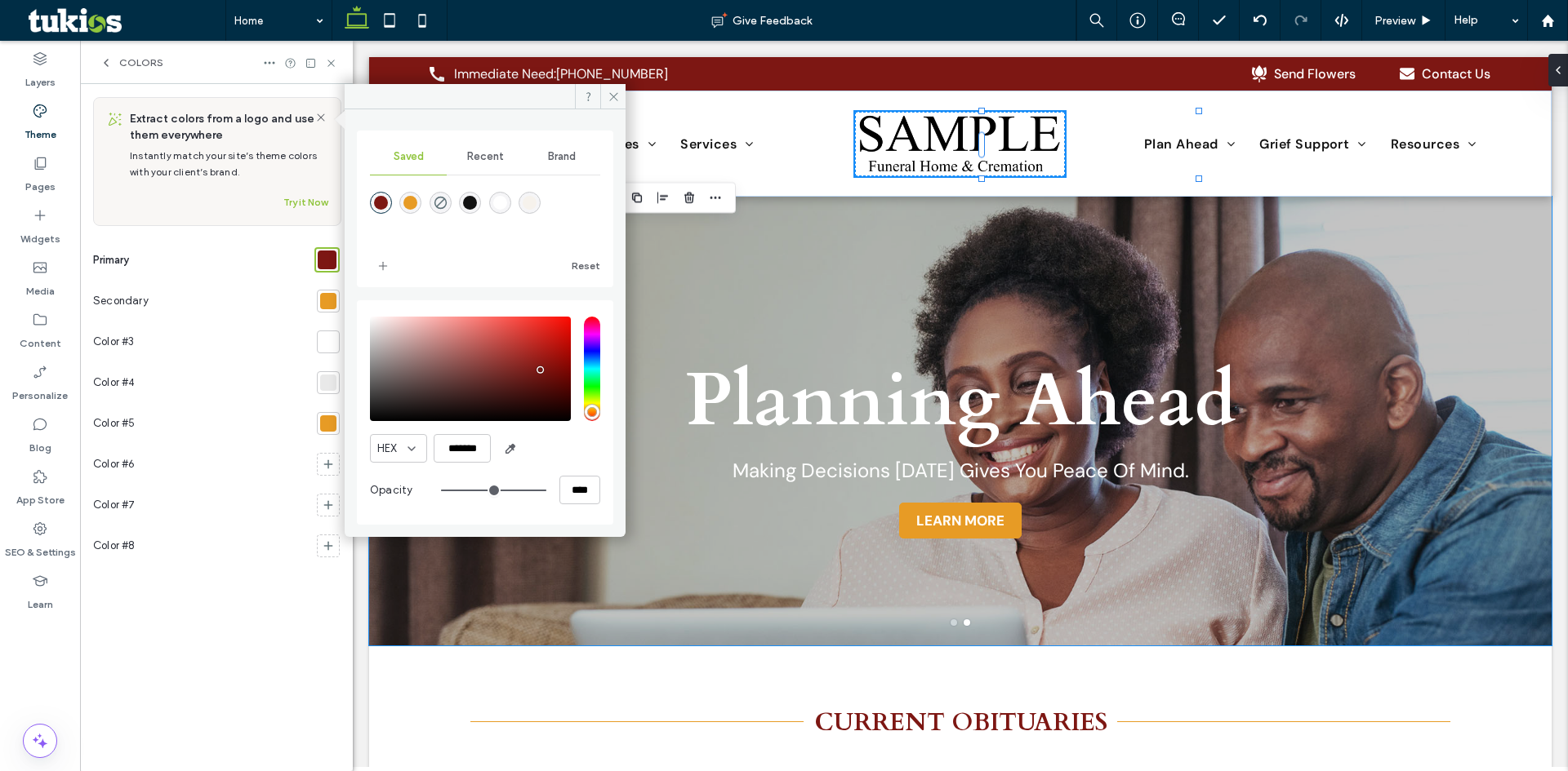
click at [333, 298] on div at bounding box center [328, 301] width 17 height 17
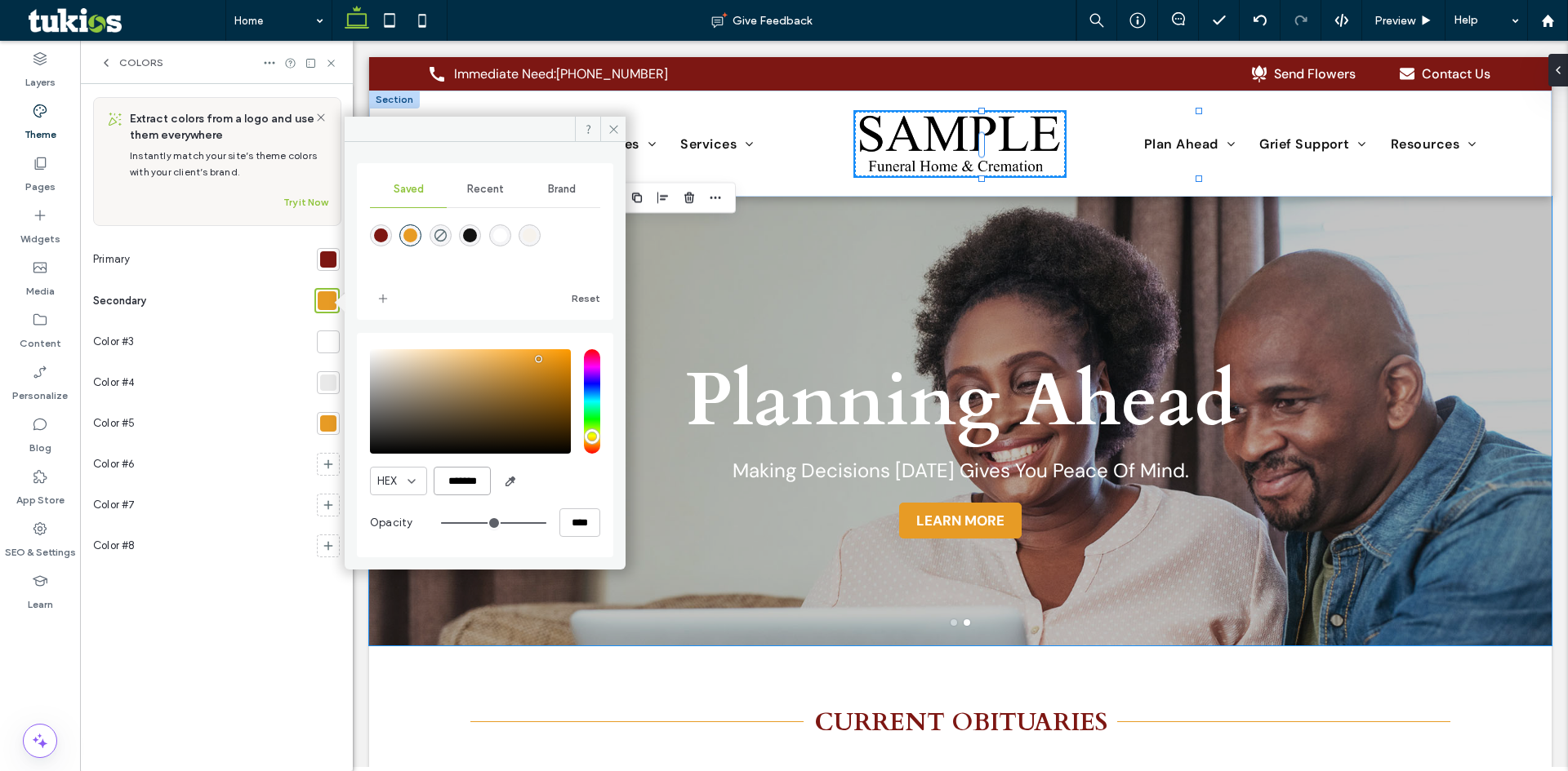
click at [456, 479] on input "*******" at bounding box center [462, 481] width 57 height 29
paste input "color picker textbox"
type input "*******"
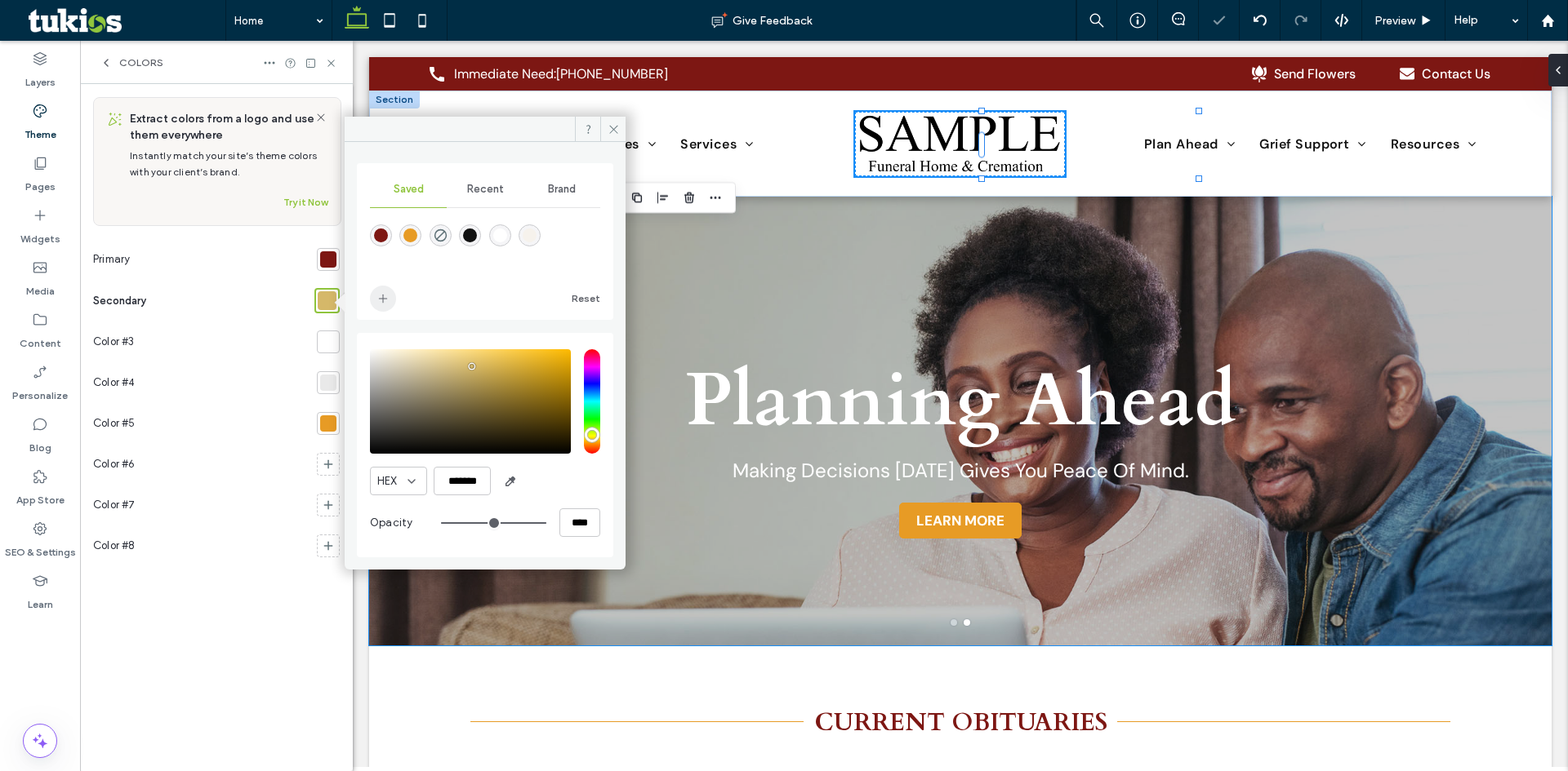
click at [383, 299] on use "add color" at bounding box center [382, 298] width 8 height 8
click at [326, 428] on div at bounding box center [328, 423] width 17 height 17
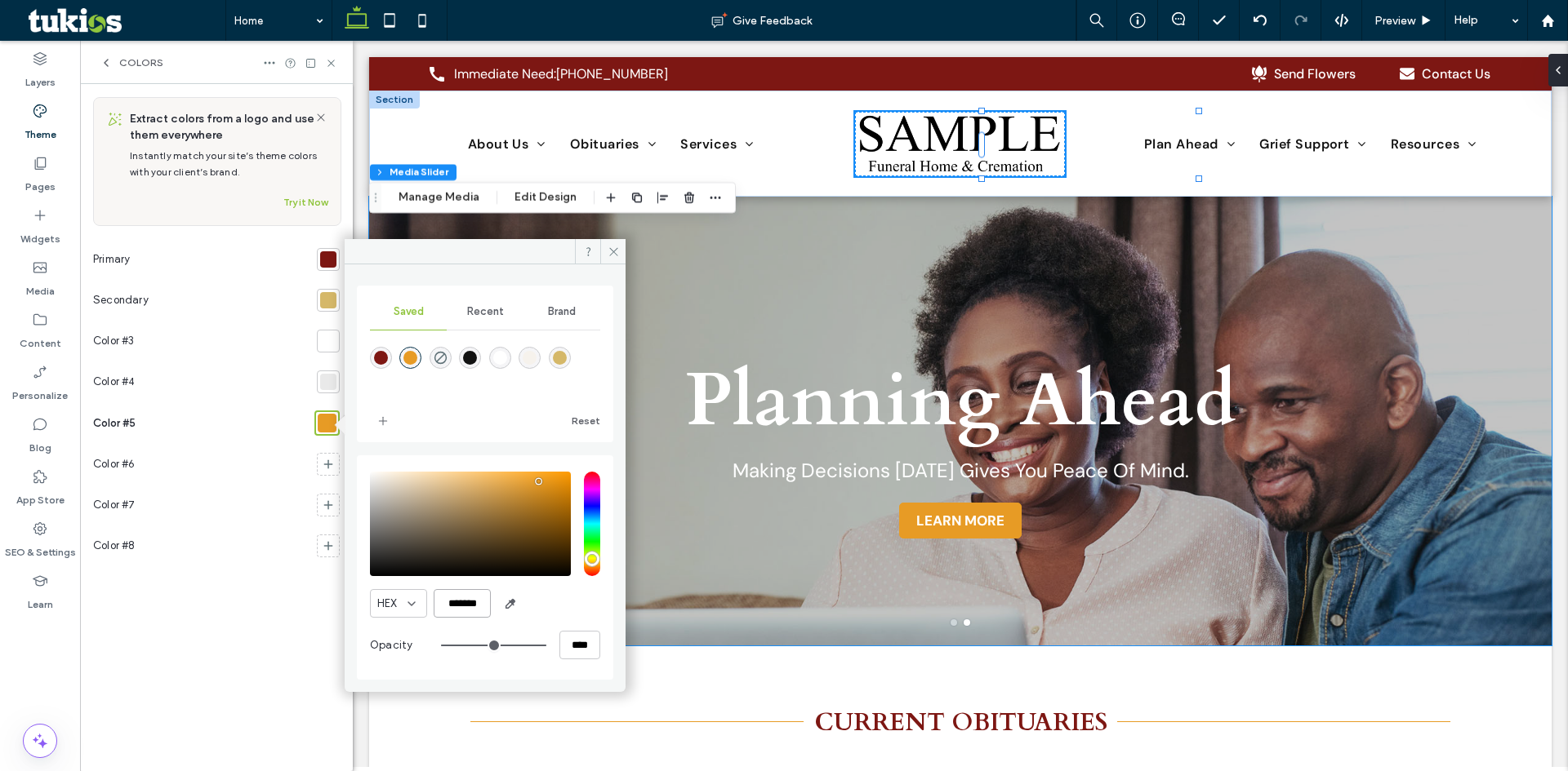
click at [469, 607] on input "*******" at bounding box center [462, 603] width 57 height 29
paste input "color picker textbox"
type input "*******"
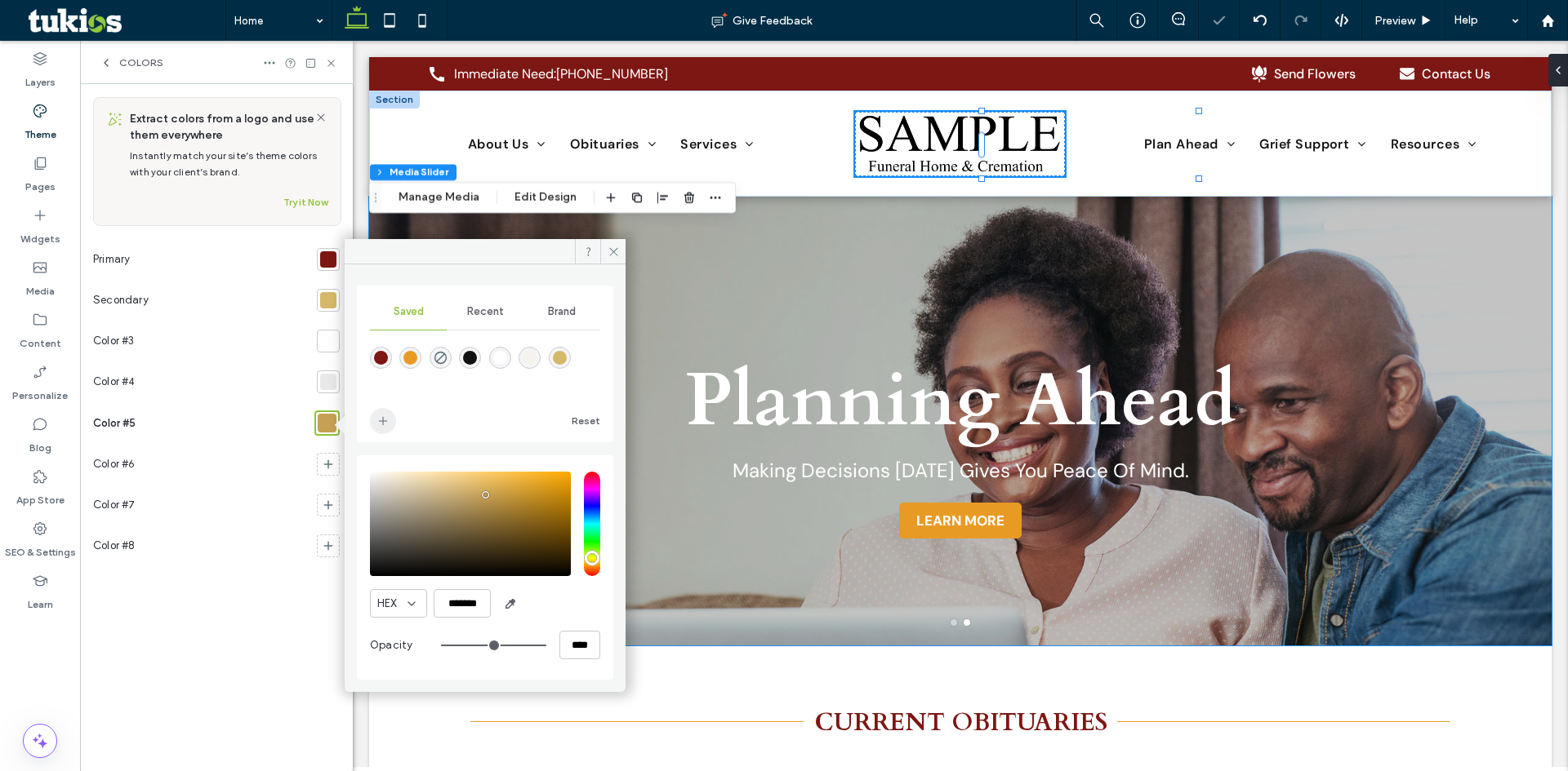
click at [384, 427] on icon "add color" at bounding box center [382, 421] width 13 height 13
click at [323, 385] on div at bounding box center [328, 382] width 17 height 17
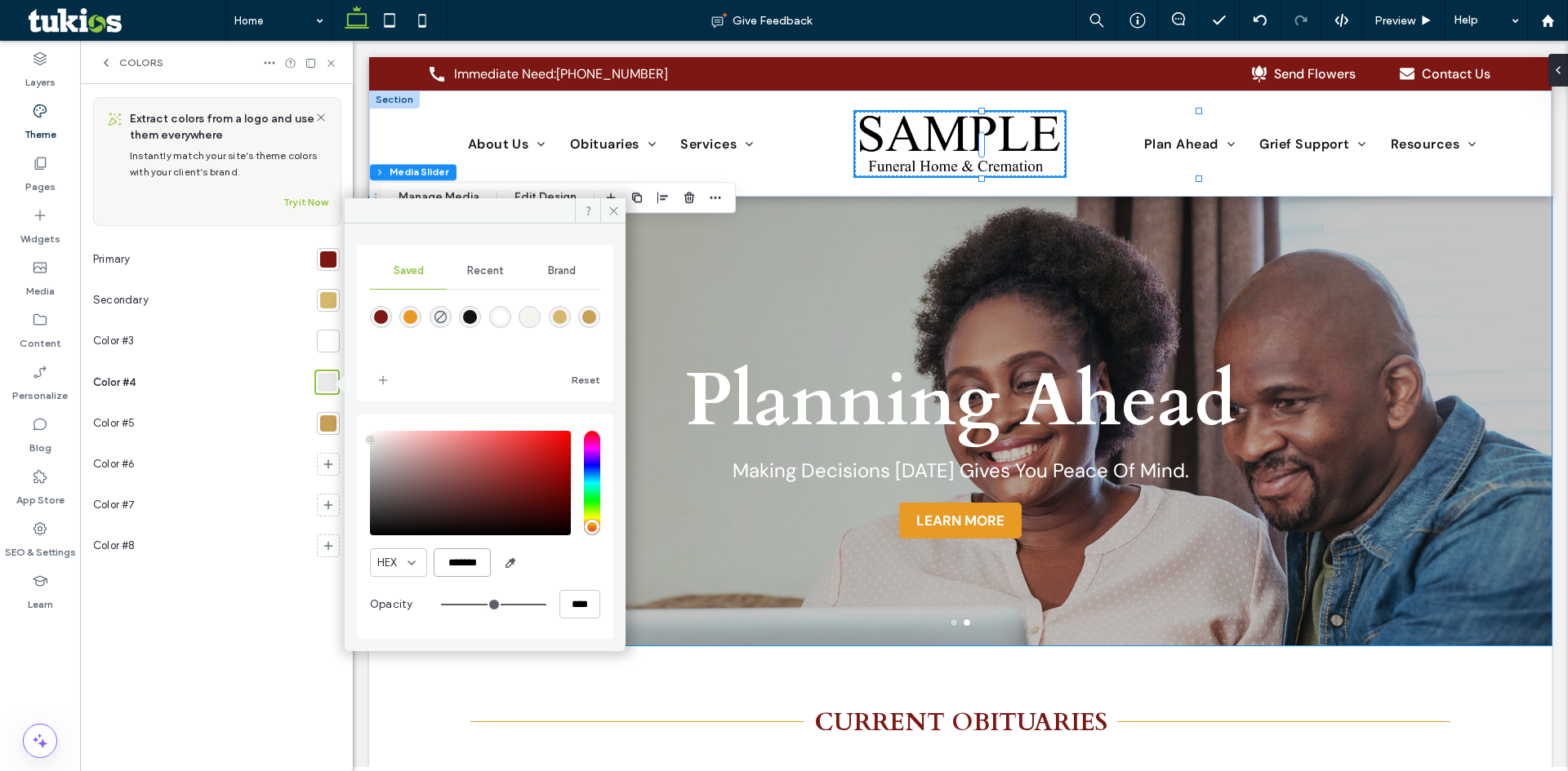
click at [467, 573] on input "*******" at bounding box center [462, 562] width 57 height 29
click at [468, 573] on input "*******" at bounding box center [462, 562] width 57 height 29
paste input "color picker textbox"
type input "*******"
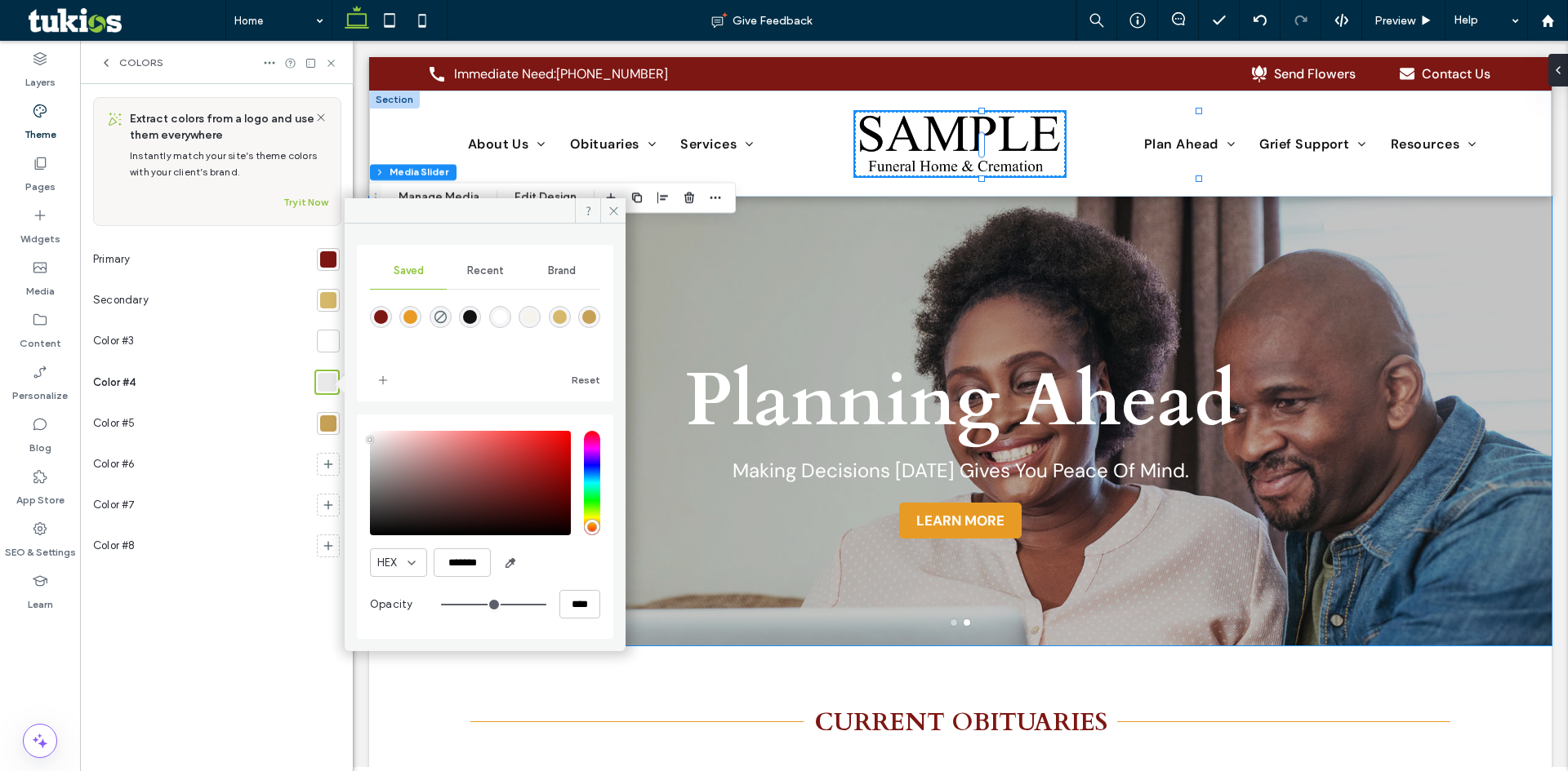
click at [325, 340] on div at bounding box center [328, 341] width 17 height 17
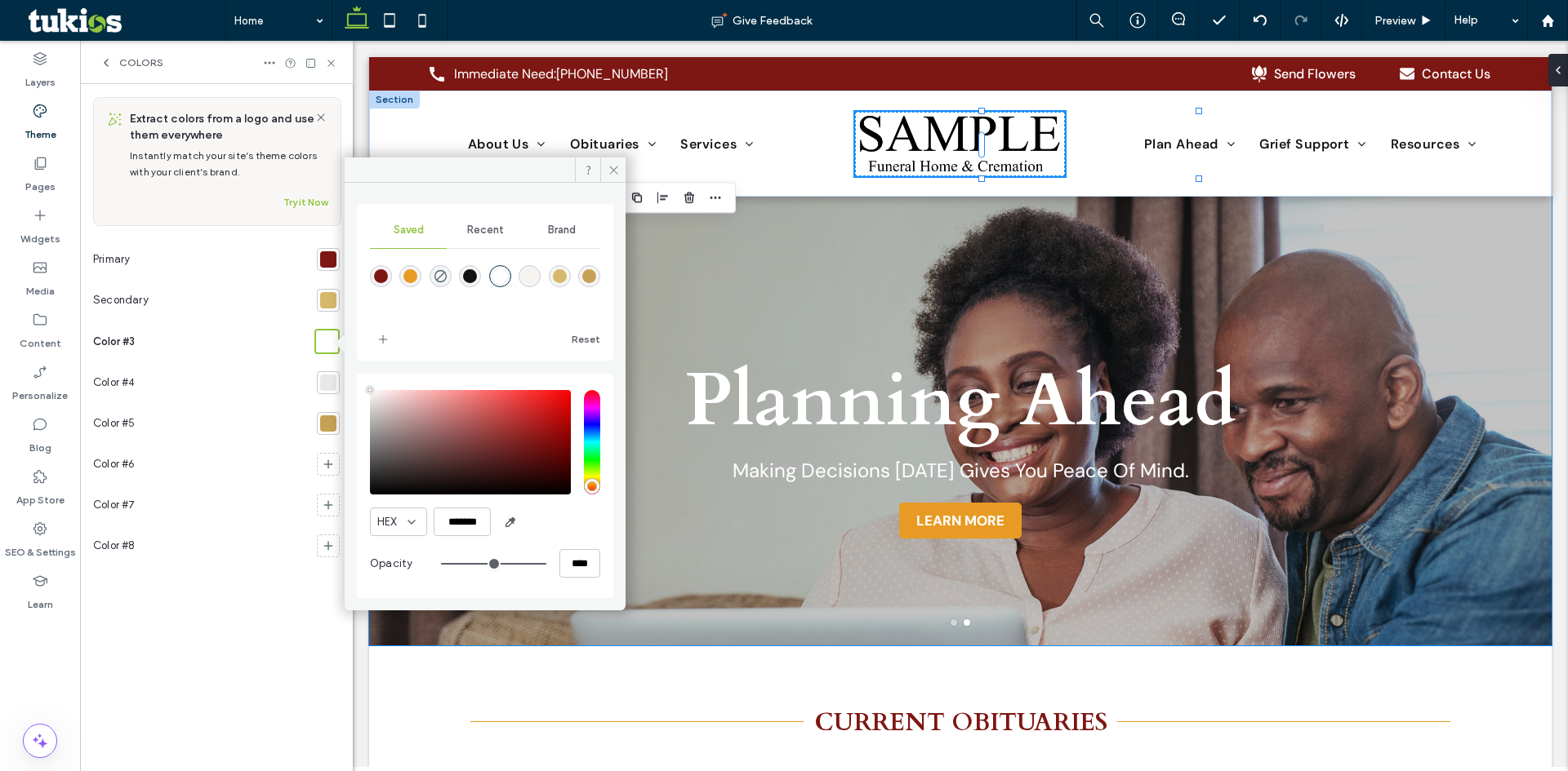
click at [336, 386] on div at bounding box center [328, 383] width 17 height 17
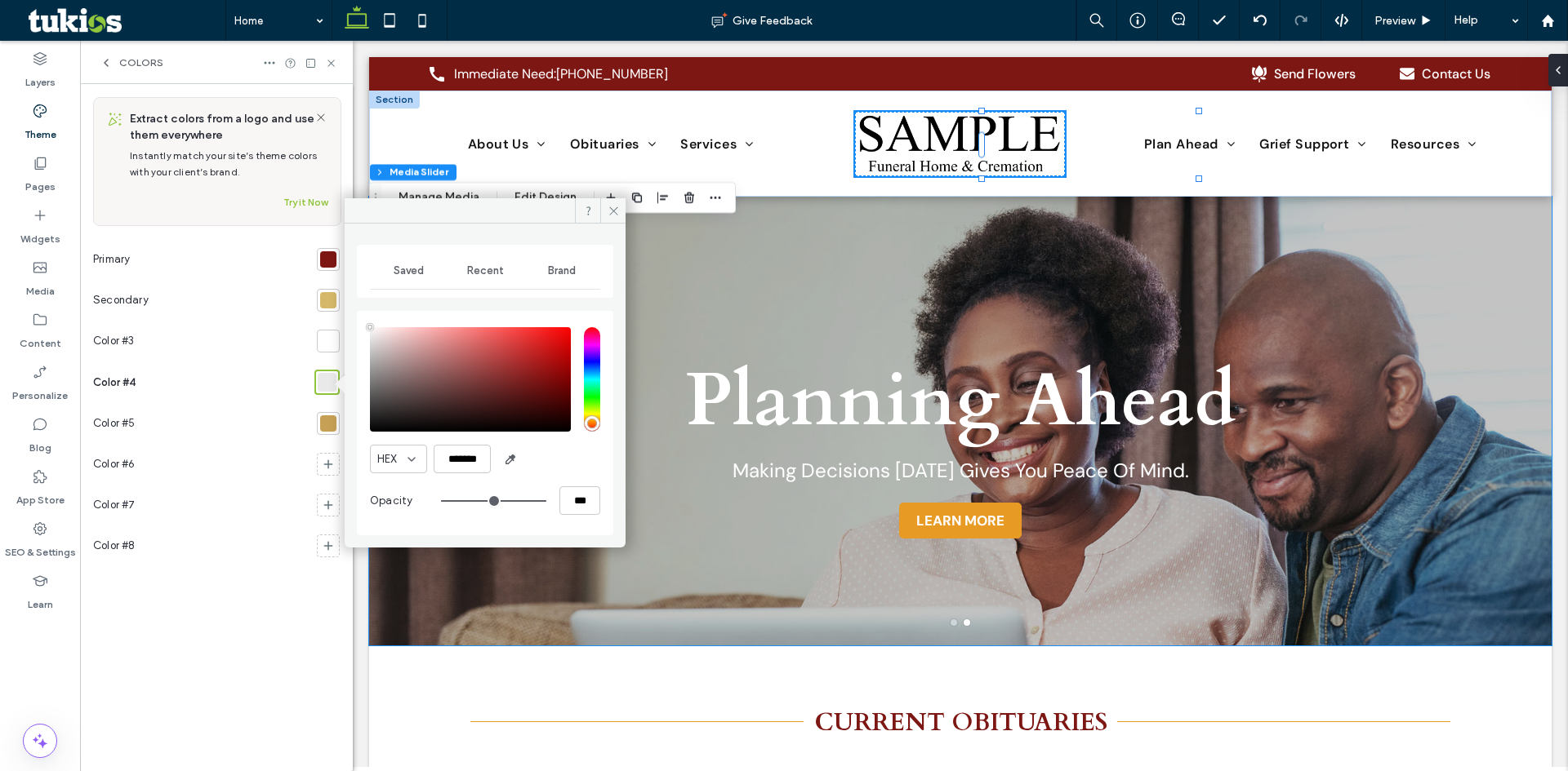
type input "****"
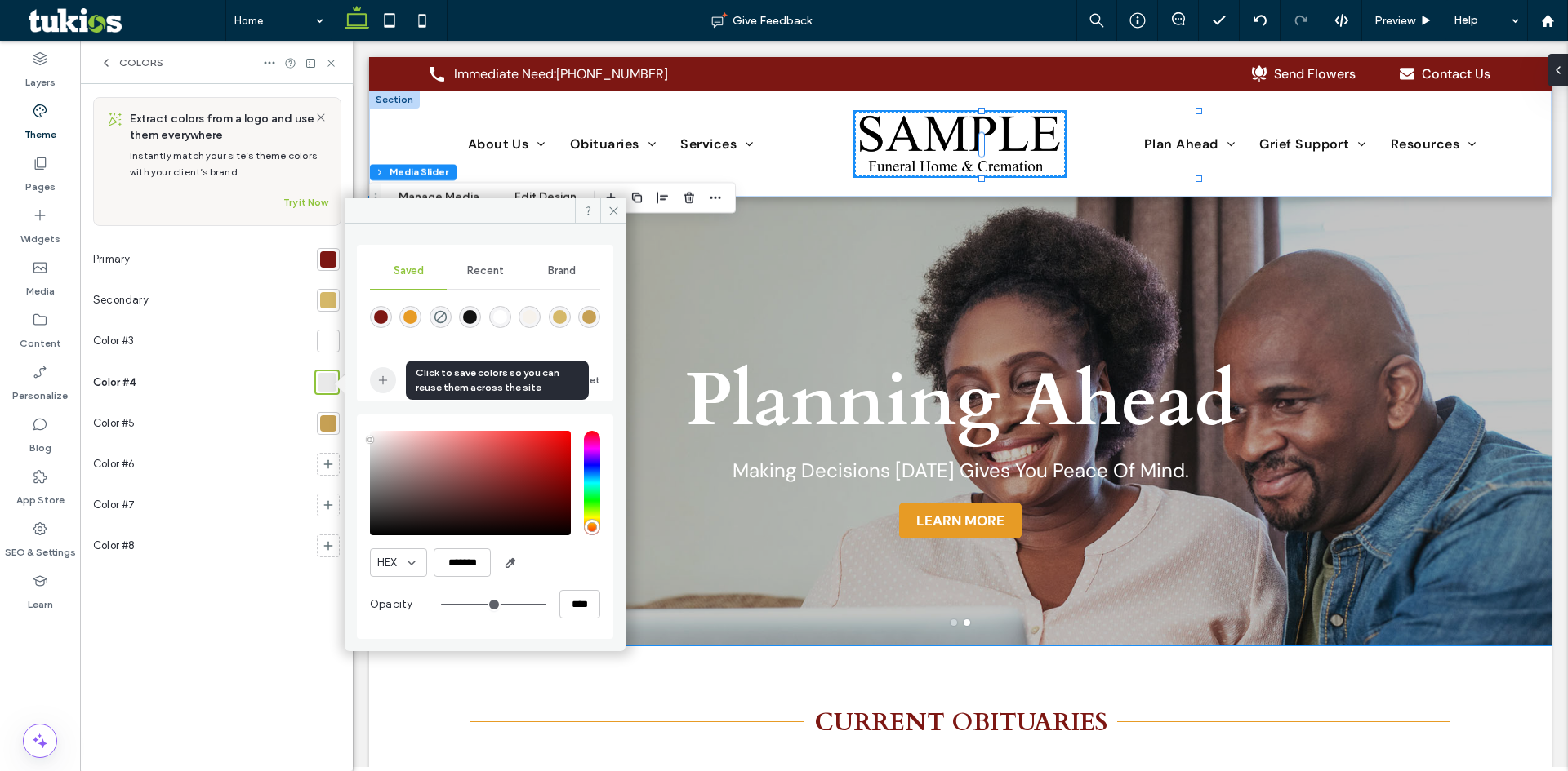
click at [380, 379] on icon "add color" at bounding box center [382, 380] width 13 height 13
click at [329, 344] on div at bounding box center [328, 341] width 17 height 17
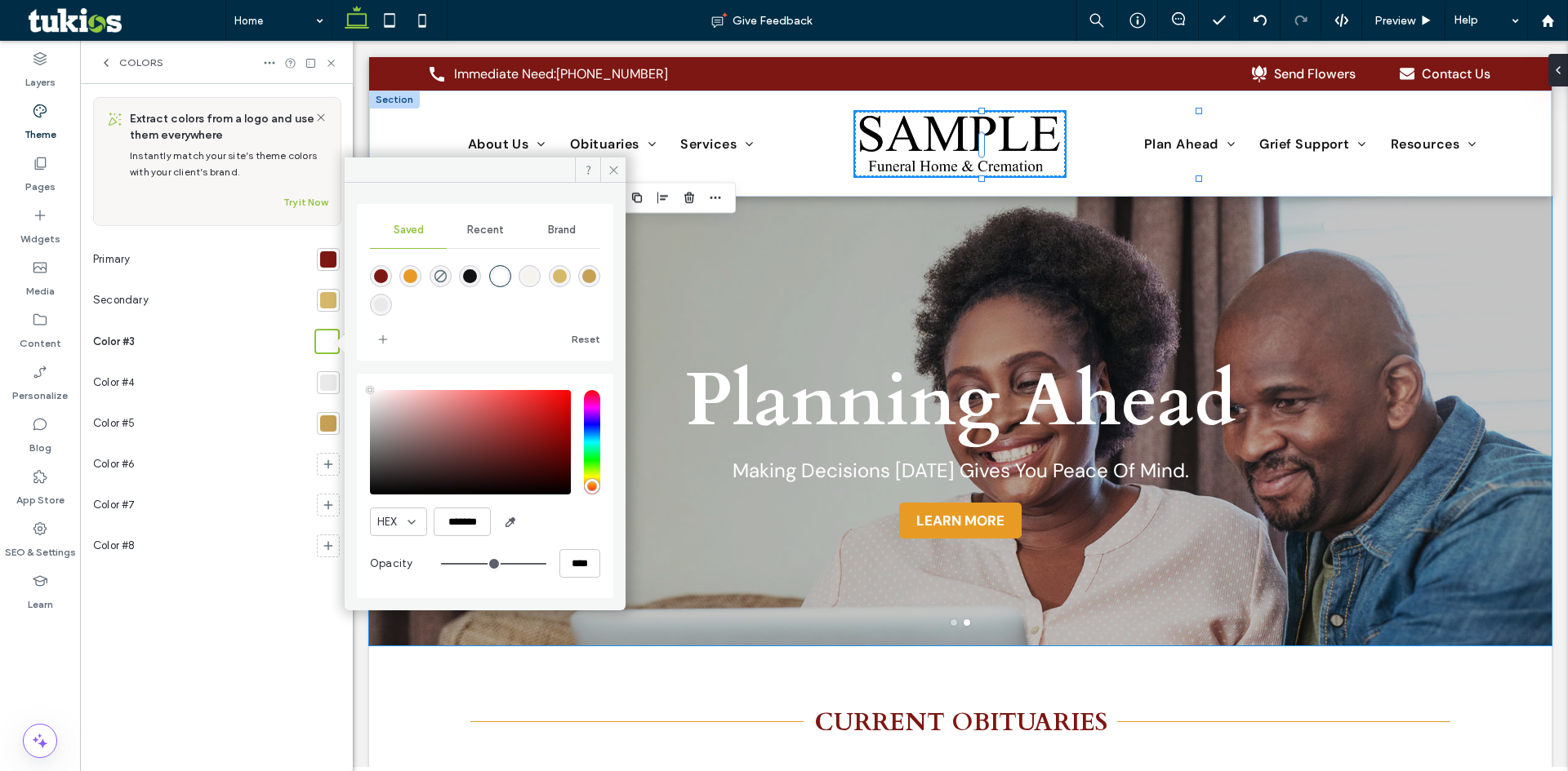
click at [326, 302] on div at bounding box center [328, 300] width 17 height 17
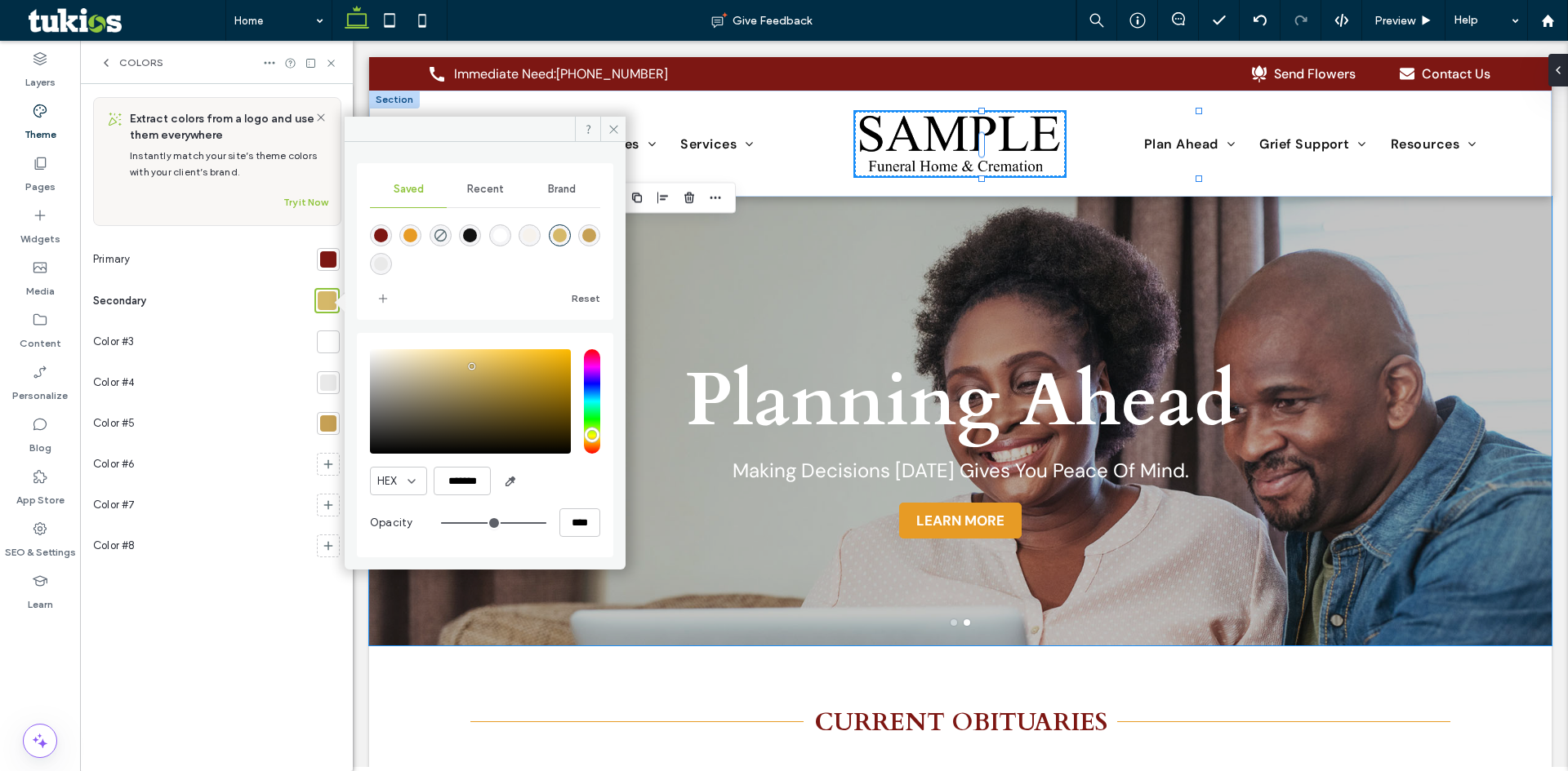
click at [330, 259] on div at bounding box center [328, 259] width 17 height 17
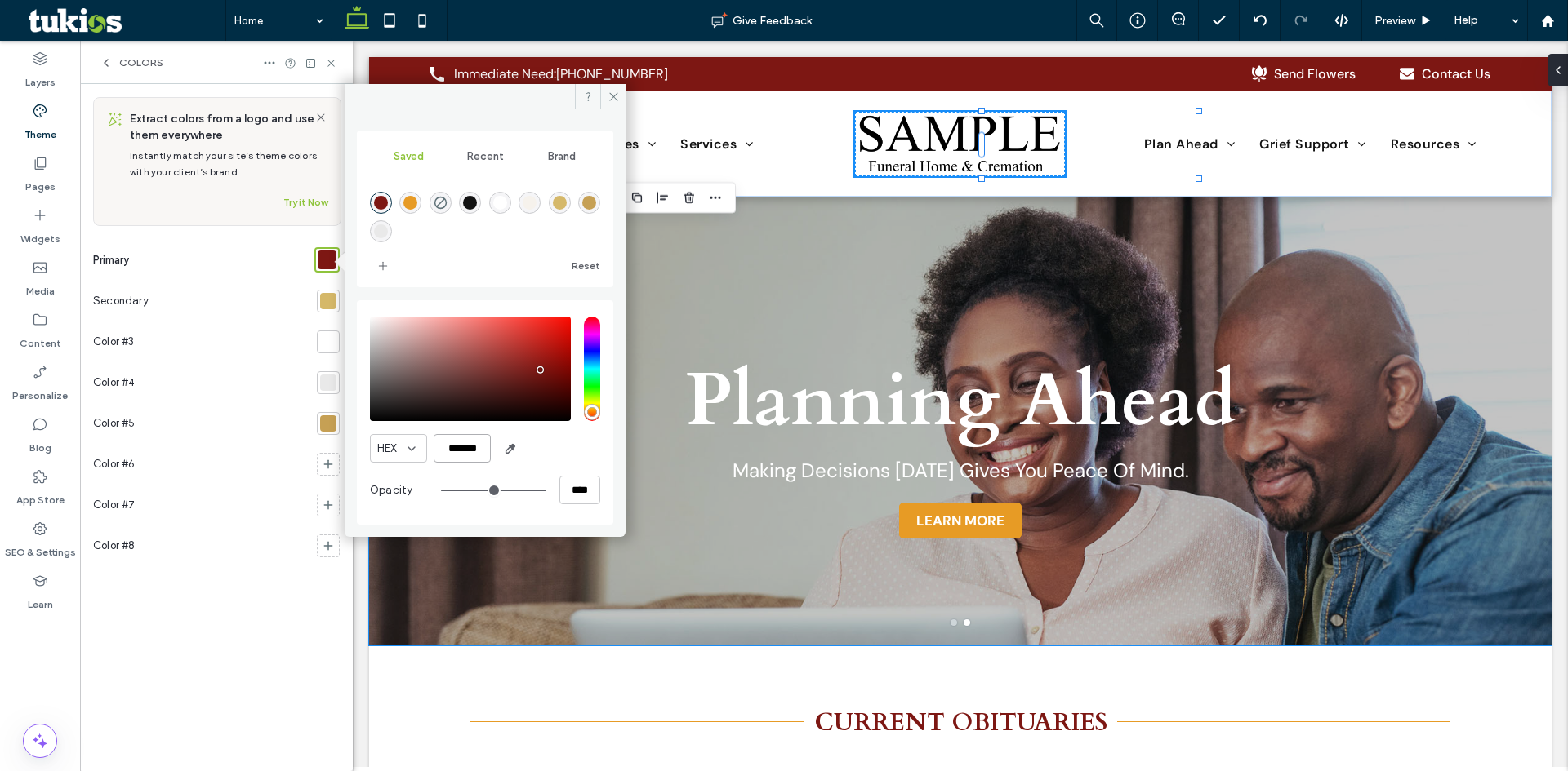
click at [457, 442] on input "*******" at bounding box center [462, 448] width 57 height 29
paste input "color picker textbox"
click at [473, 203] on div "rgba(18,18,18,1)" at bounding box center [470, 203] width 14 height 14
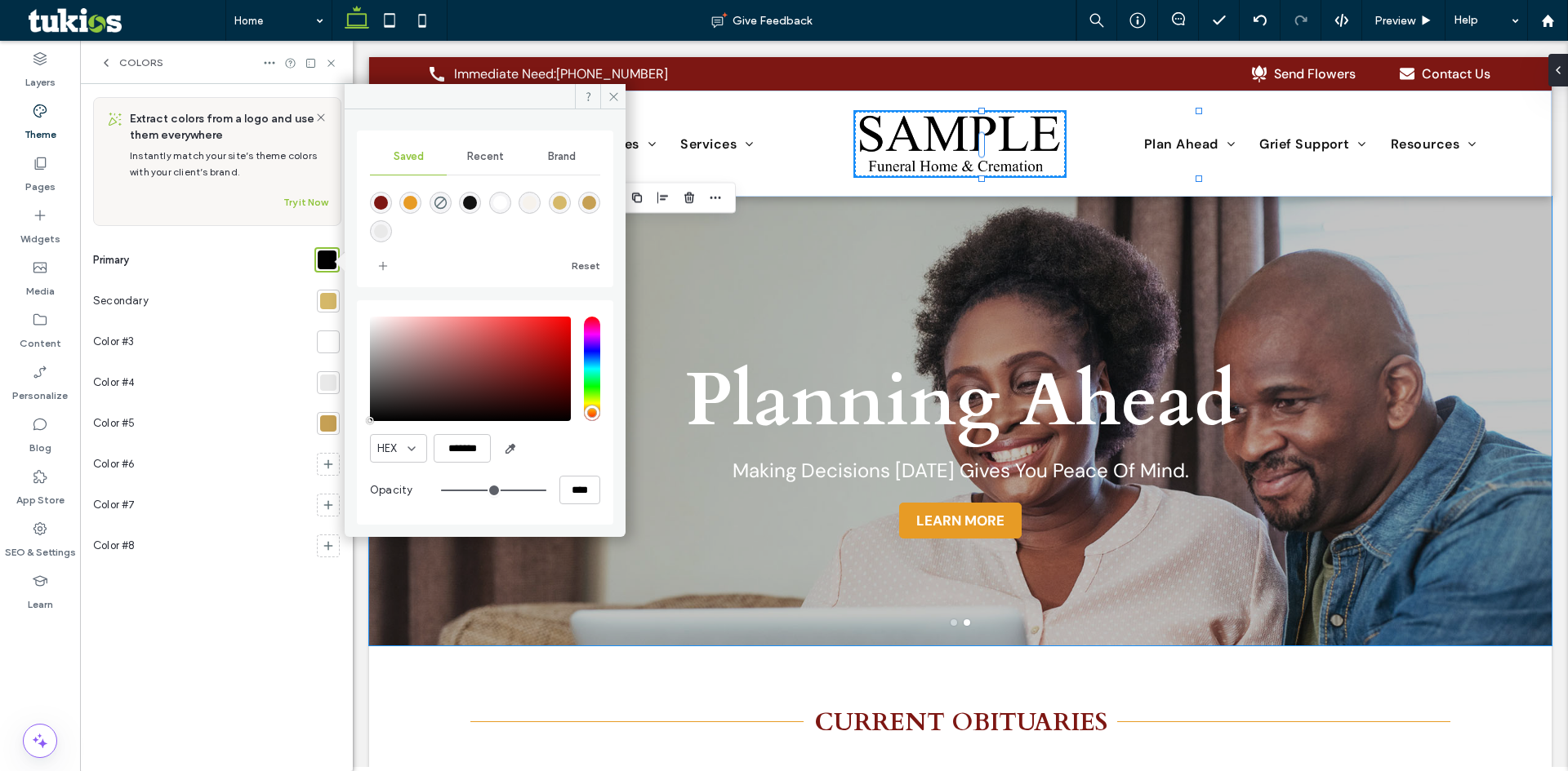
type input "*******"
click at [611, 94] on use at bounding box center [613, 96] width 8 height 8
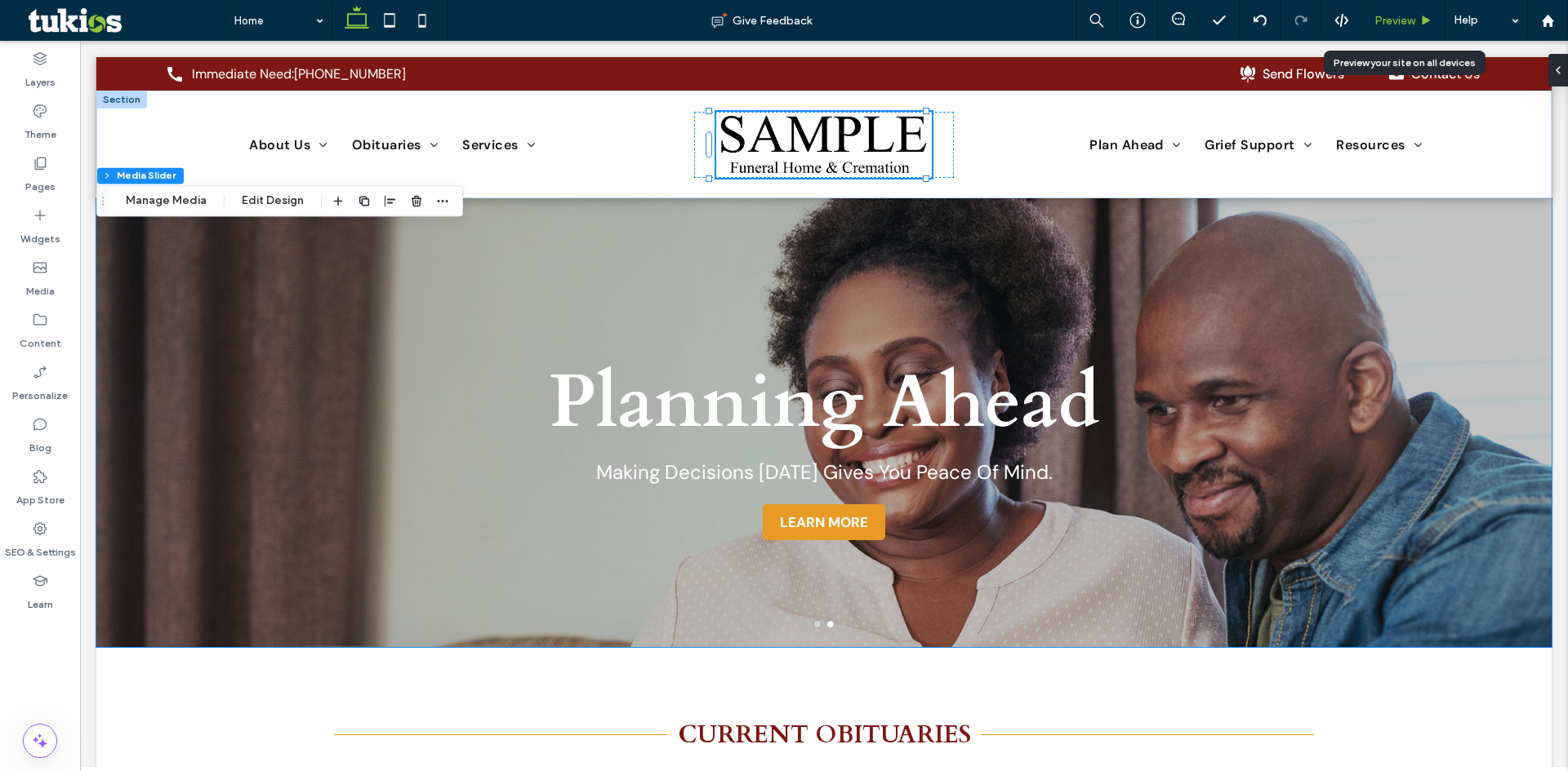
click at [1401, 11] on div "Preview" at bounding box center [1404, 20] width 84 height 41
click at [1413, 34] on div "Preview" at bounding box center [1404, 20] width 84 height 41
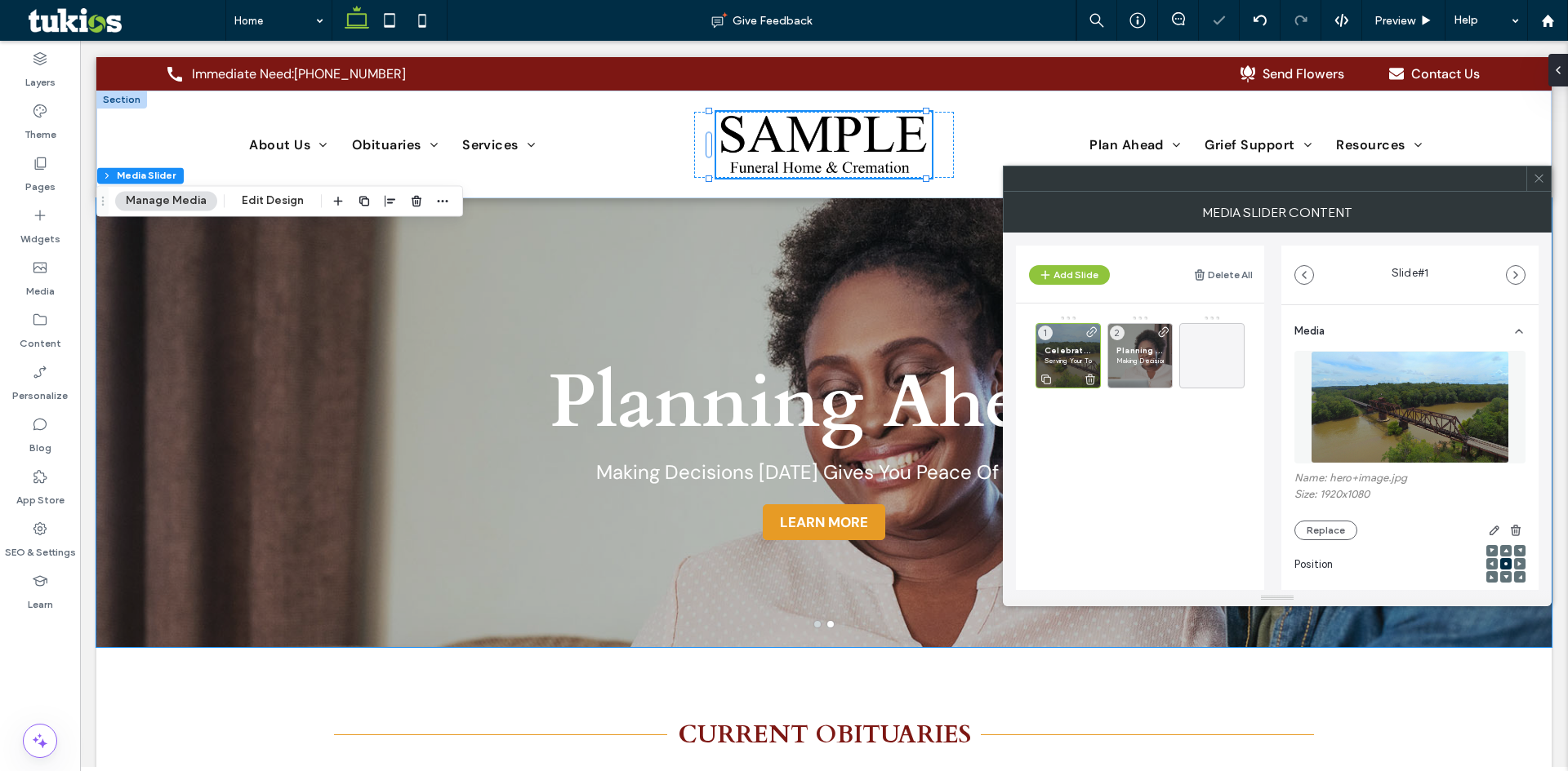
click at [1060, 354] on span "Celebrate Life" at bounding box center [1068, 351] width 47 height 10
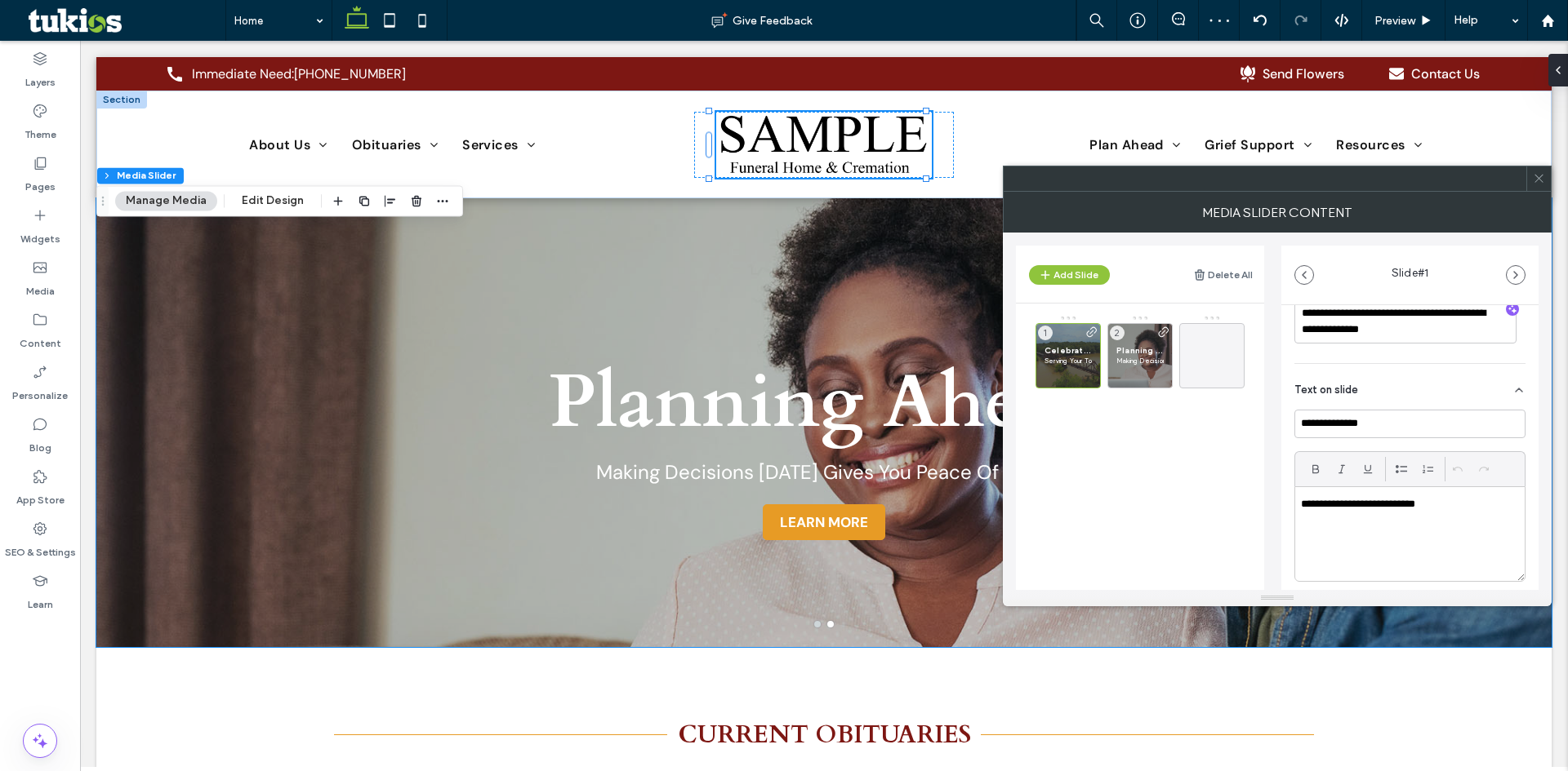
scroll to position [326, 0]
drag, startPoint x: 1415, startPoint y: 510, endPoint x: 1327, endPoint y: 515, distance: 88.1
click at [1327, 515] on div "**********" at bounding box center [1410, 533] width 230 height 94
click at [1537, 179] on icon at bounding box center [1539, 178] width 12 height 12
